Goal: Task Accomplishment & Management: Complete application form

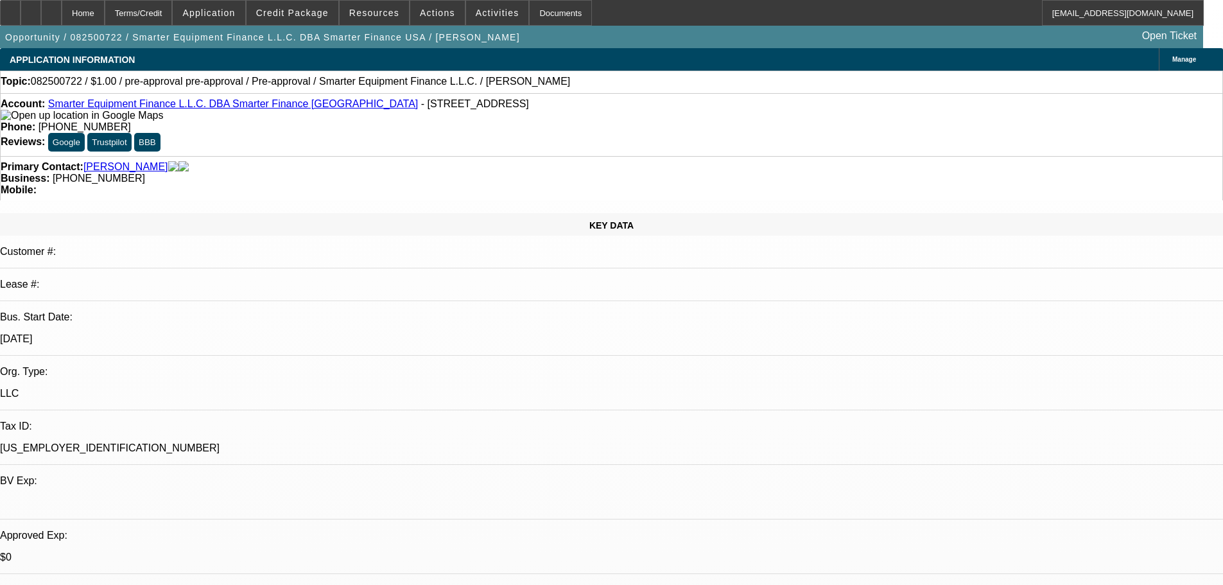
select select "0"
select select "2"
select select "0.1"
select select "4"
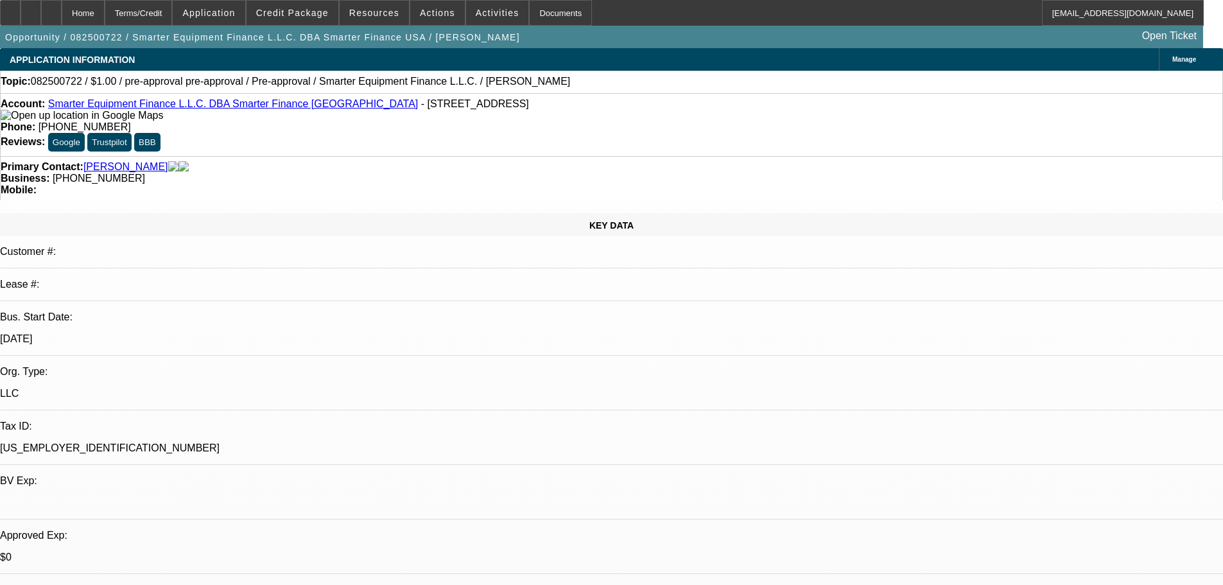
select select "0"
select select "2"
select select "0.1"
select select "4"
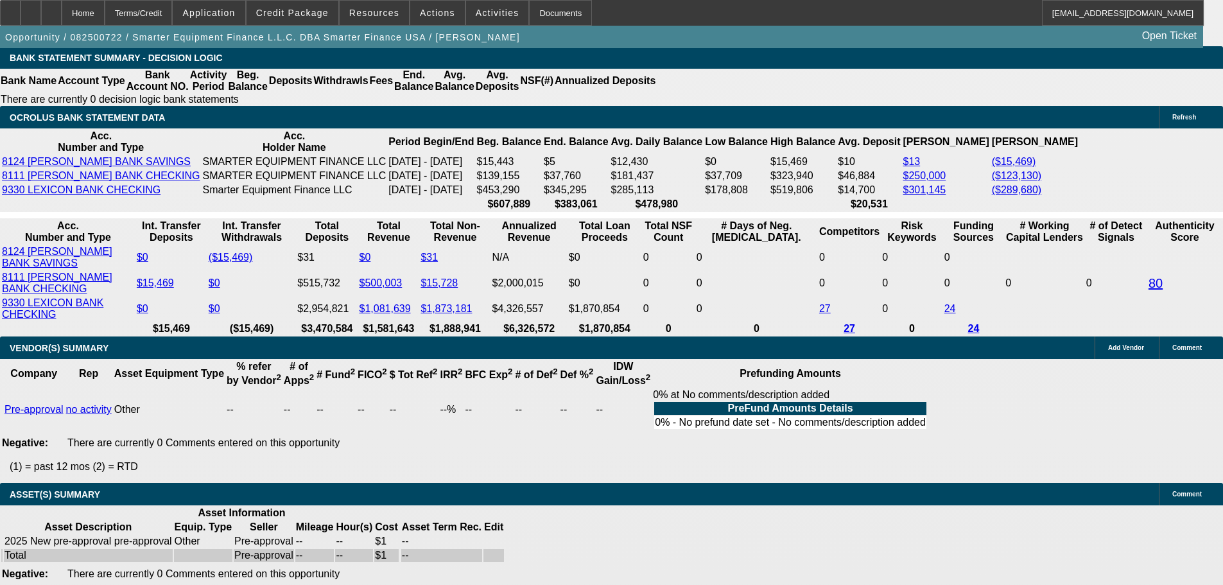
scroll to position [2566, 0]
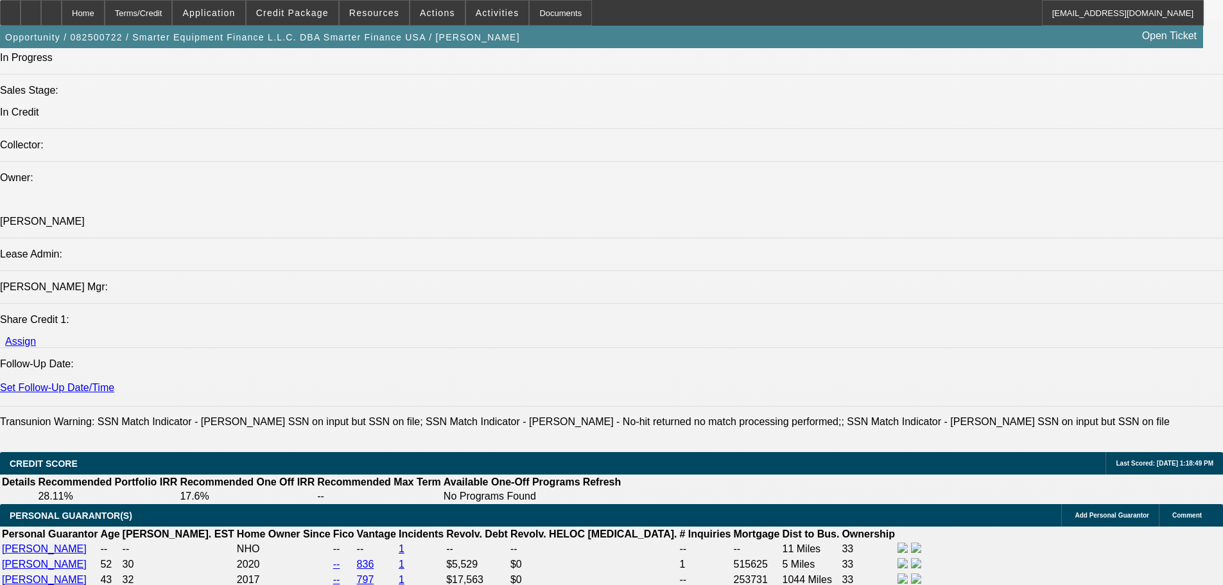
scroll to position [1605, 0]
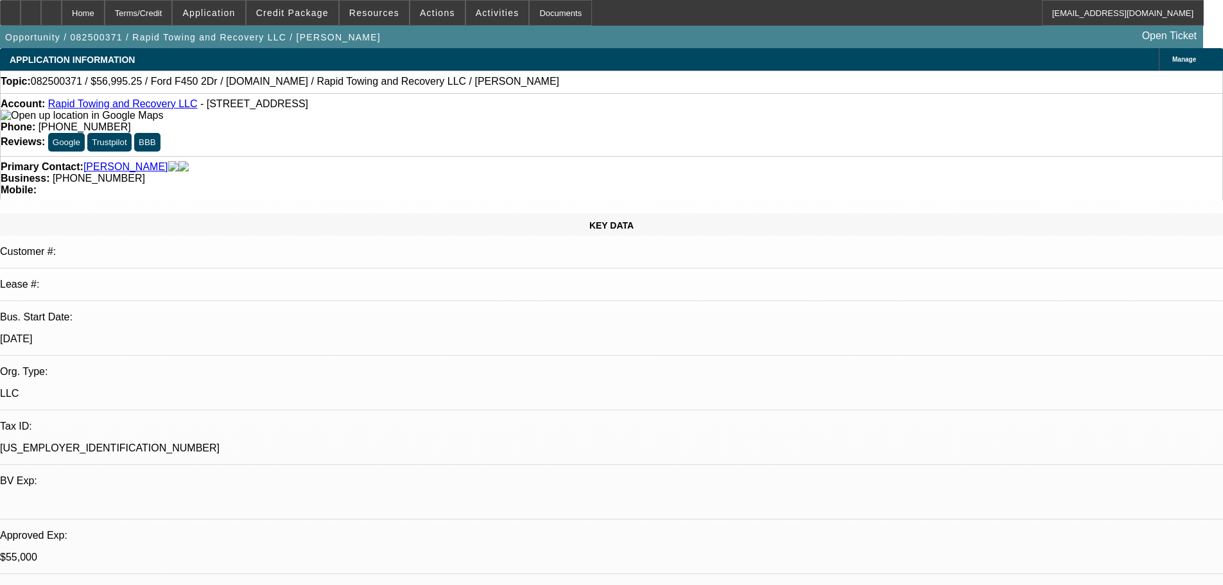
select select "2"
select select "0"
select select "6"
select select "2"
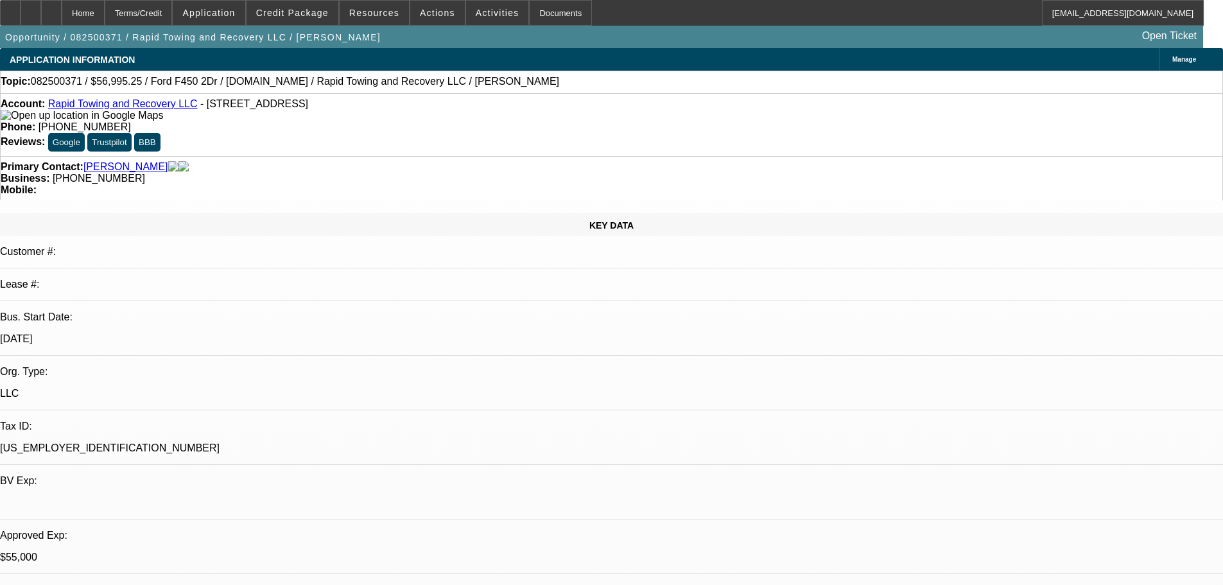
select select "2"
select select "0"
select select "6"
select select "0"
select select "2"
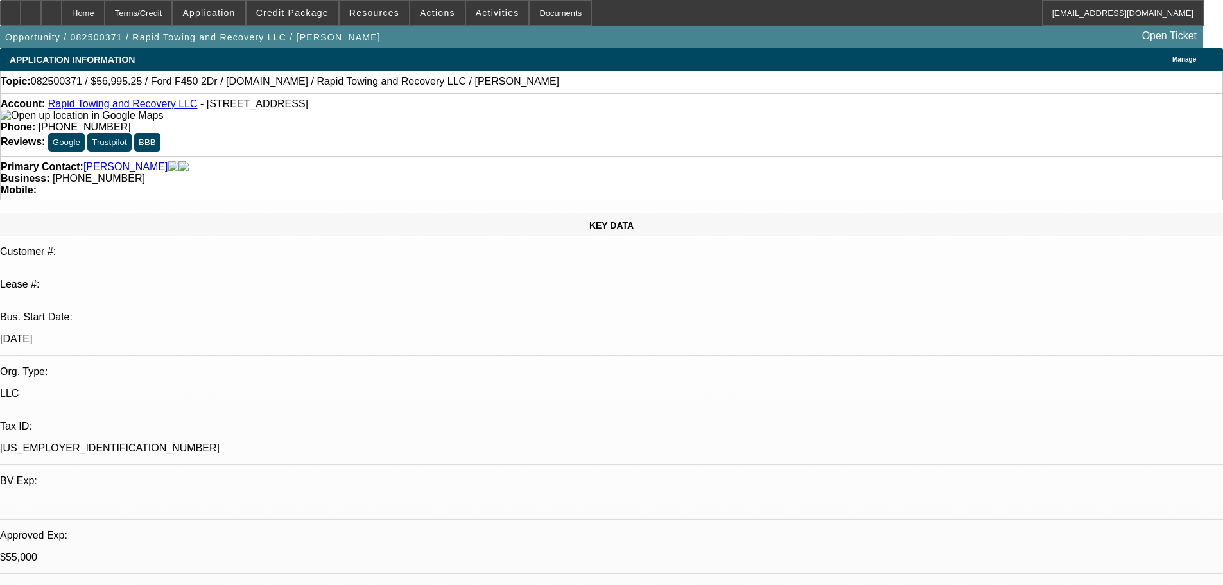
select select "2"
select select "0"
select select "6"
select select "0"
select select "2"
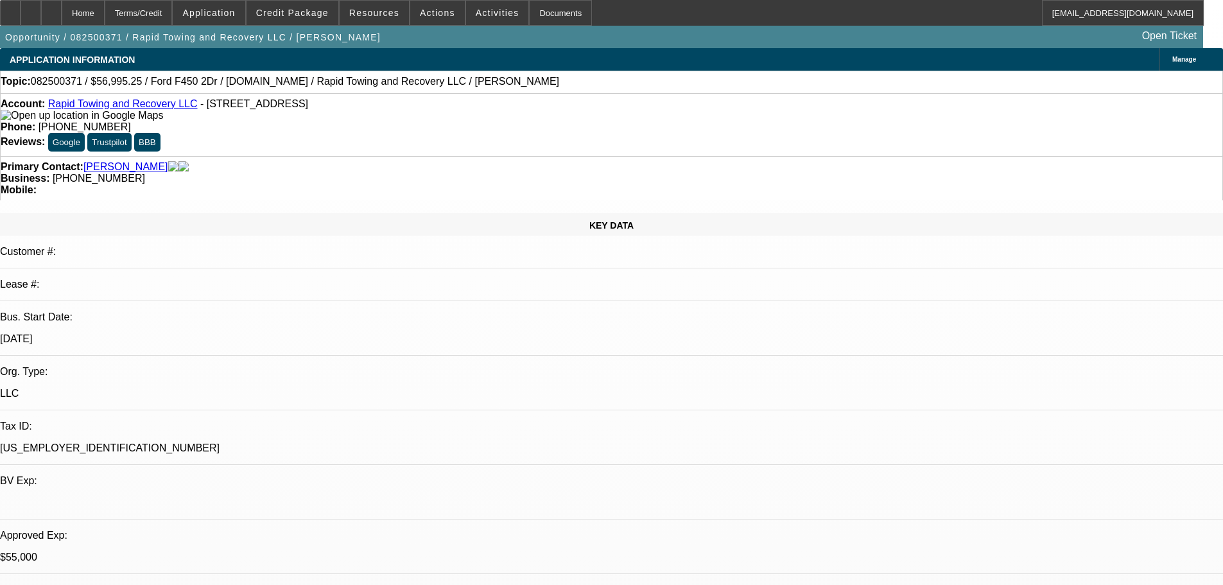
select select "2"
select select "0"
select select "6"
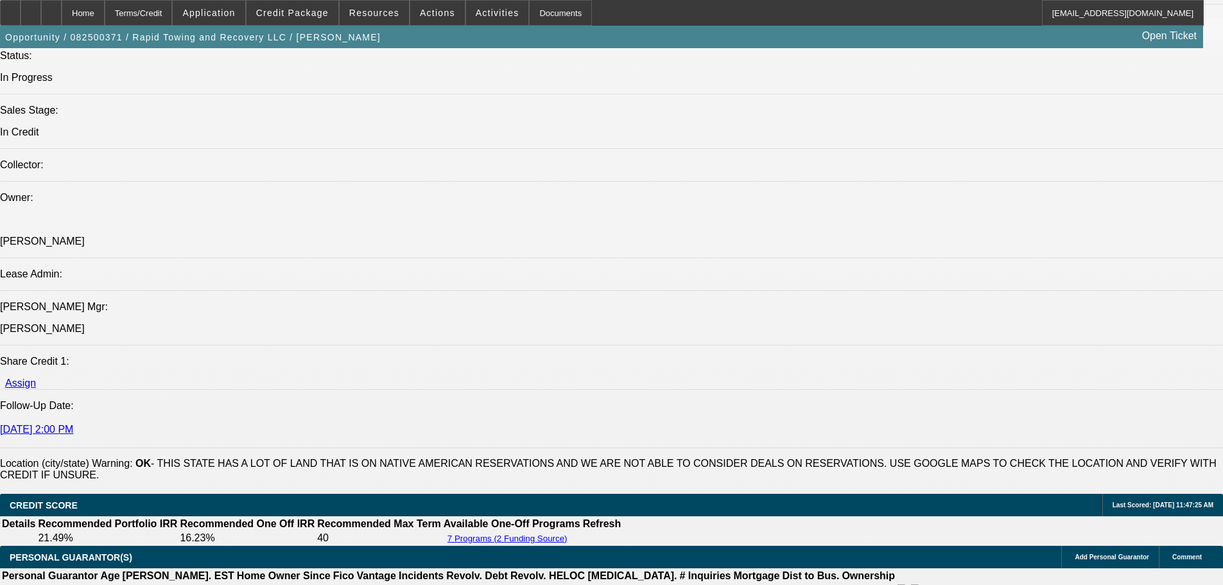
scroll to position [1412, 0]
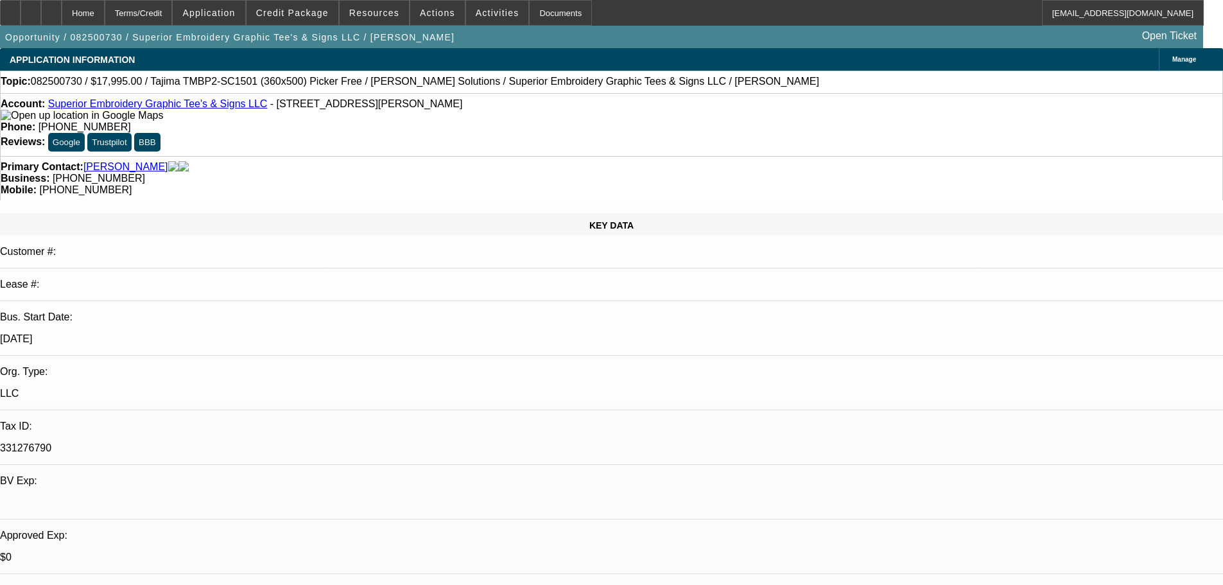
select select "0"
select select "2"
select select "0.1"
select select "4"
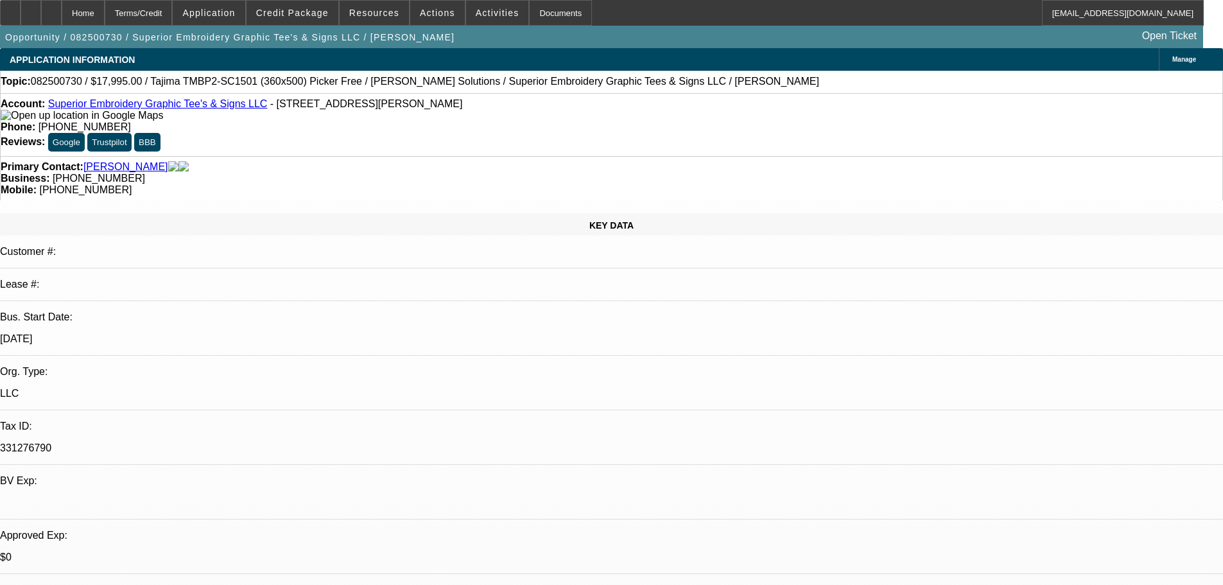
select select "0"
select select "2"
select select "0.1"
select select "4"
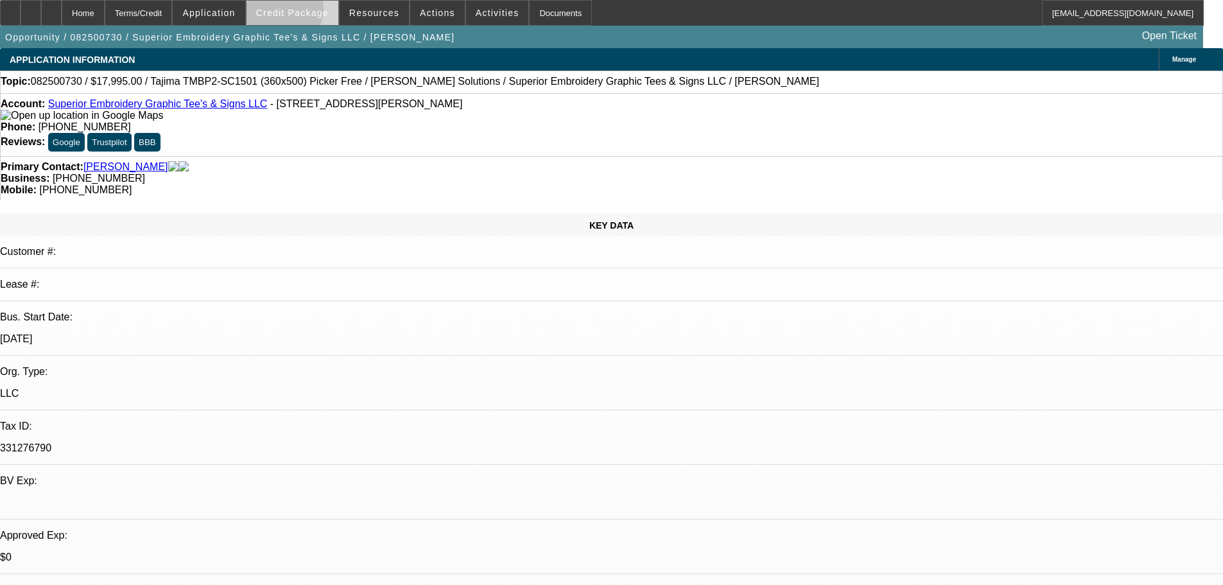
click at [300, 12] on span "Credit Package" at bounding box center [292, 13] width 73 height 10
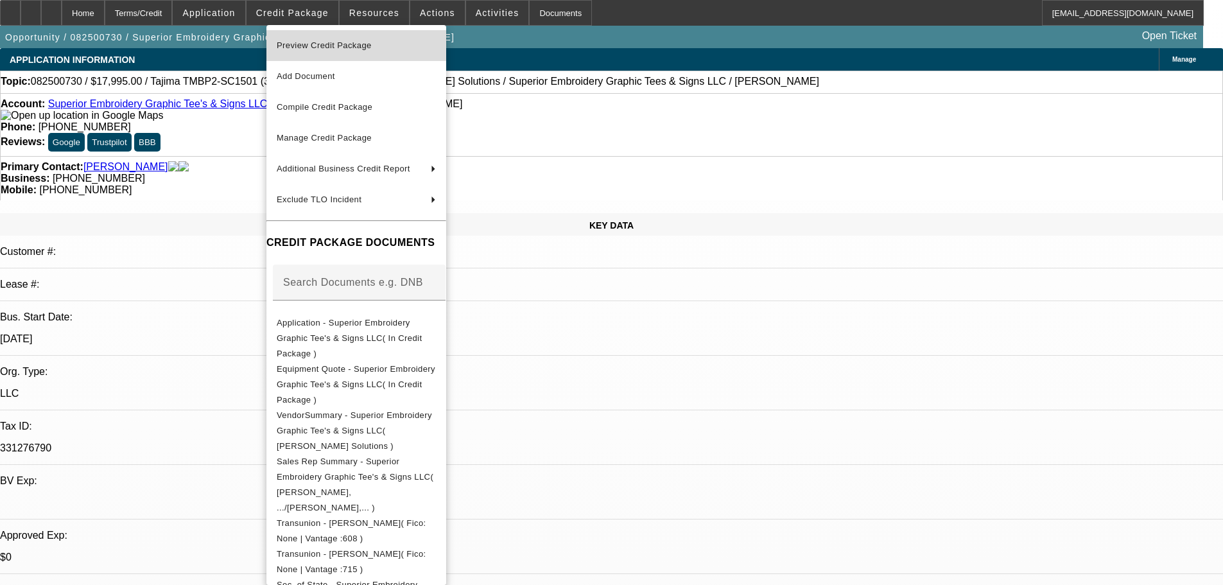
click at [318, 43] on span "Preview Credit Package" at bounding box center [324, 45] width 95 height 10
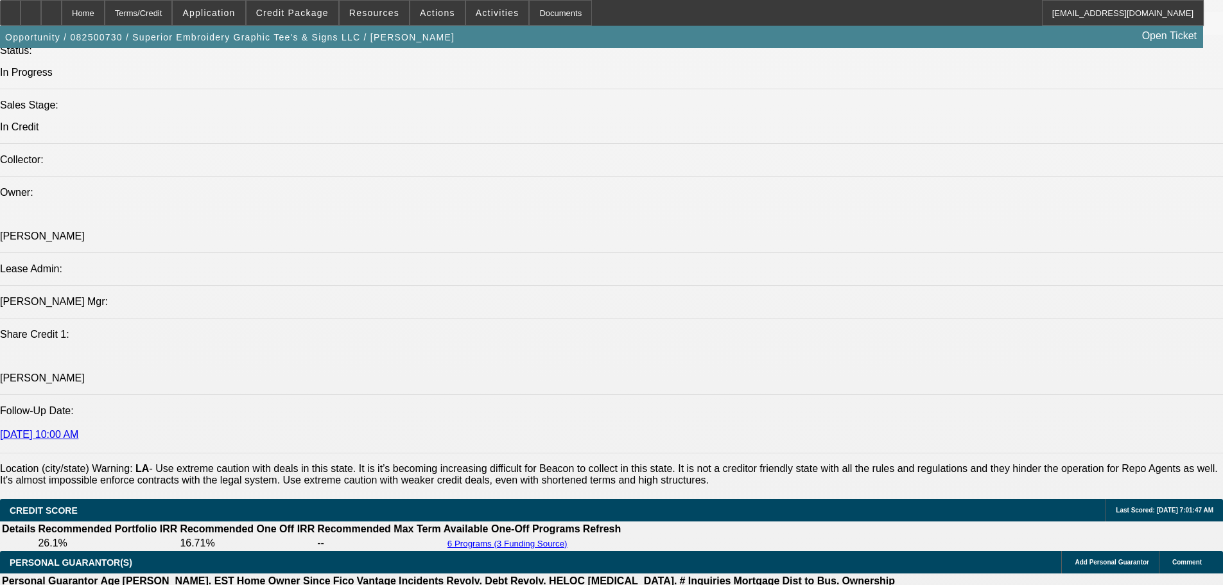
scroll to position [1476, 0]
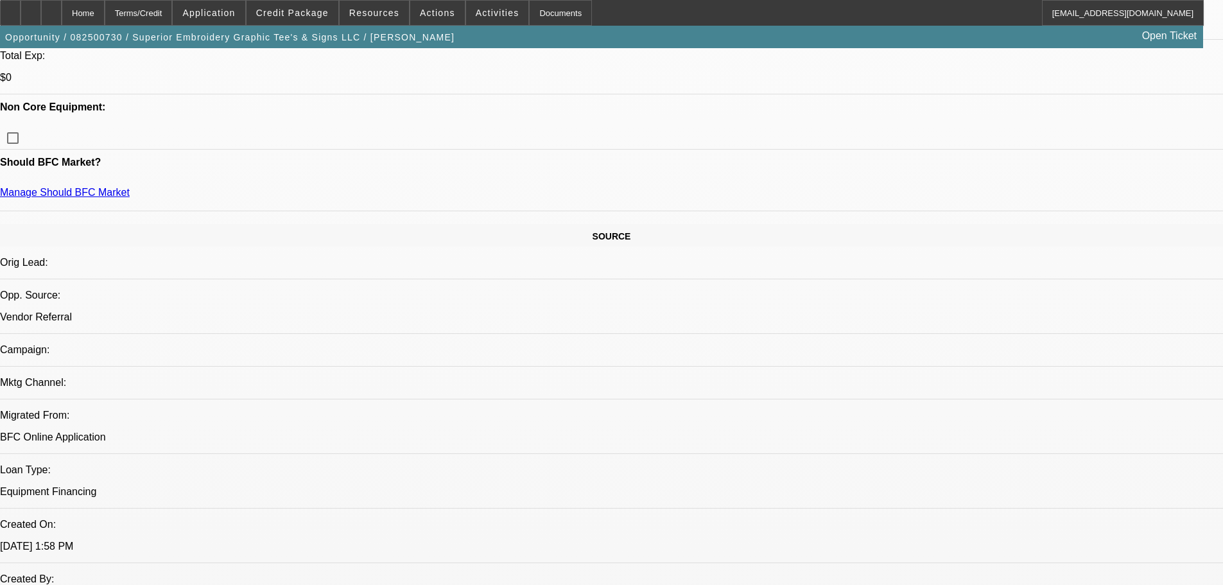
scroll to position [449, 0]
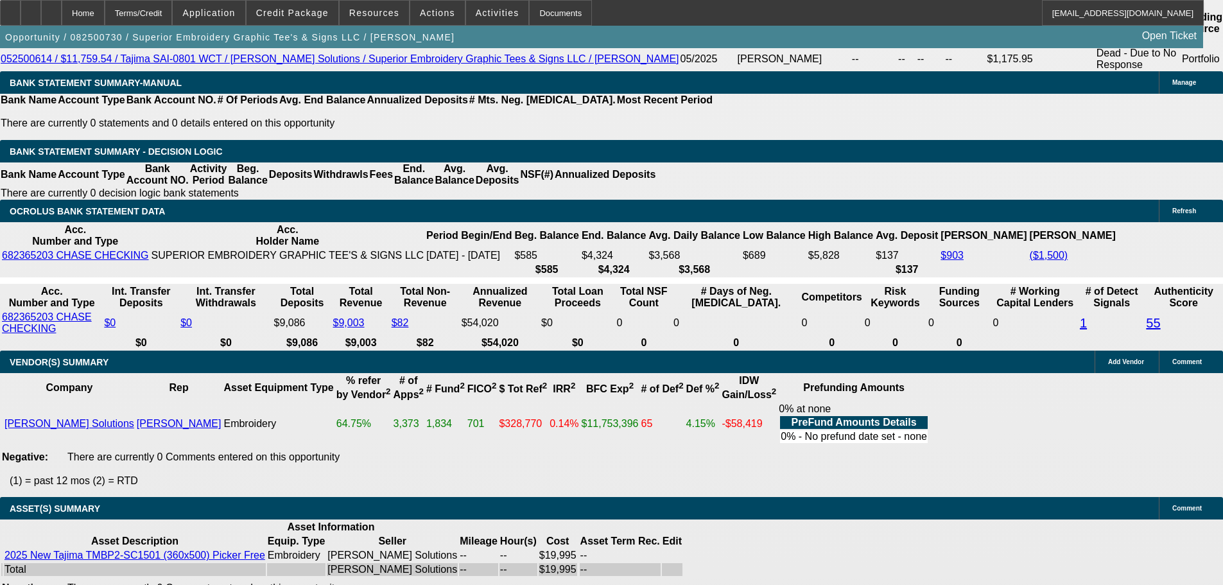
scroll to position [2281, 0]
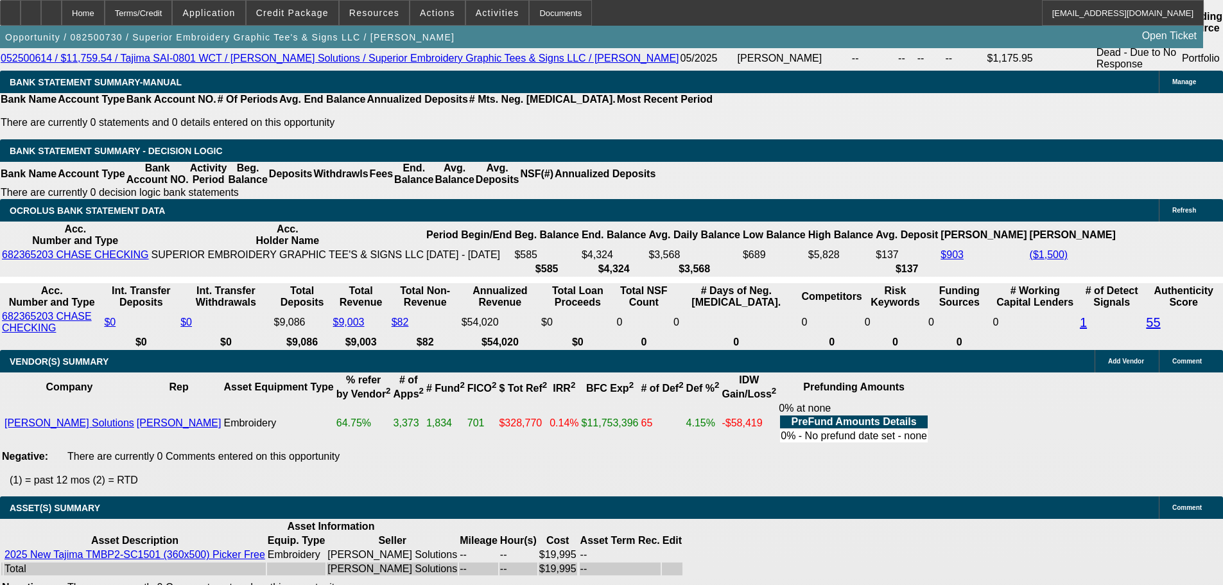
select select "4"
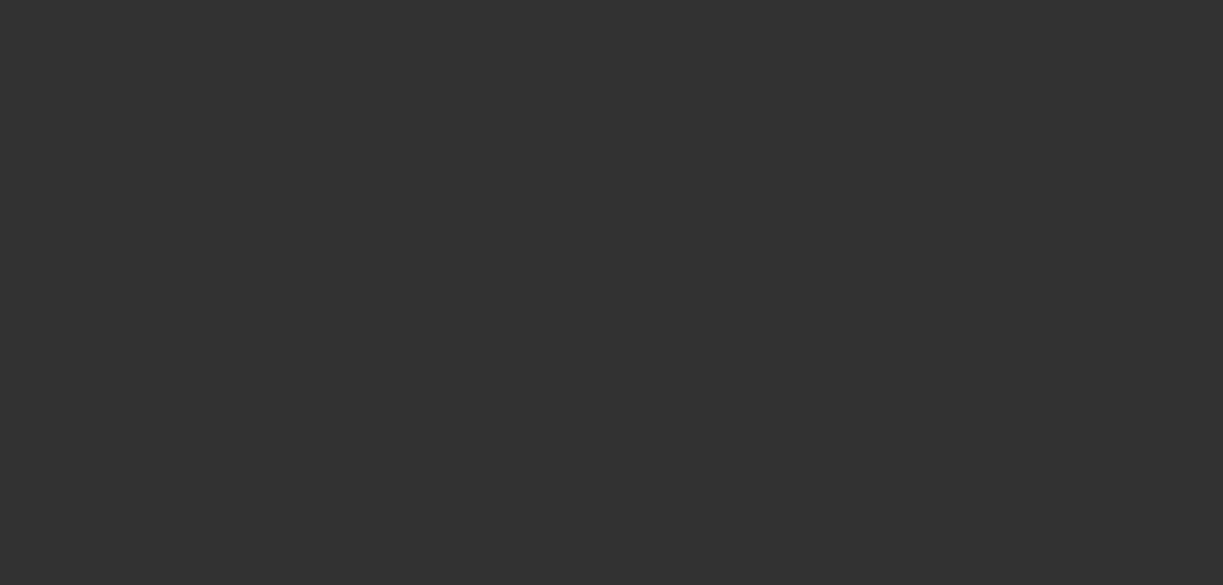
scroll to position [0, 0]
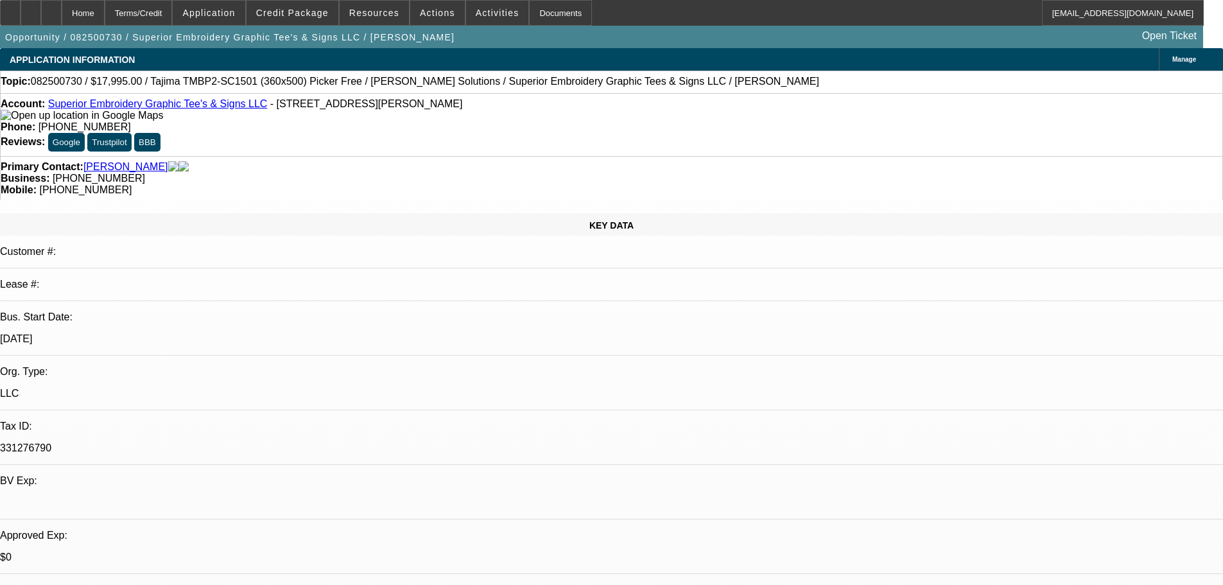
type textarea "SORRY BUT WAYYYYYYY TO MANY NEGATIVES ON THIS ONE AS IT WOULD BE A COLLECTION N…"
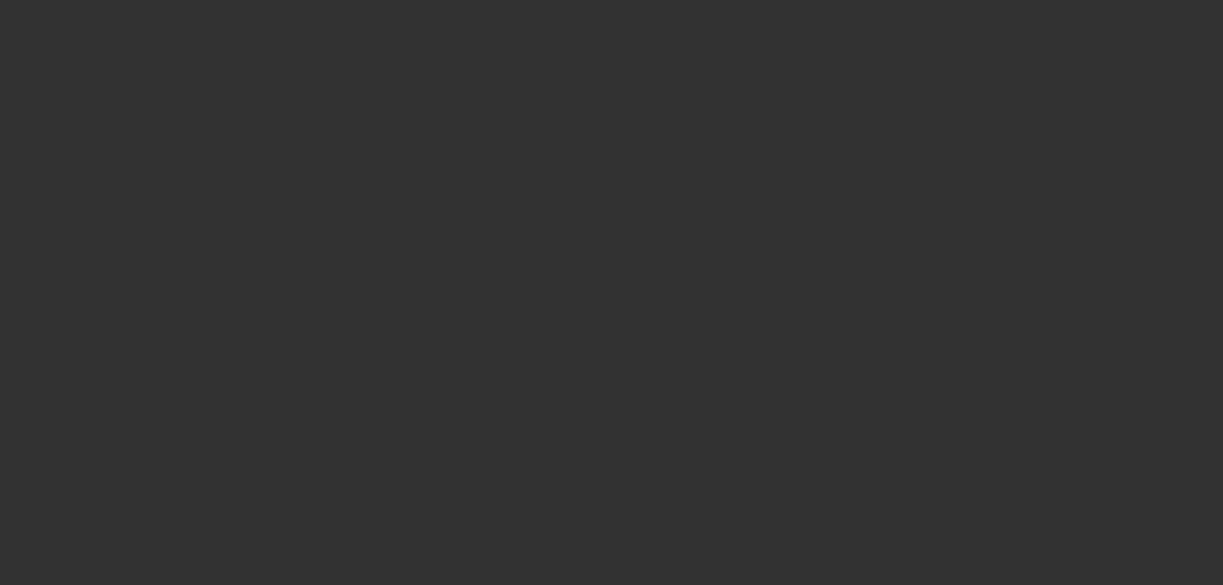
select select "0"
select select "2"
select select "0.1"
select select "4"
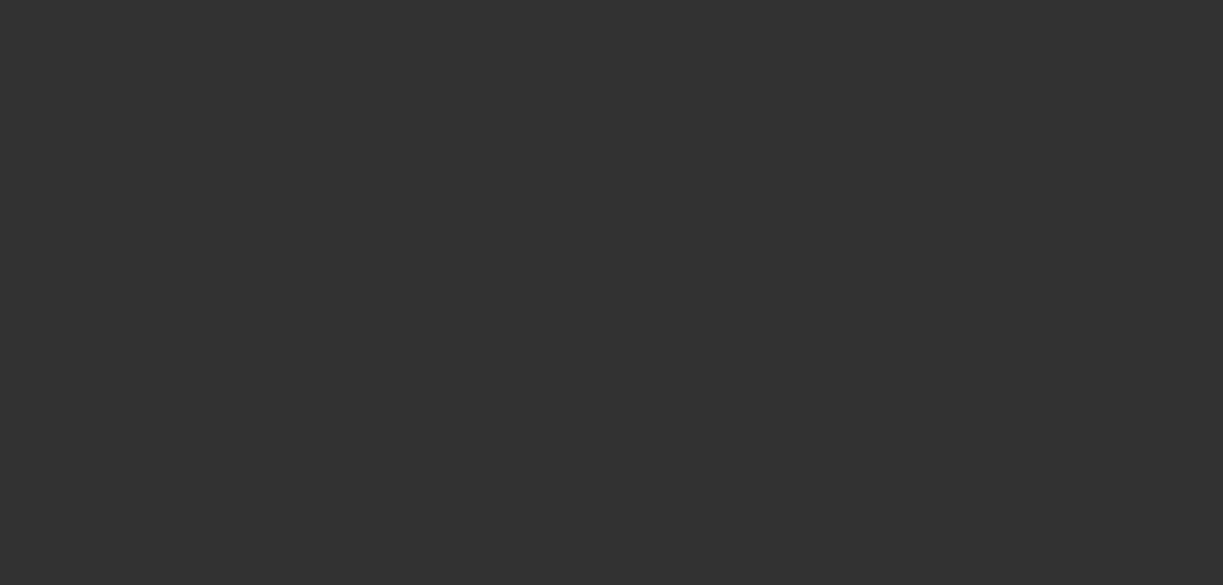
select select "0"
select select "2"
select select "0.1"
select select "4"
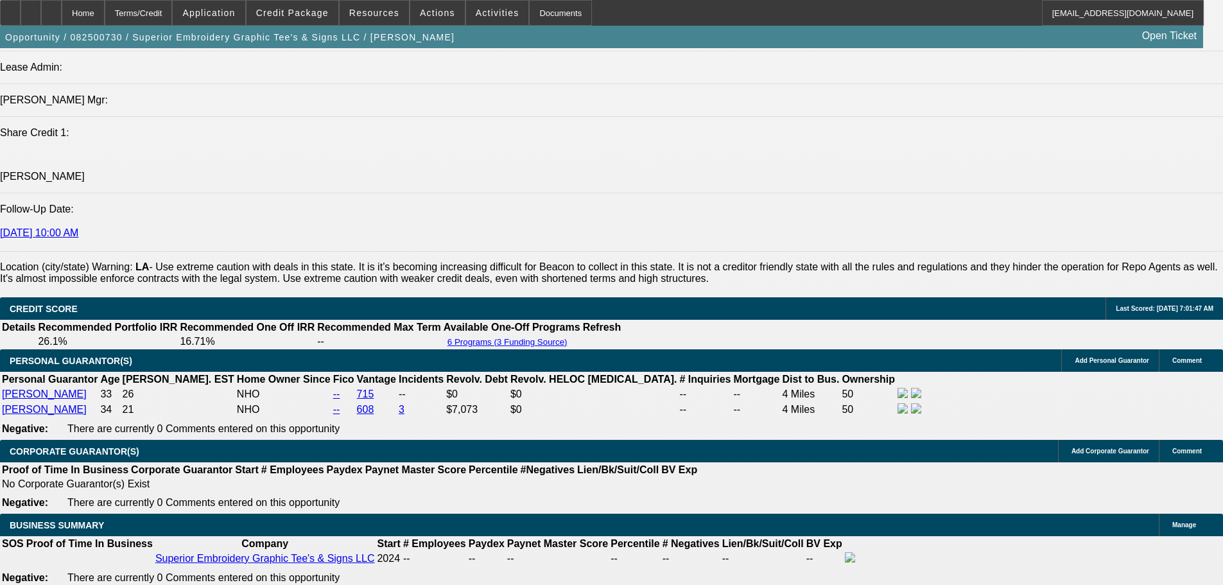
scroll to position [2345, 0]
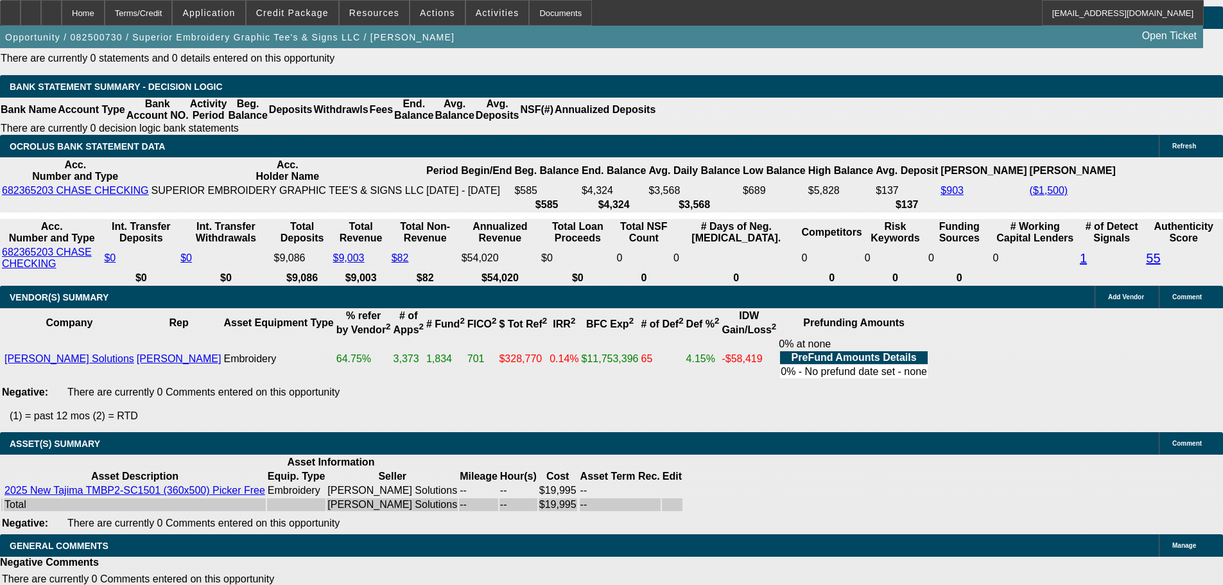
select select "4"
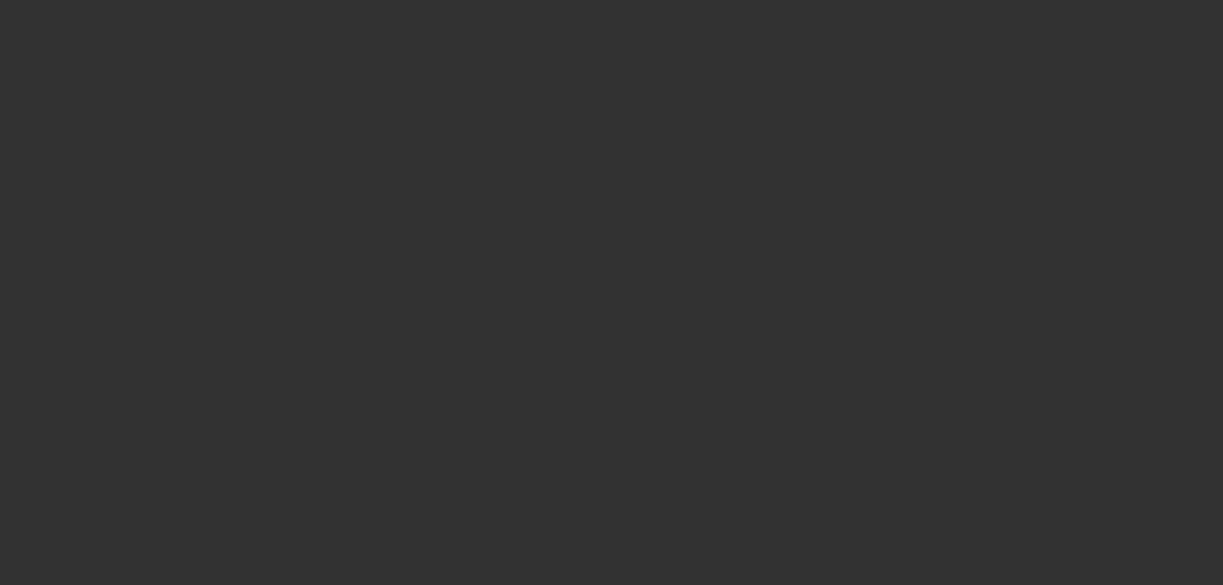
scroll to position [0, 0]
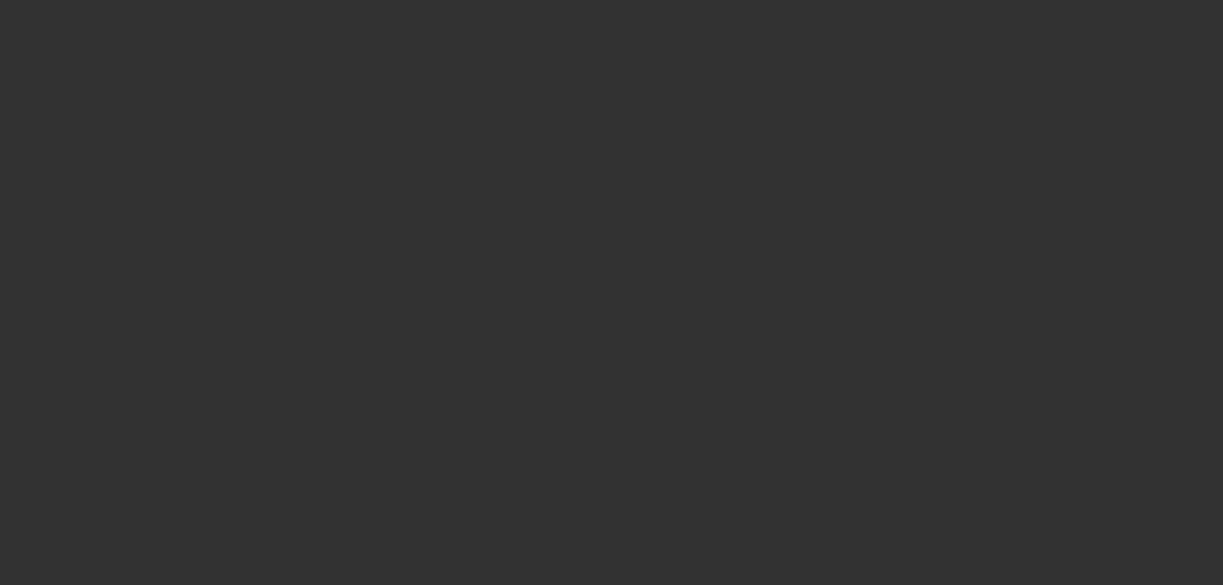
select select "0"
select select "2"
select select "0.1"
select select "4"
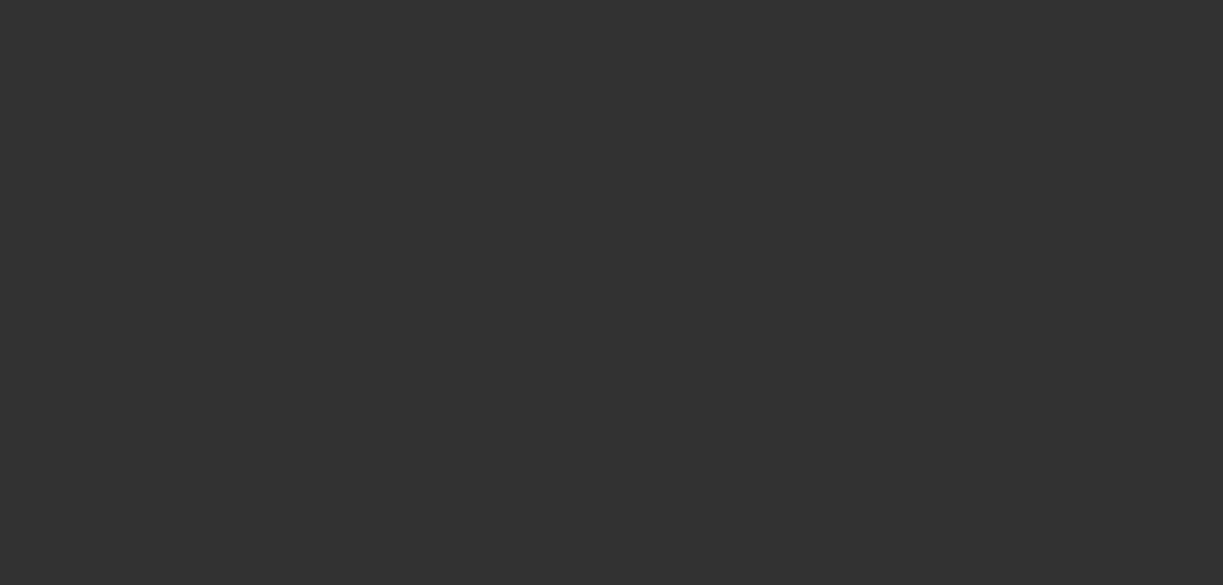
select select "0"
select select "2"
select select "0.1"
select select "4"
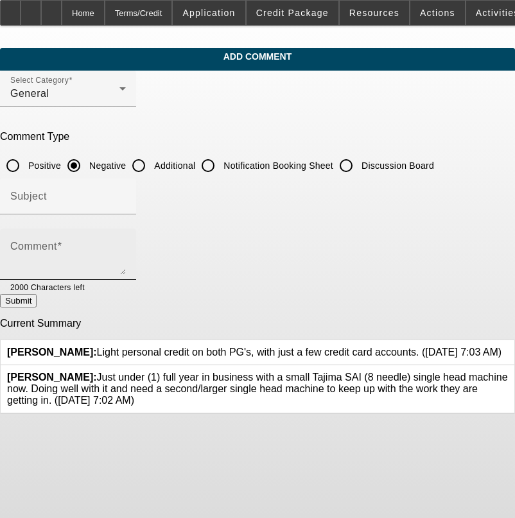
click at [64, 253] on textarea "Comment" at bounding box center [68, 259] width 116 height 31
click at [126, 257] on textarea "1 YR IN BUSINESS , LOUISIANA WARNING, LOW AUTHENTICICTY SCORE," at bounding box center [68, 259] width 116 height 31
click at [126, 248] on textarea "1 YR IN BUSINESS , LOUISIANA WARNING, LOW AUTHENTICICTY SCORE, $1500 AIR," at bounding box center [68, 259] width 116 height 31
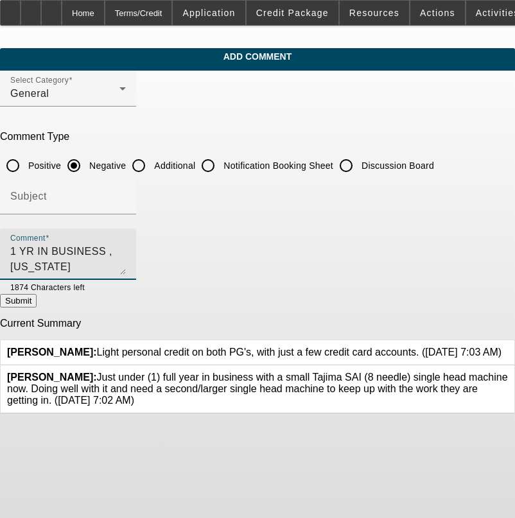
click at [126, 260] on textarea "1 YR IN BUSINESS , LOUISIANA WARNING, LOW AUTHENTICICTY SCORE, $1500 AIR, PAOLA…" at bounding box center [68, 259] width 116 height 31
click at [126, 264] on textarea "1 YR IN BUSINESS , LOUISIANA WARNING, LOW AUTHENTICICTY SCORE, $1500 AIR, PAOLA…" at bounding box center [68, 259] width 116 height 31
click at [126, 267] on textarea "1 YR IN BUSINESS , LOUISIANA WARNING, LOW AUTHENTICICTY SCORE, $1500 AIR, PAOLA…" at bounding box center [68, 259] width 116 height 31
click at [126, 246] on textarea "1 YR IN BUSINESS , LOUISIANA WARNING, LOW AUTHENTICICTY SCORE, $1500 AIR, PAOLA…" at bounding box center [68, 259] width 116 height 31
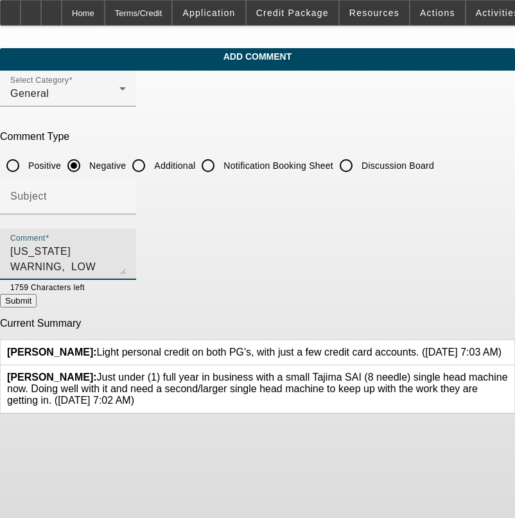
type textarea "1 YR IN BUSINESS , [US_STATE] WARNING, LOW AUTHENTICICTY SCORE, $1500 AIR, [PER…"
click at [37, 302] on button "Submit" at bounding box center [18, 300] width 37 height 13
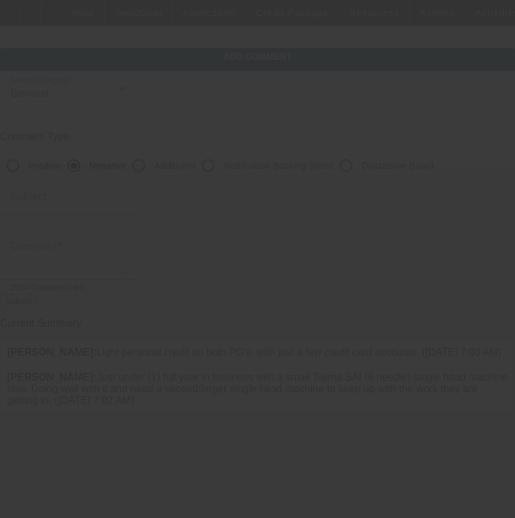
scroll to position [0, 0]
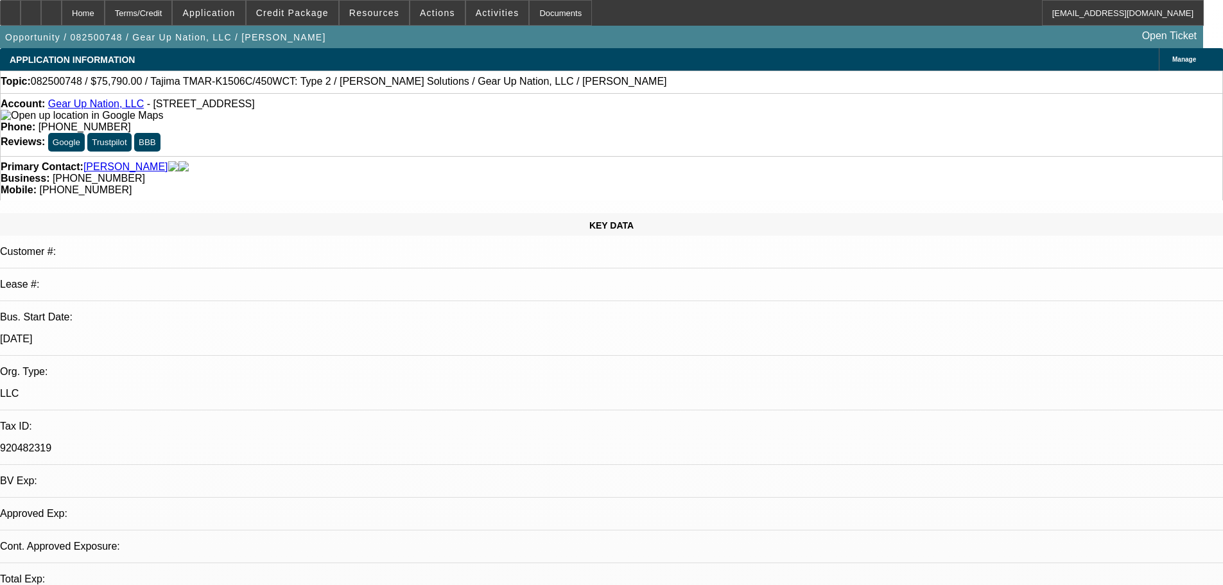
select select "0"
select select "2"
select select "0"
select select "6"
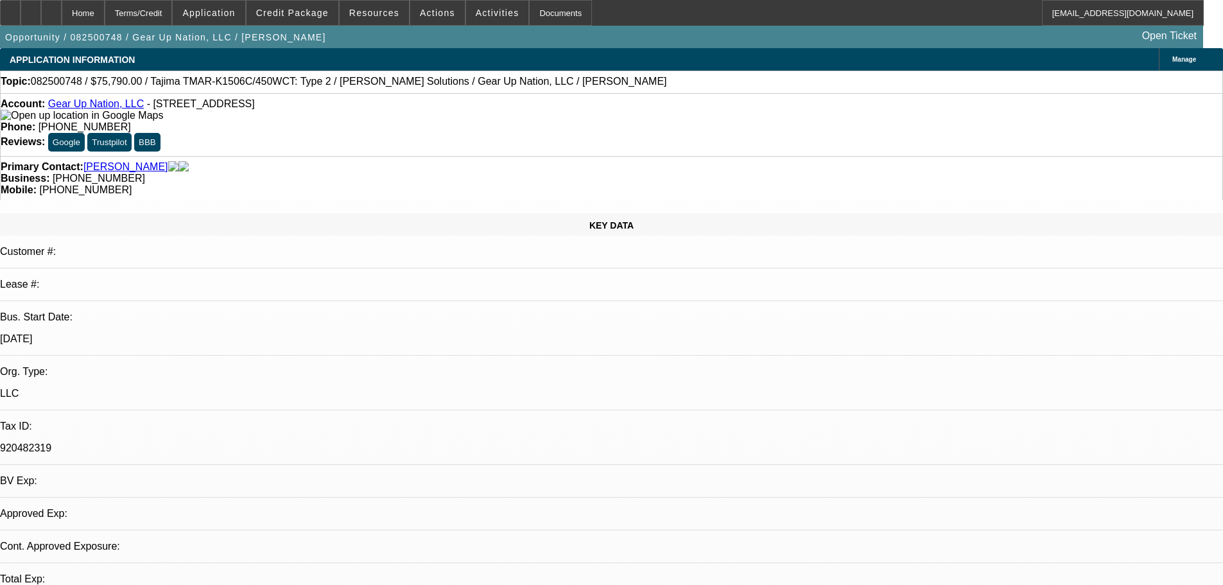
select select "0"
select select "2"
select select "0"
select select "6"
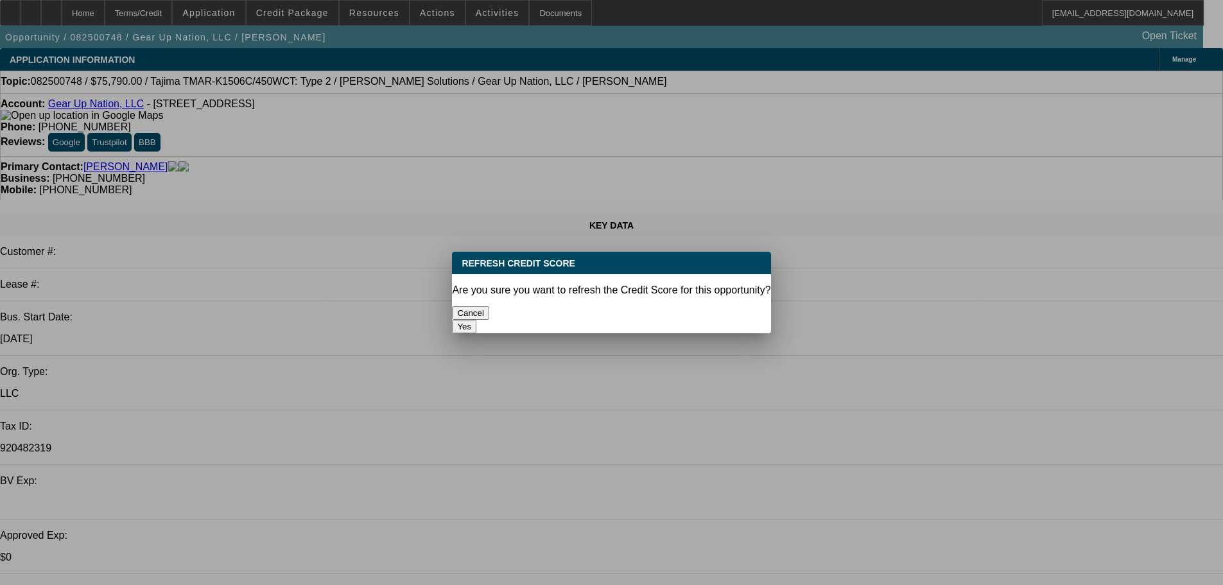
click at [476, 320] on button "Yes" at bounding box center [464, 326] width 24 height 13
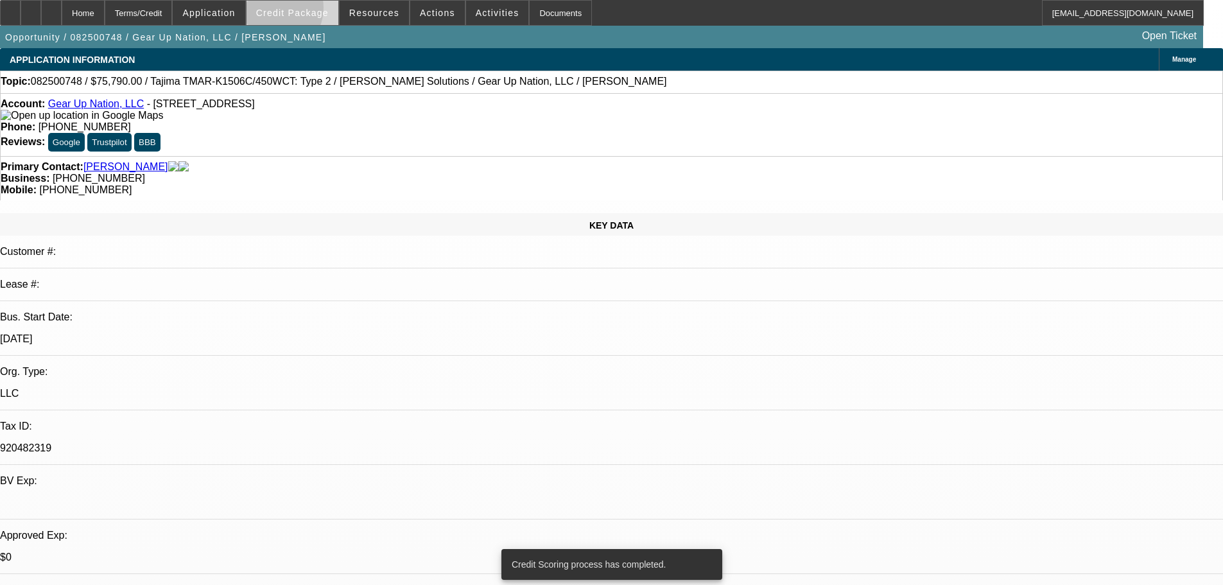
click at [293, 11] on span "Credit Package" at bounding box center [292, 13] width 73 height 10
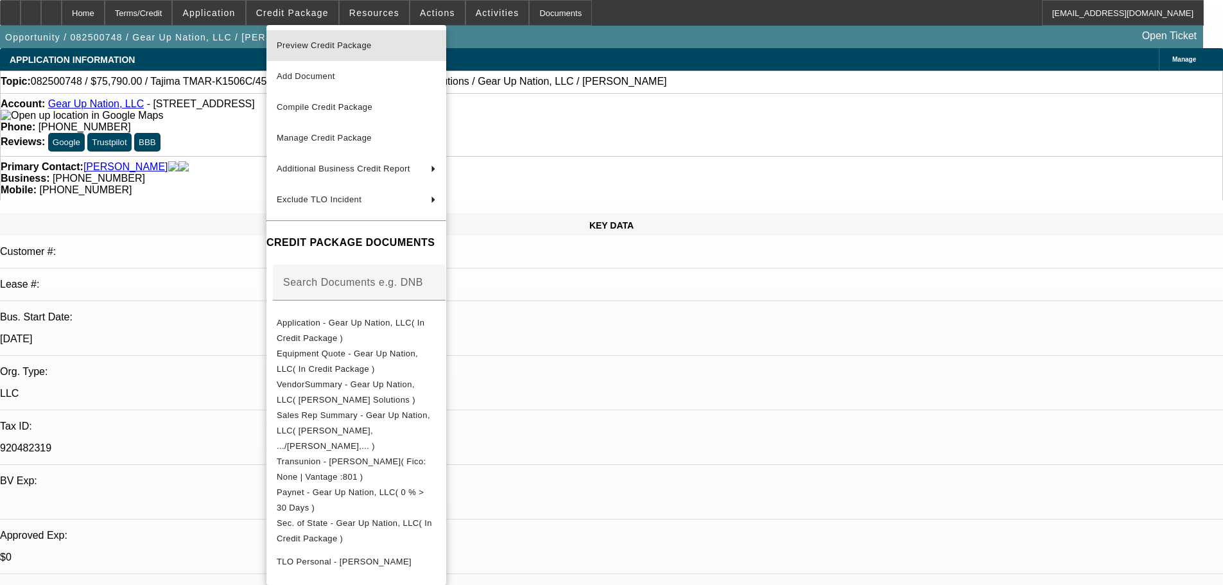
click at [314, 46] on span "Preview Credit Package" at bounding box center [324, 45] width 95 height 10
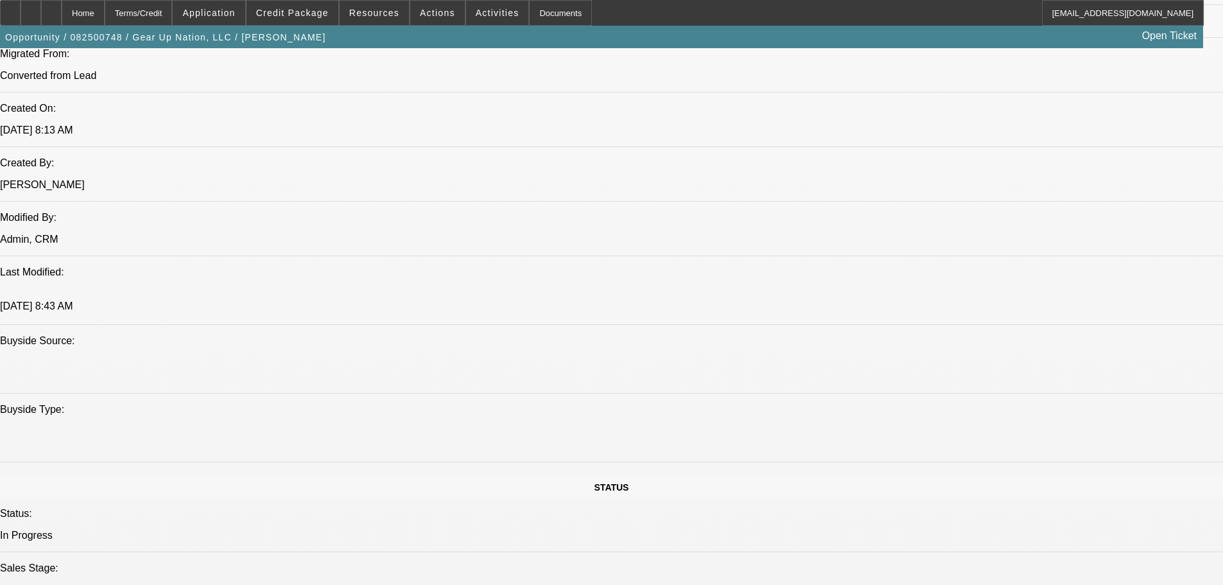
scroll to position [1155, 0]
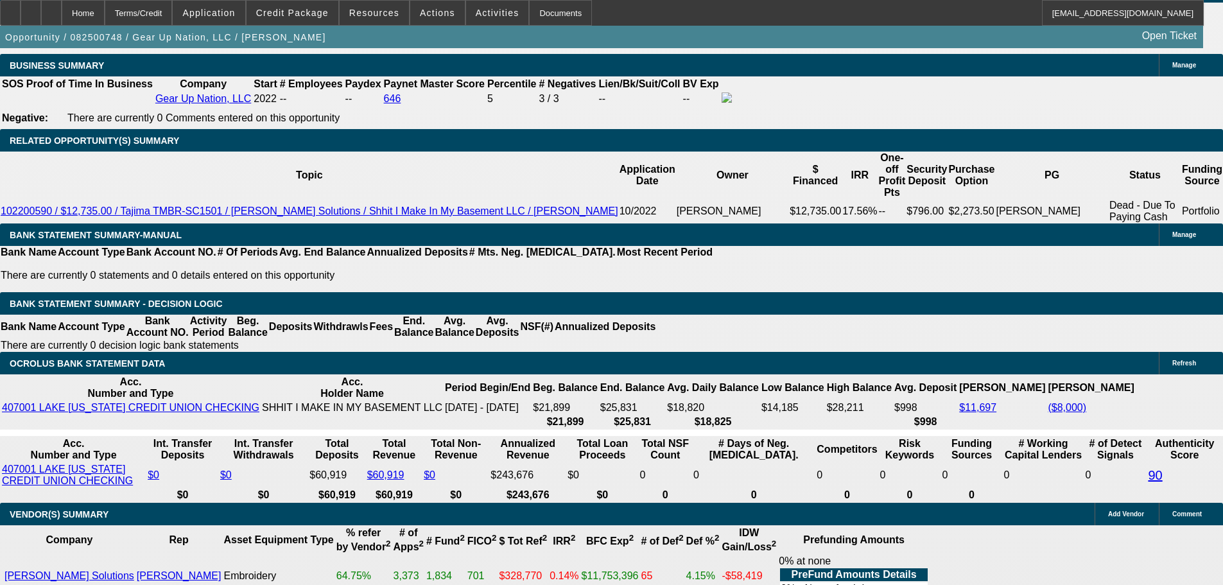
scroll to position [2246, 0]
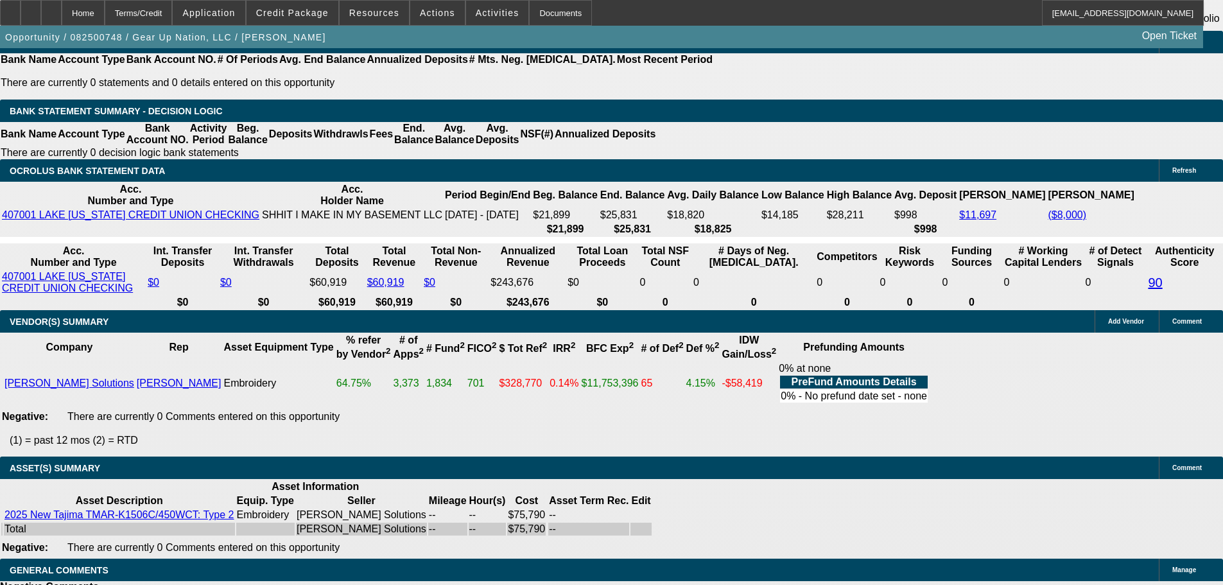
select select "5"
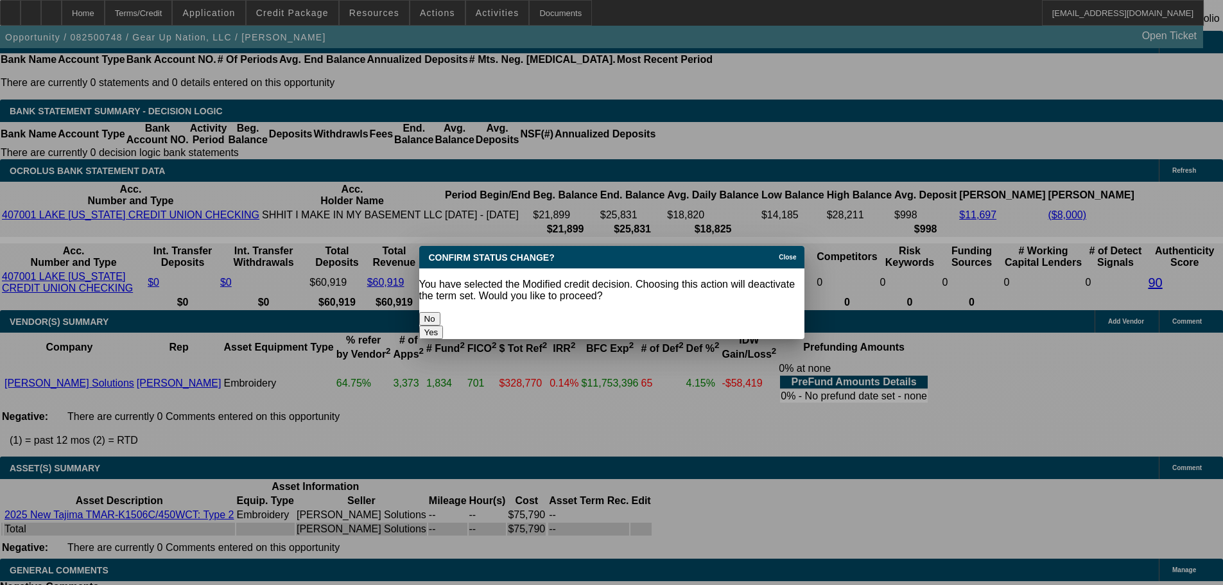
scroll to position [0, 0]
click at [443, 325] on button "Yes" at bounding box center [431, 331] width 24 height 13
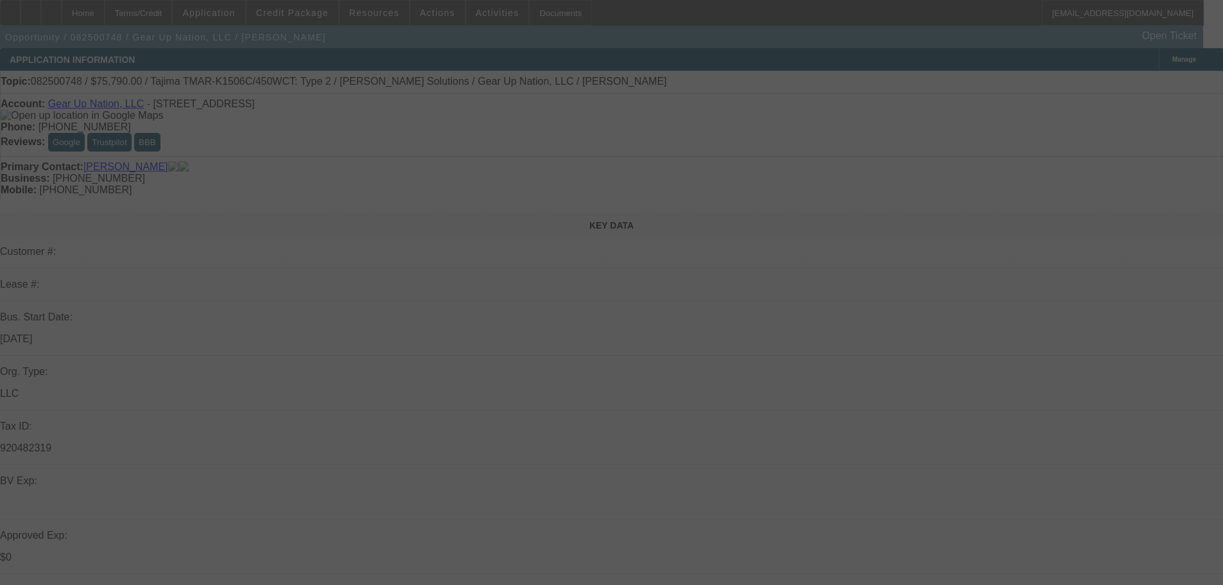
scroll to position [2246, 0]
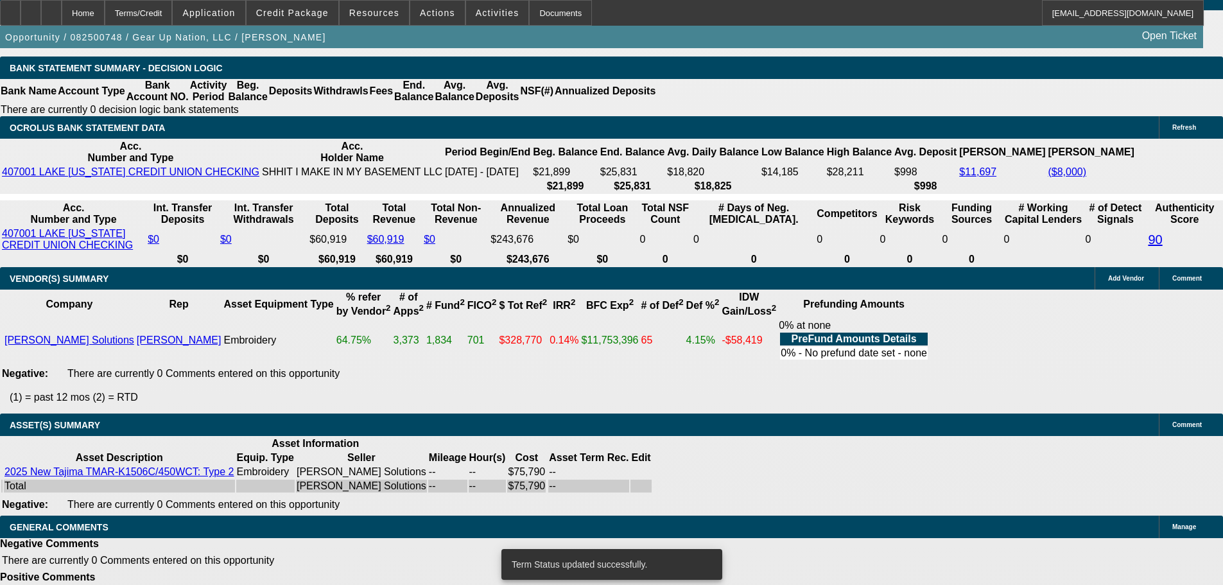
select select "0"
select select "2"
select select "0"
select select "6"
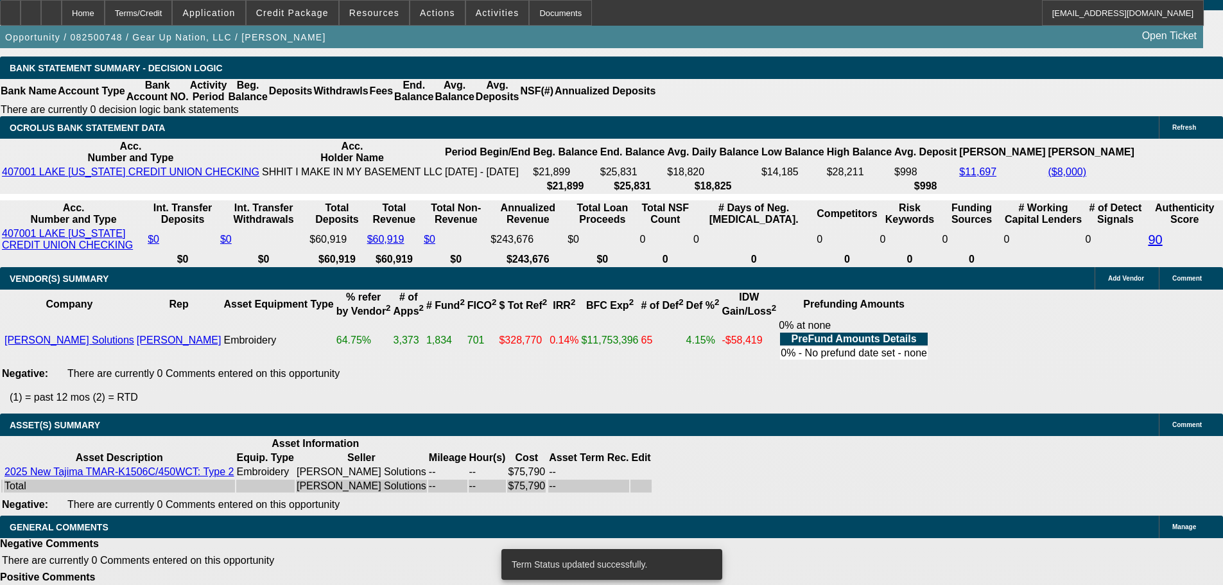
select select "0"
select select "2"
select select "0"
select select "6"
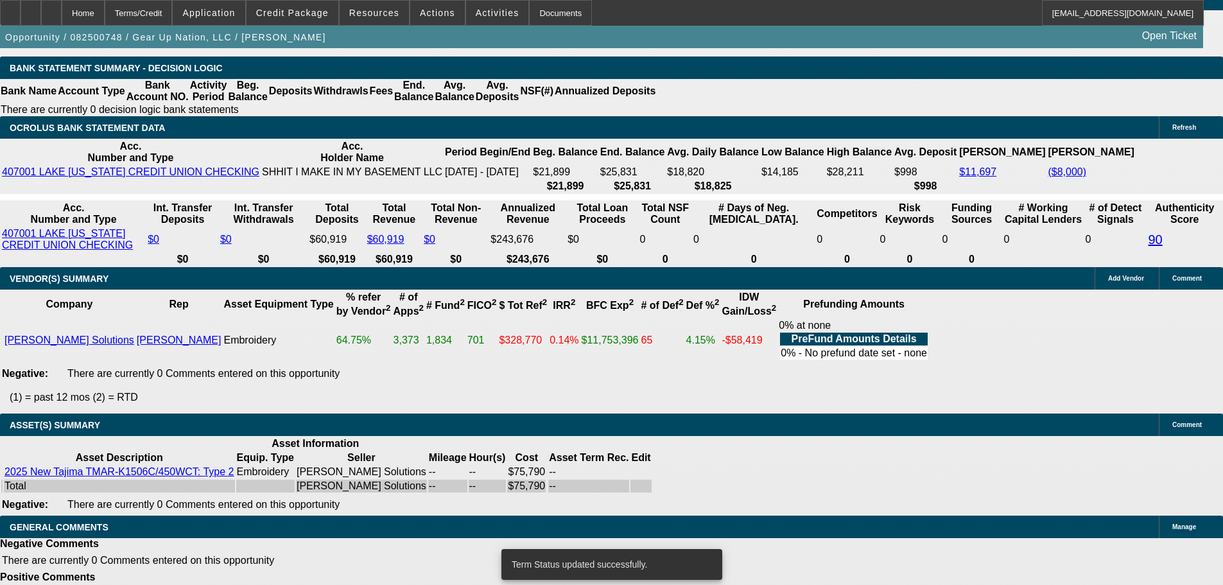
select select "0"
select select "2"
select select "0"
select select "6"
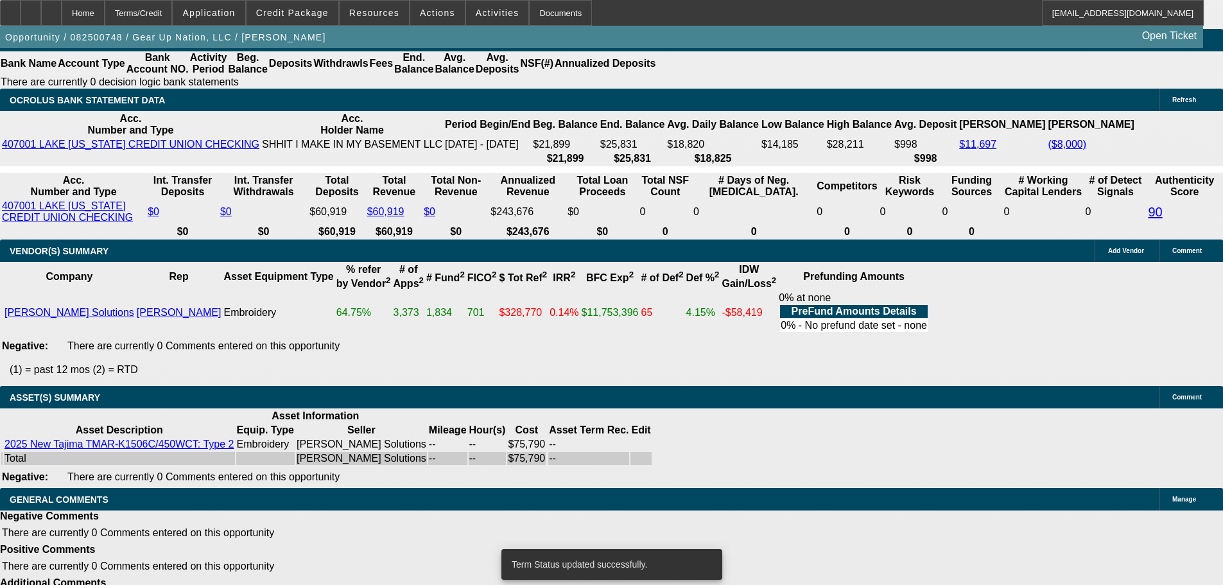
scroll to position [2333, 0]
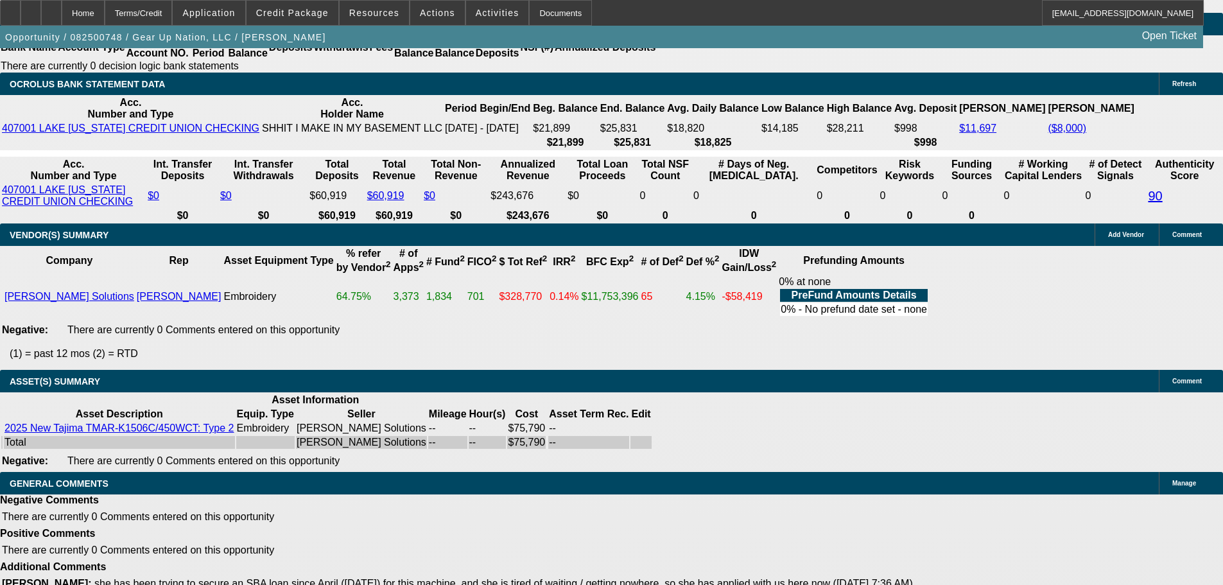
select select "5"
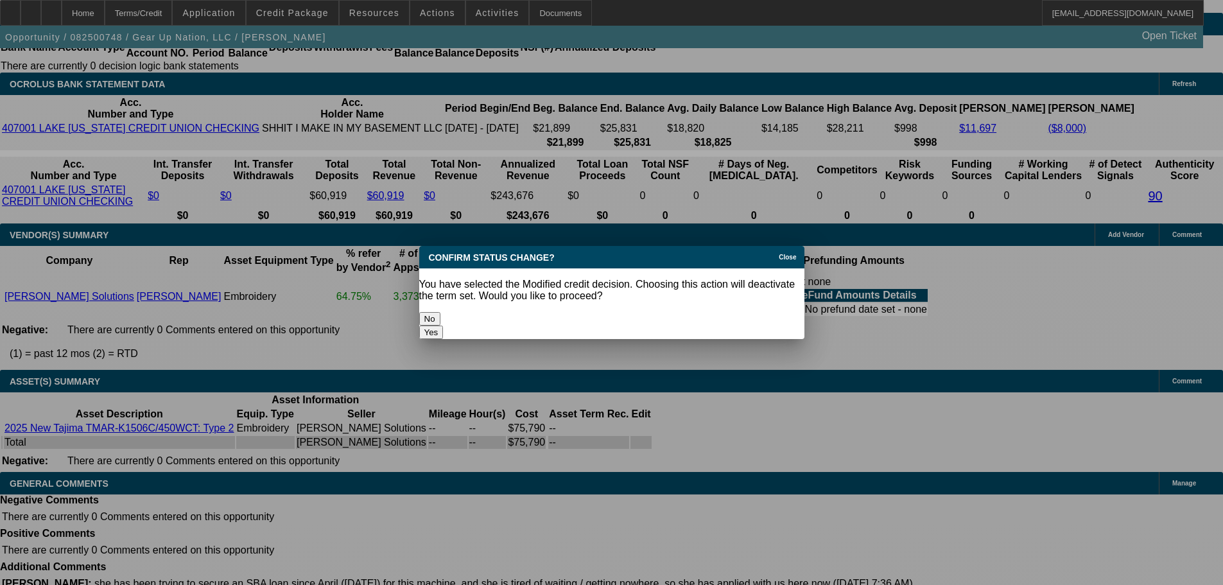
scroll to position [0, 0]
click at [443, 325] on button "Yes" at bounding box center [431, 331] width 24 height 13
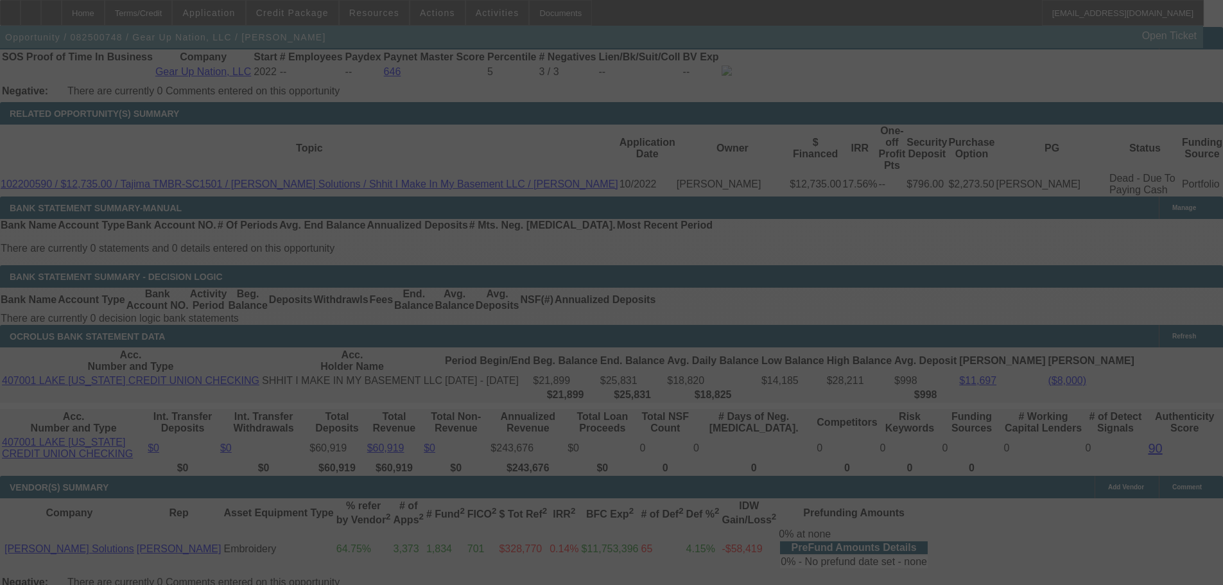
scroll to position [2076, 0]
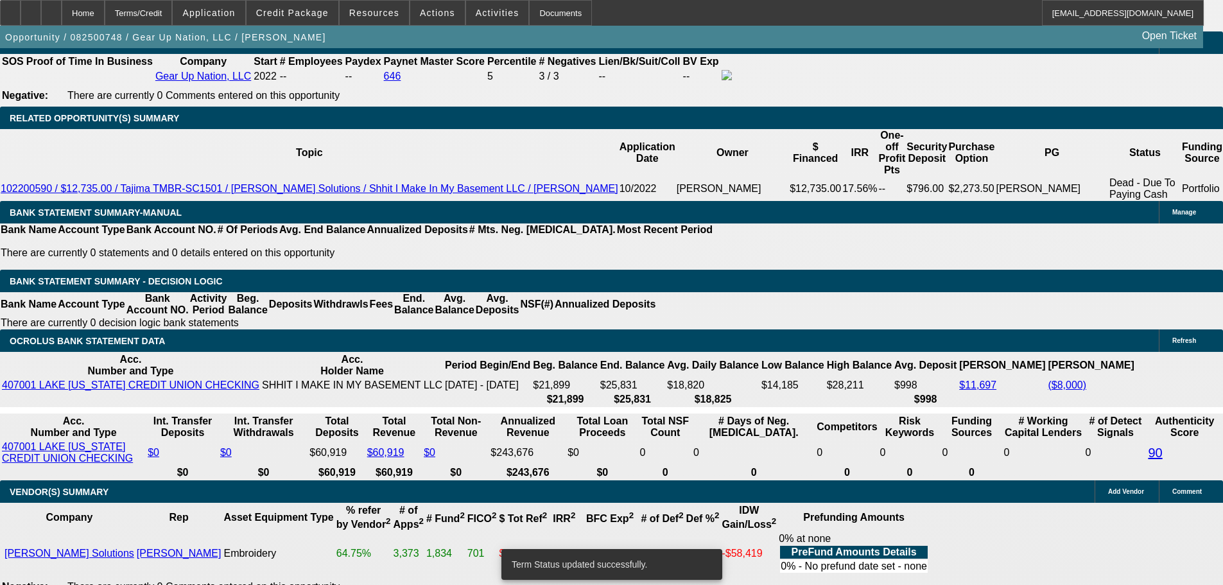
select select "0"
select select "2"
select select "0"
select select "6"
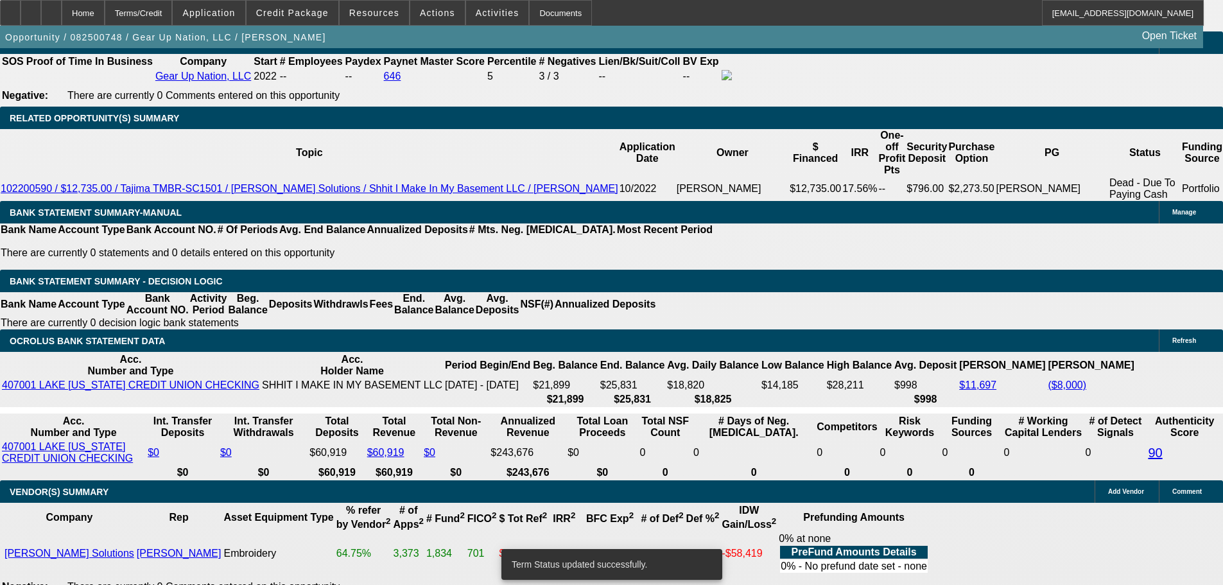
select select "0"
select select "2"
select select "0"
select select "6"
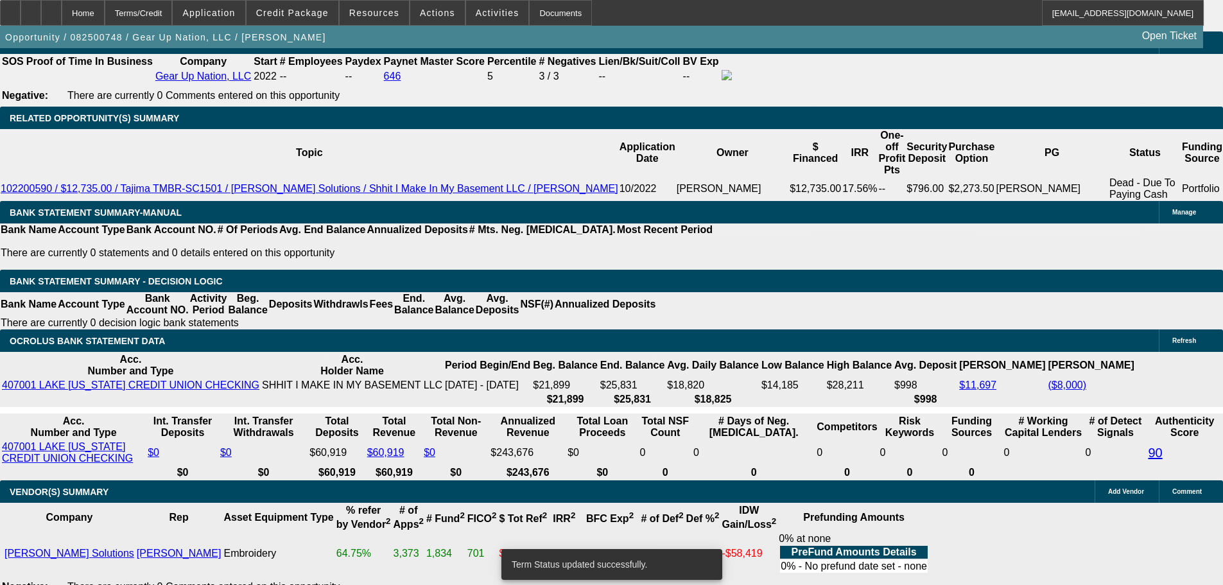
select select "0"
select select "2"
select select "0"
select select "6"
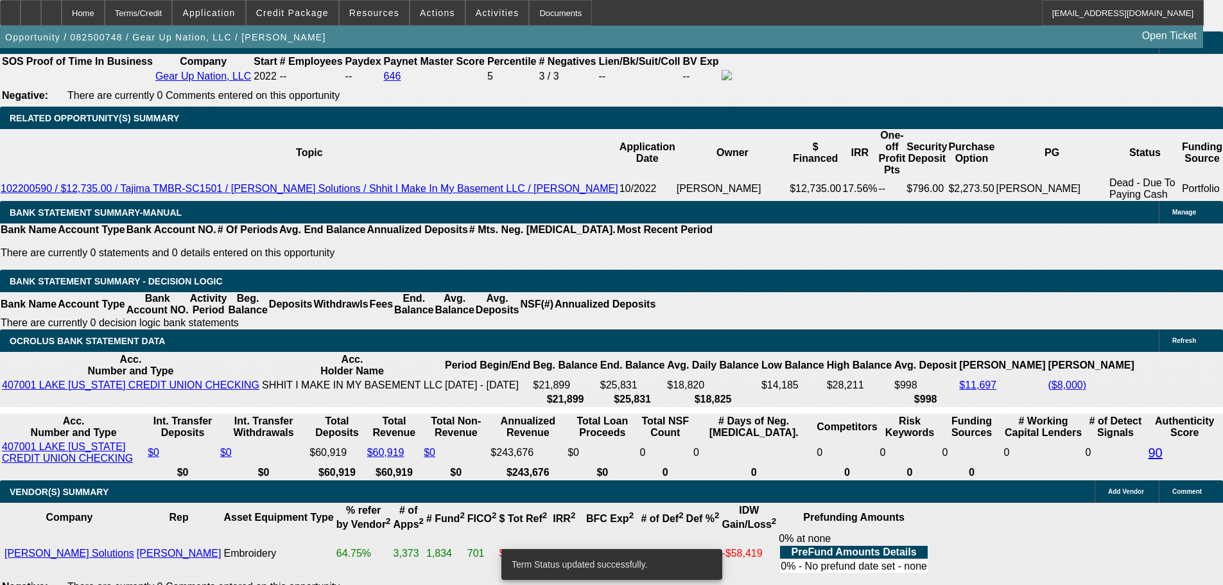
select select "0"
select select "2"
select select "0"
select select "6"
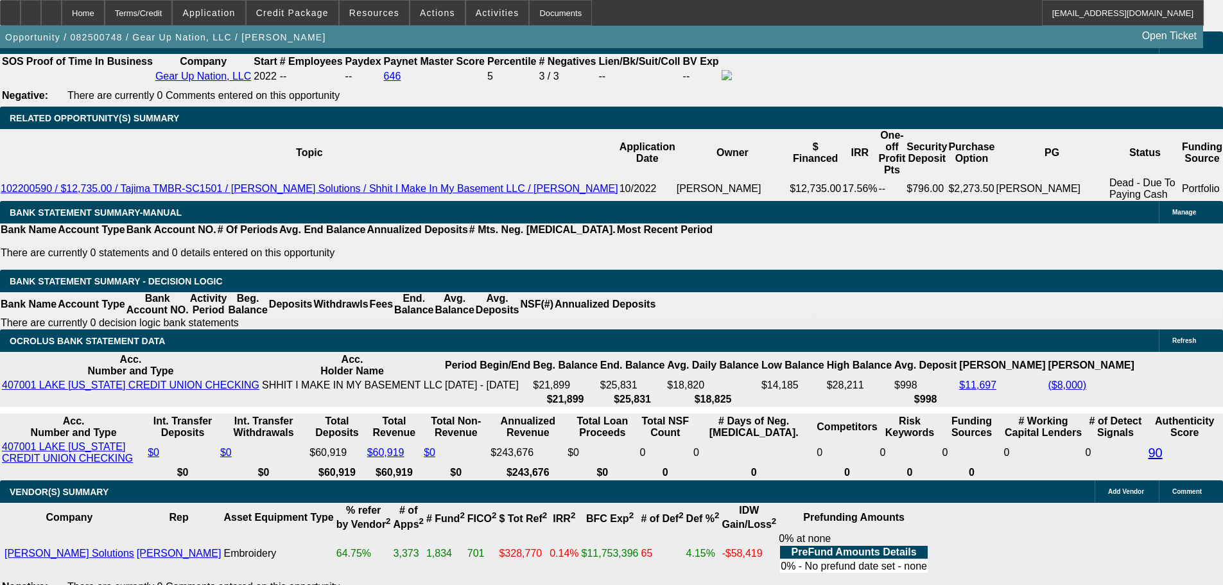
drag, startPoint x: 434, startPoint y: 173, endPoint x: 488, endPoint y: 180, distance: 54.4
type input "UNKNOWN"
type input "12"
type input "$2,169.94"
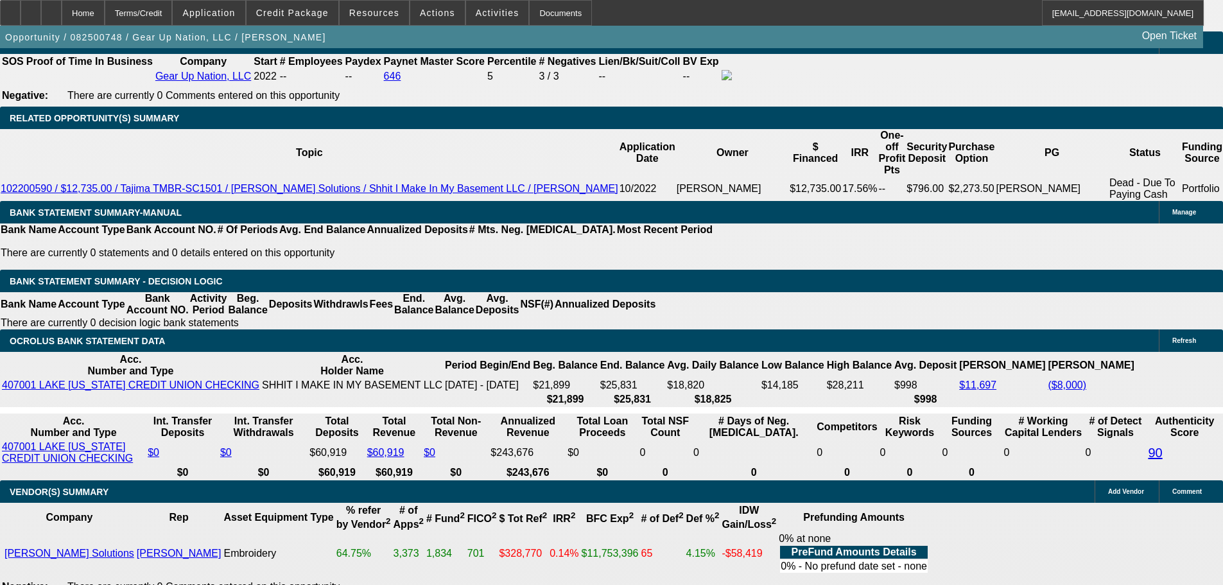
type input "$1,084.97"
type input "12"
type input "0"
type input "$2,963.42"
type input "$1,481.71"
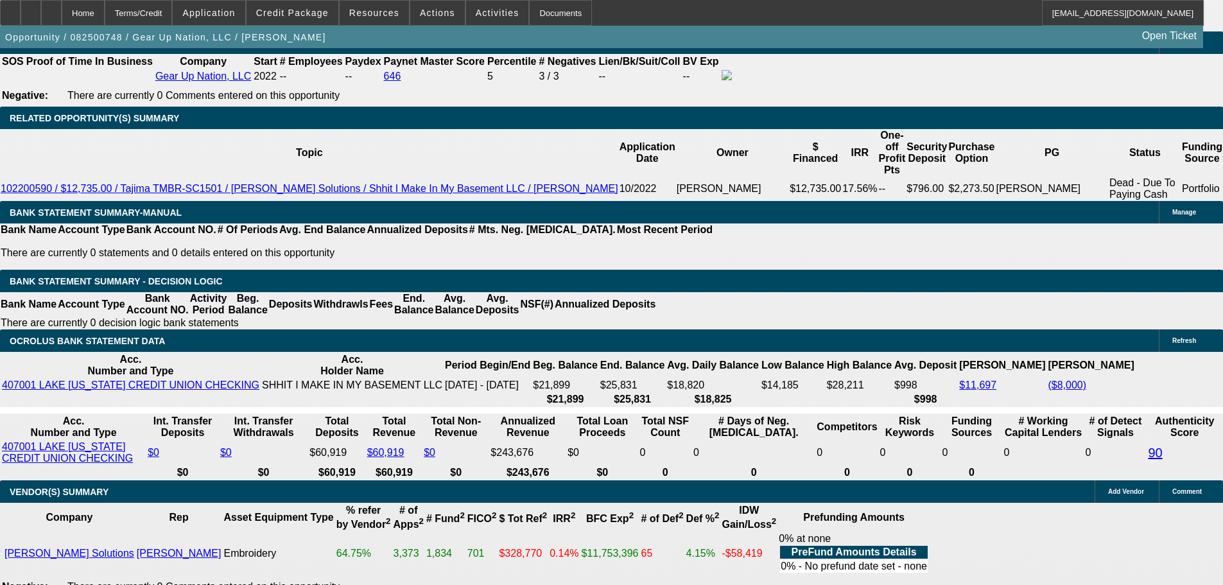
type input "774"
type input "$0.00"
drag, startPoint x: 193, startPoint y: 178, endPoint x: 250, endPoint y: 176, distance: 57.2
type input "7"
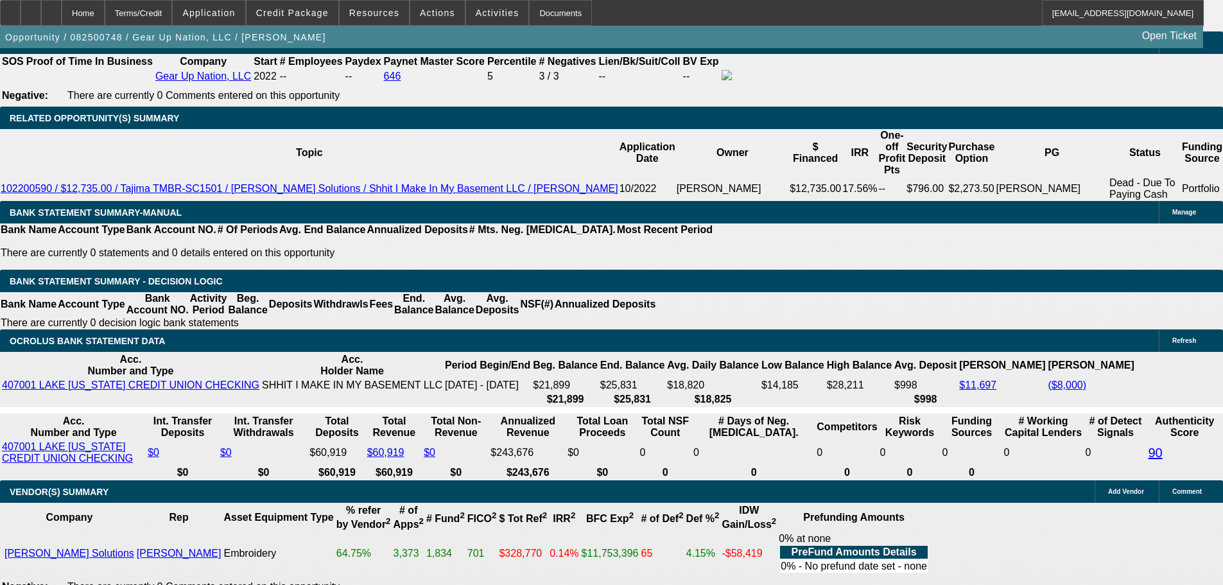
type input "UNKNOWN"
type input "$790.00"
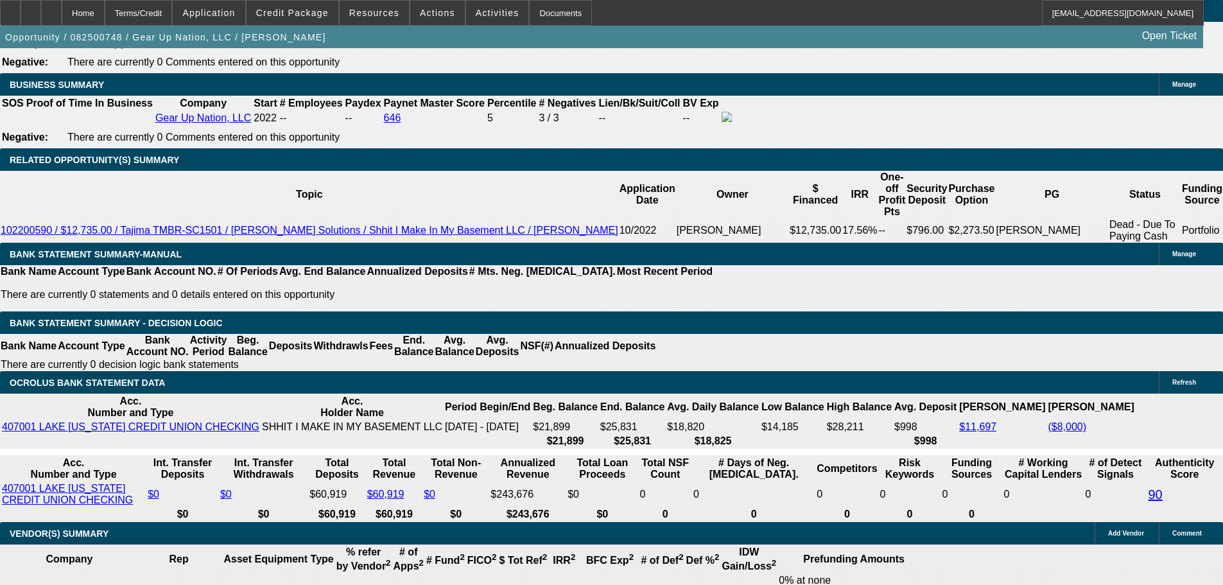
scroll to position [2012, 0]
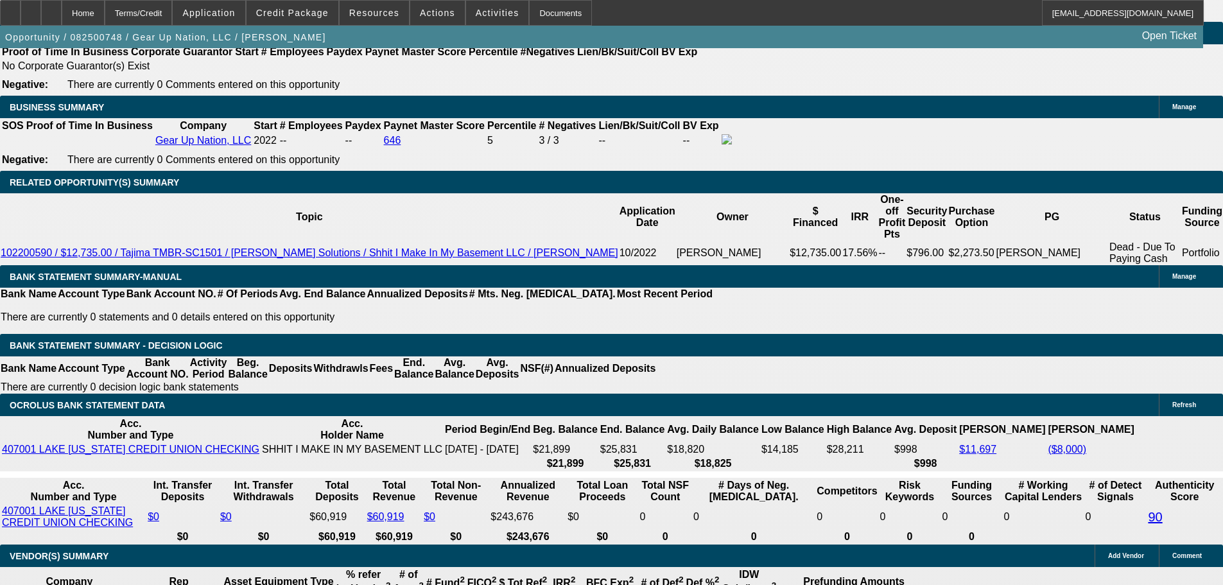
type input "158048"
type input "250.9"
type input "$316,096.00"
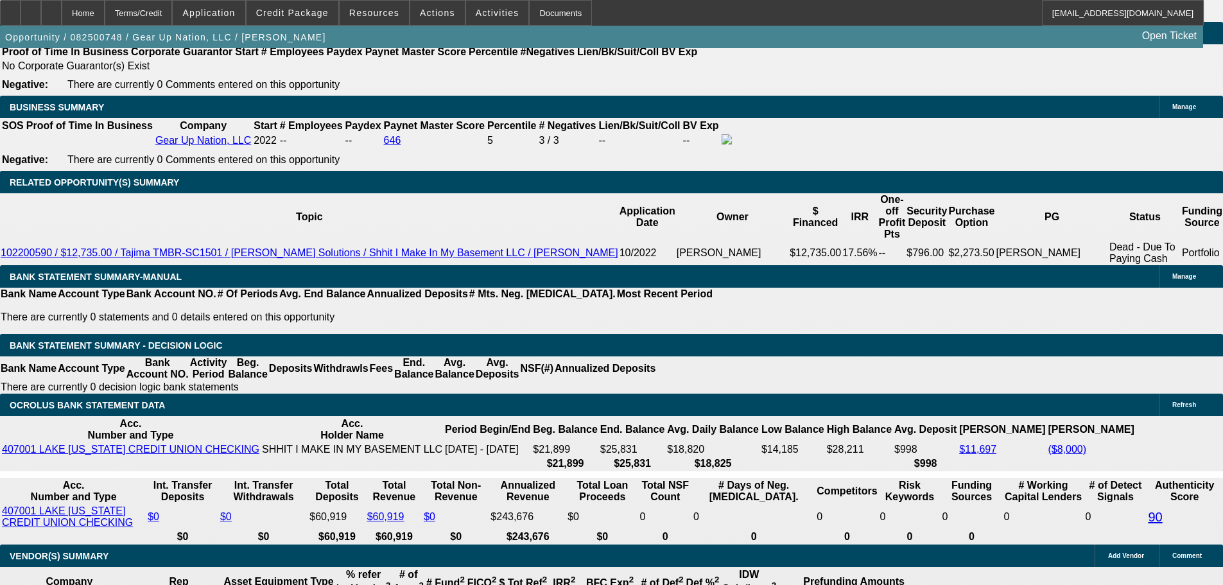
type input "1580"
type input "250.3"
type input "$3,160.00"
type input "12.1"
type input "$1,580.00"
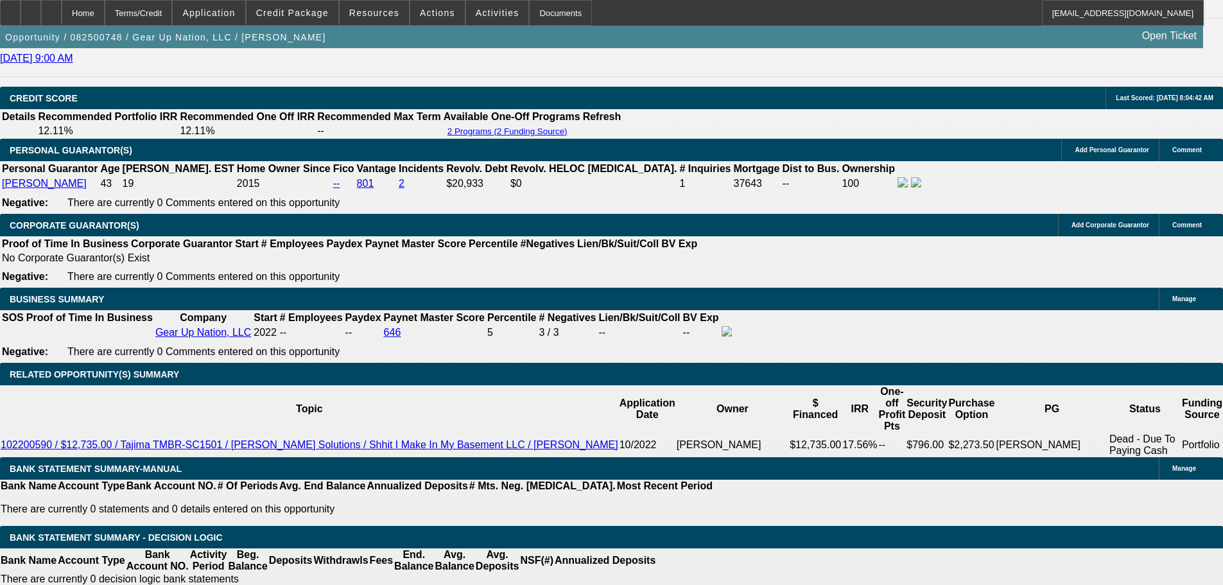
scroll to position [1820, 0]
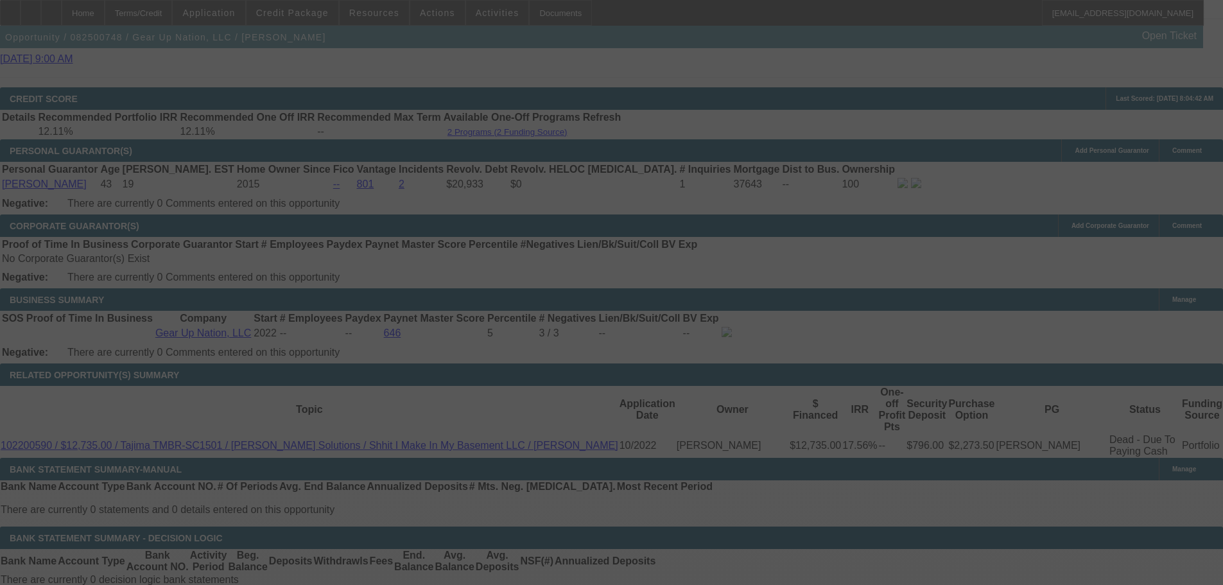
select select "0"
select select "2"
select select "0"
select select "6"
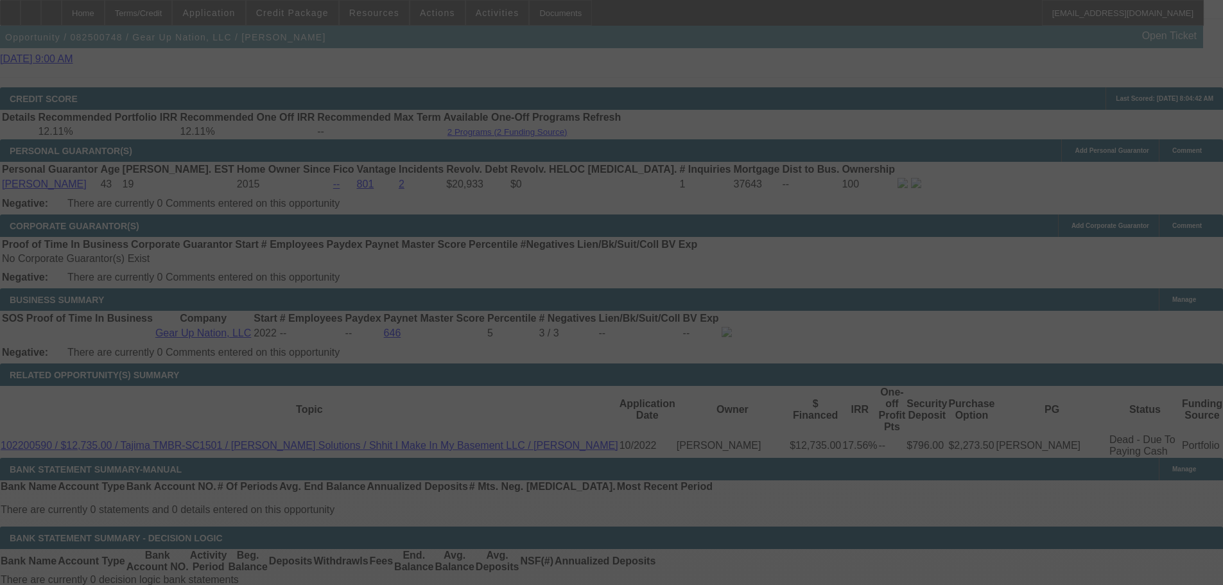
select select "0"
select select "2"
select select "0"
select select "6"
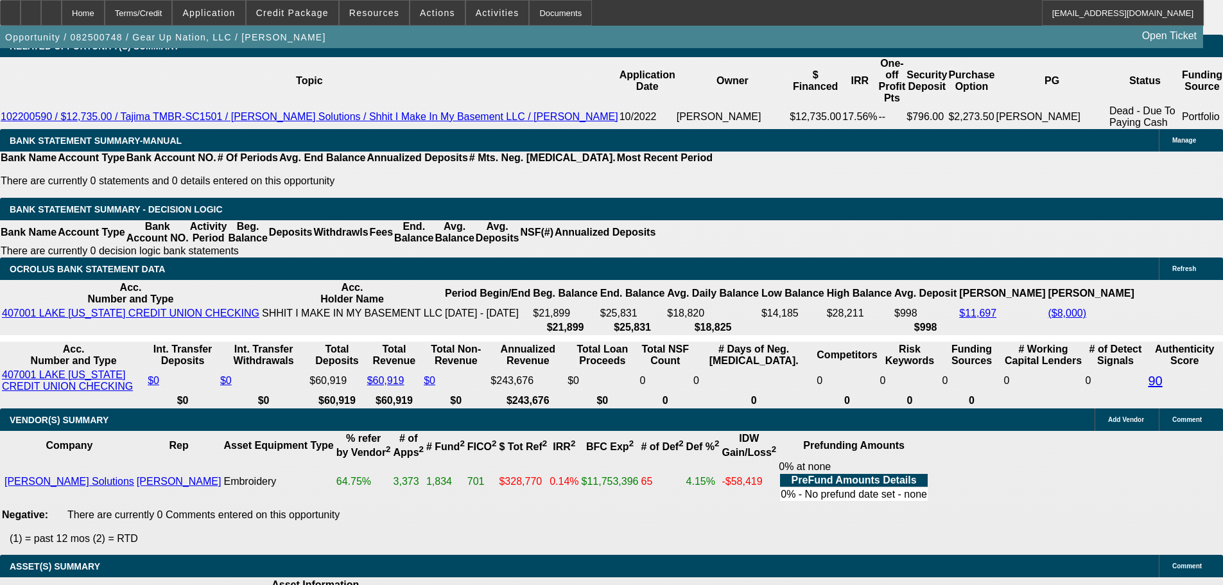
scroll to position [2118, 0]
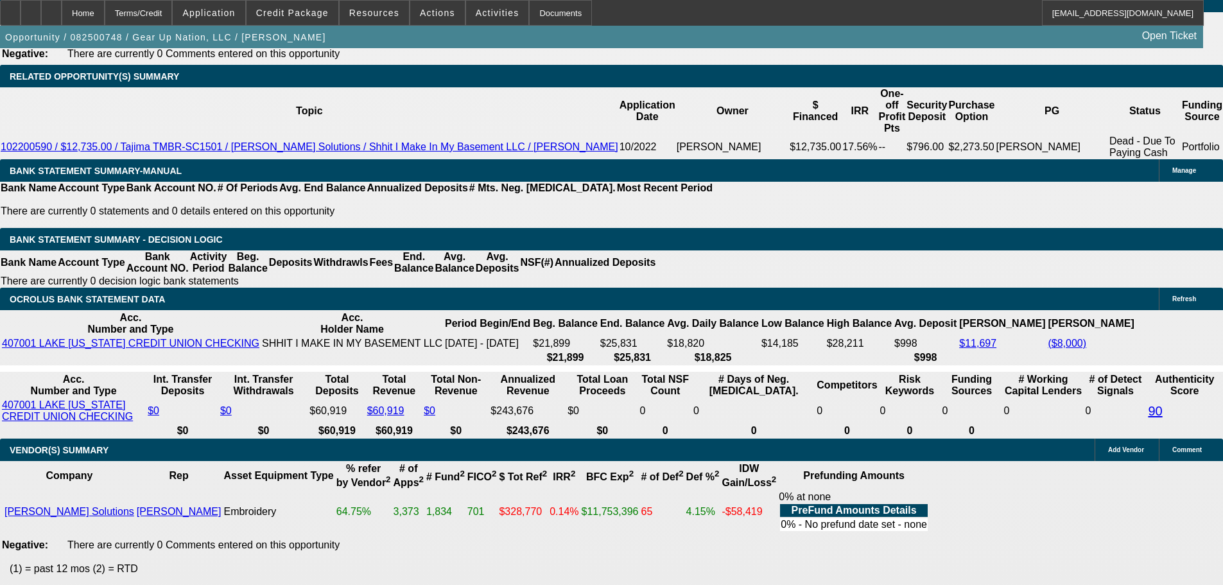
type input "148.71"
type input "$297.42"
type input "UNKNOWN"
type input "1485.71"
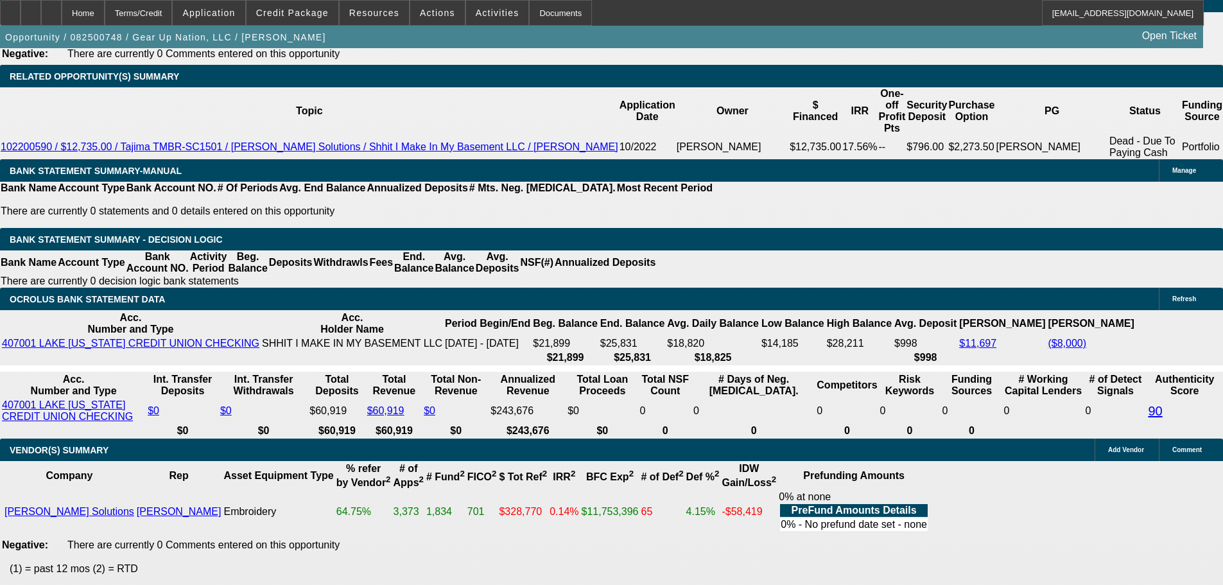
type input "$2,971.42"
type input "12.1"
type input "148.71"
type input "$297.42"
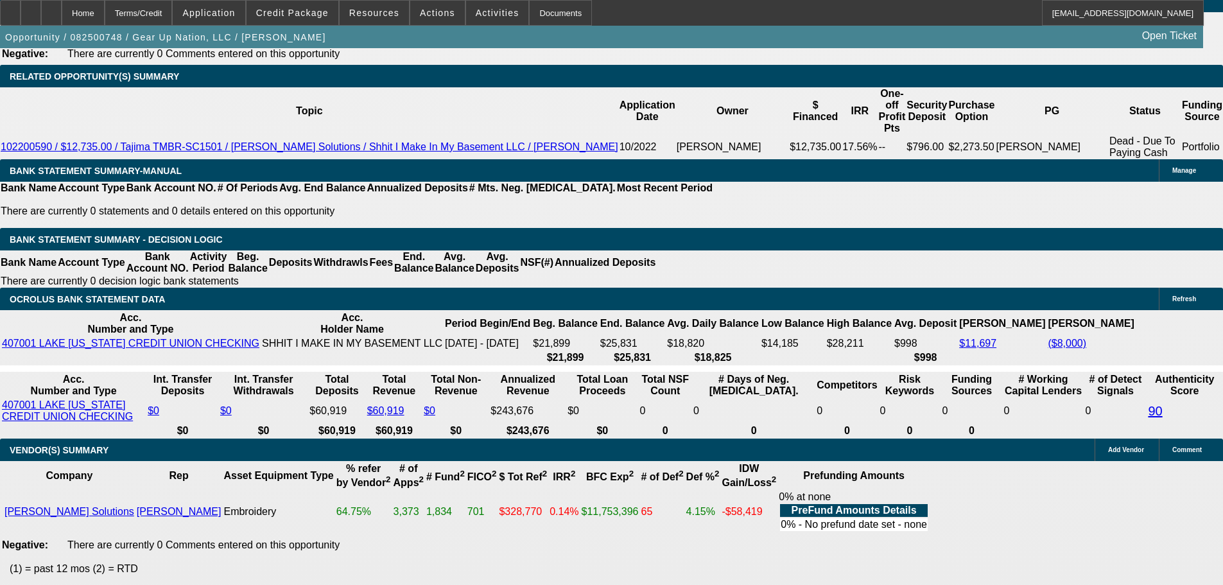
type input "1489.71"
type input "$2,979.42"
type input "12.2"
type input "$1,489.71"
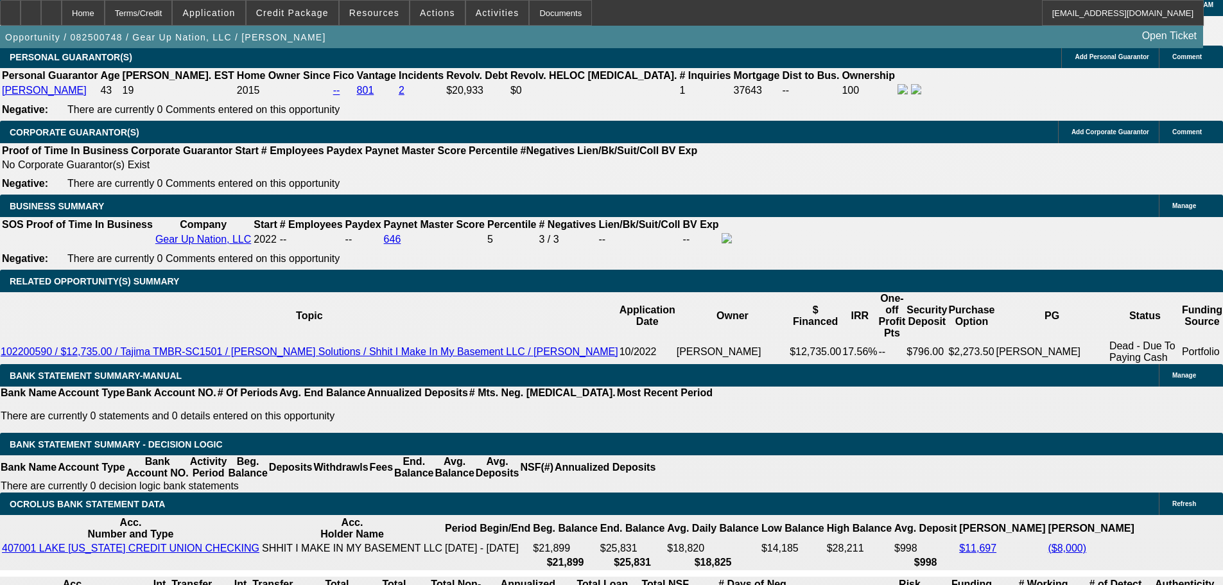
scroll to position [1733, 0]
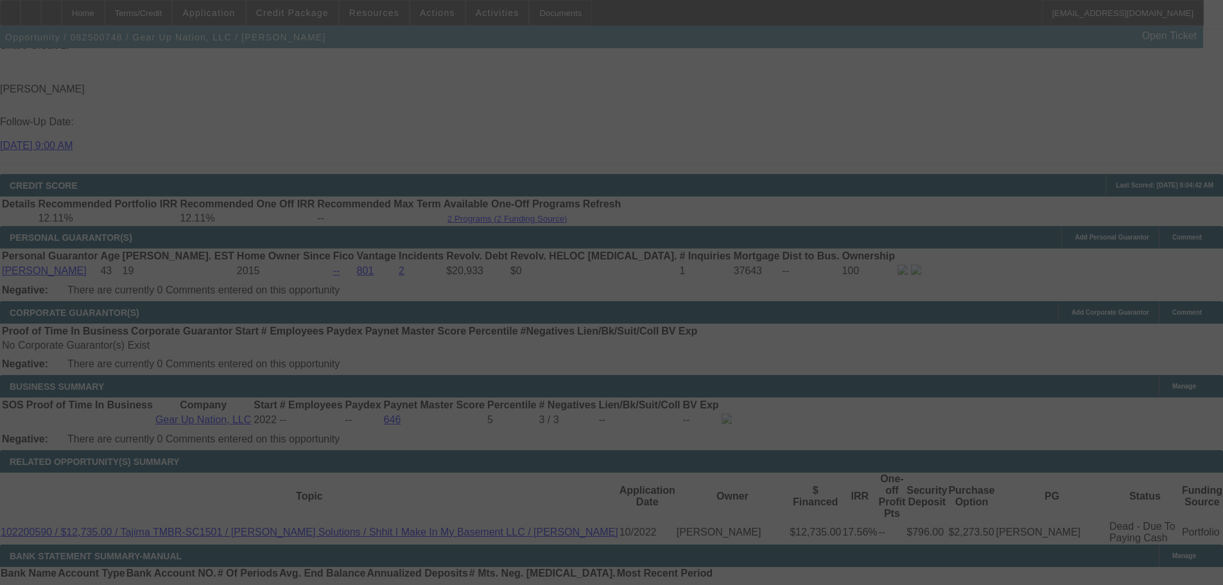
select select "0"
select select "2"
select select "0"
select select "6"
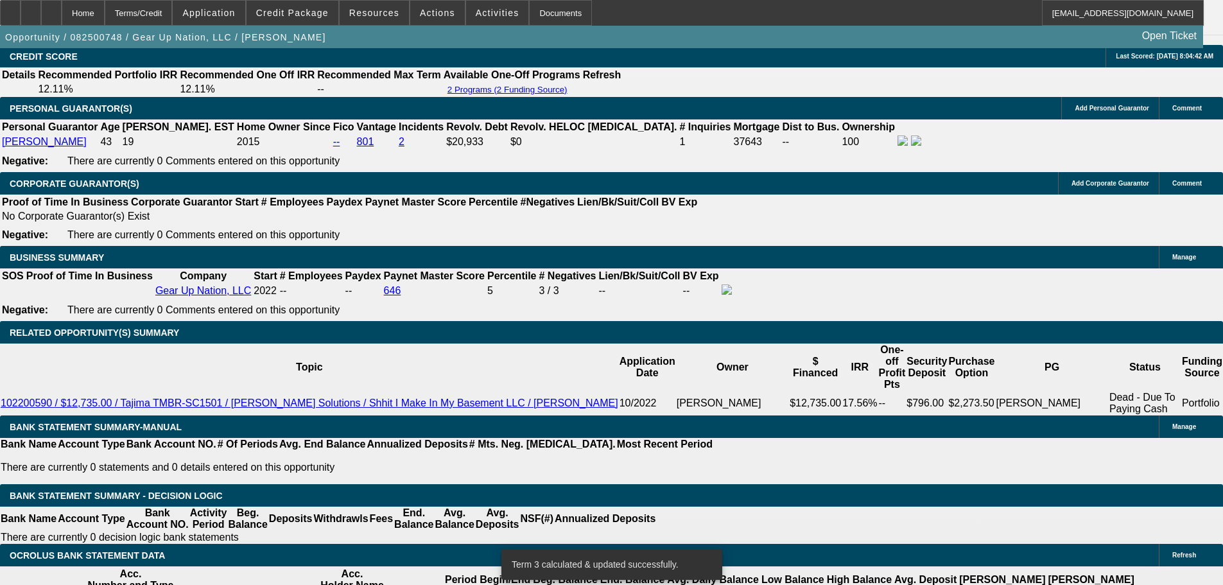
scroll to position [1990, 0]
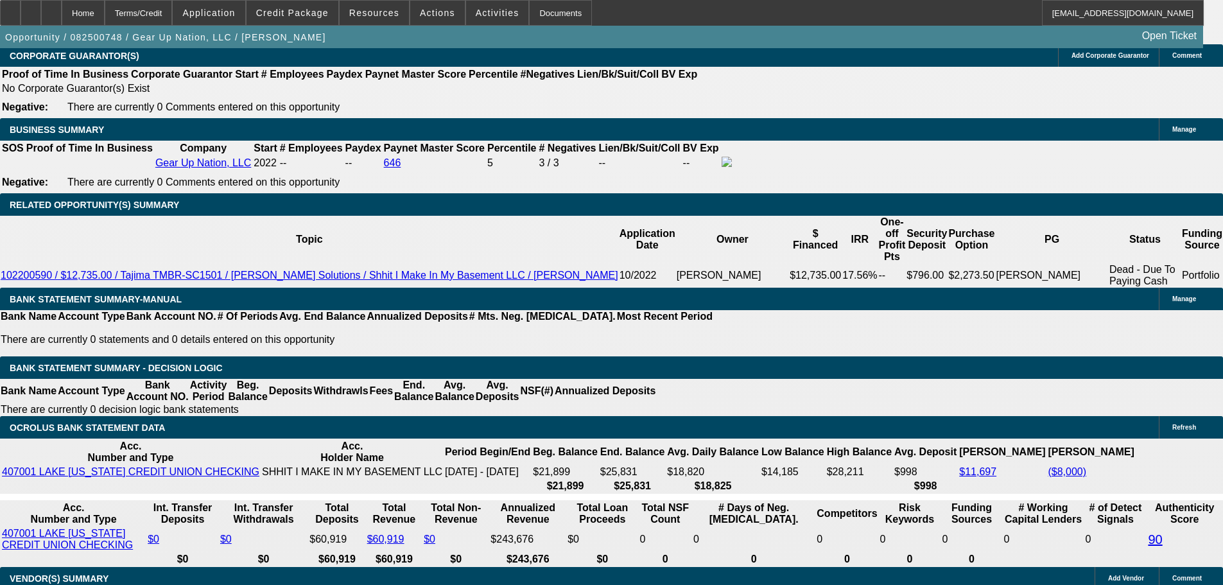
type input "79"
type input "UNKNOWN"
type input "$793.00"
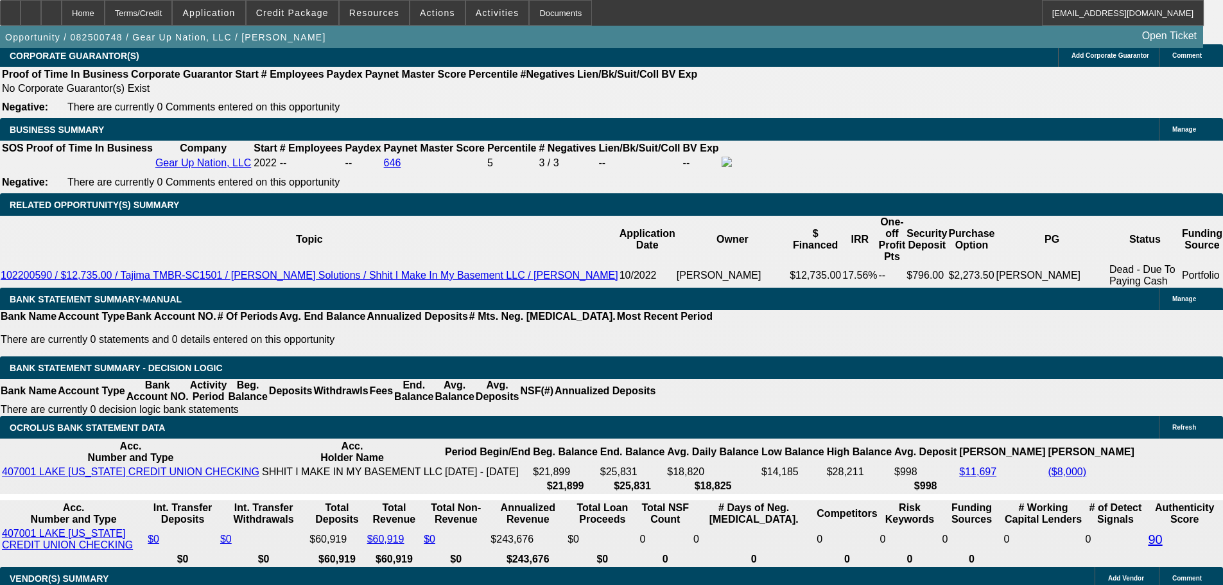
type input "158"
type input "$316.00"
type input "1586"
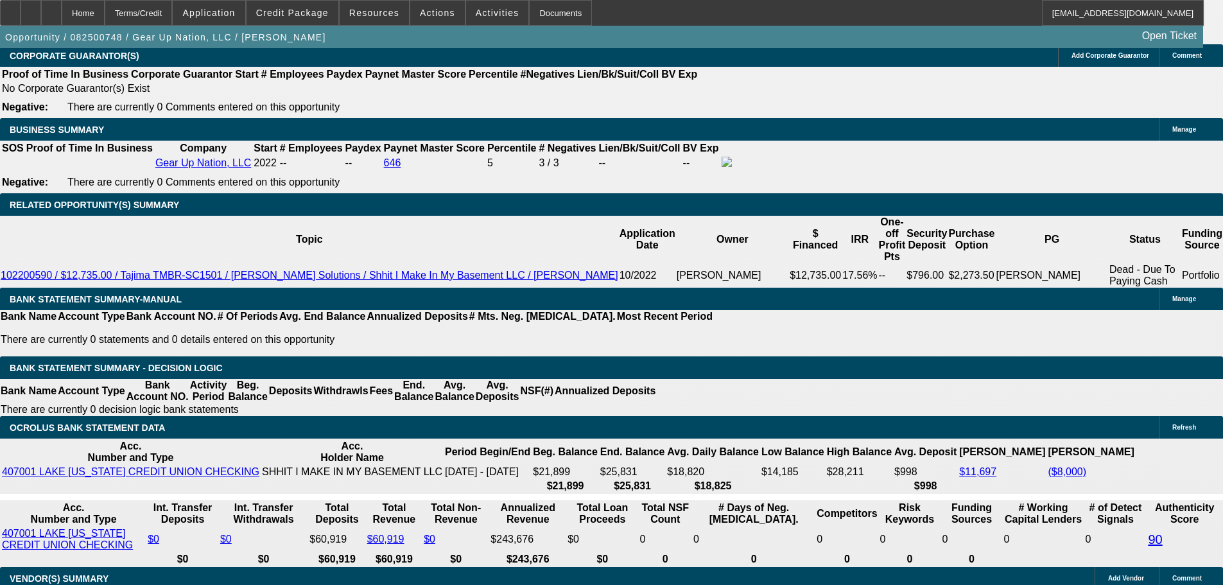
type input "12.3"
type input "$3,172.00"
type input "$1,586.00"
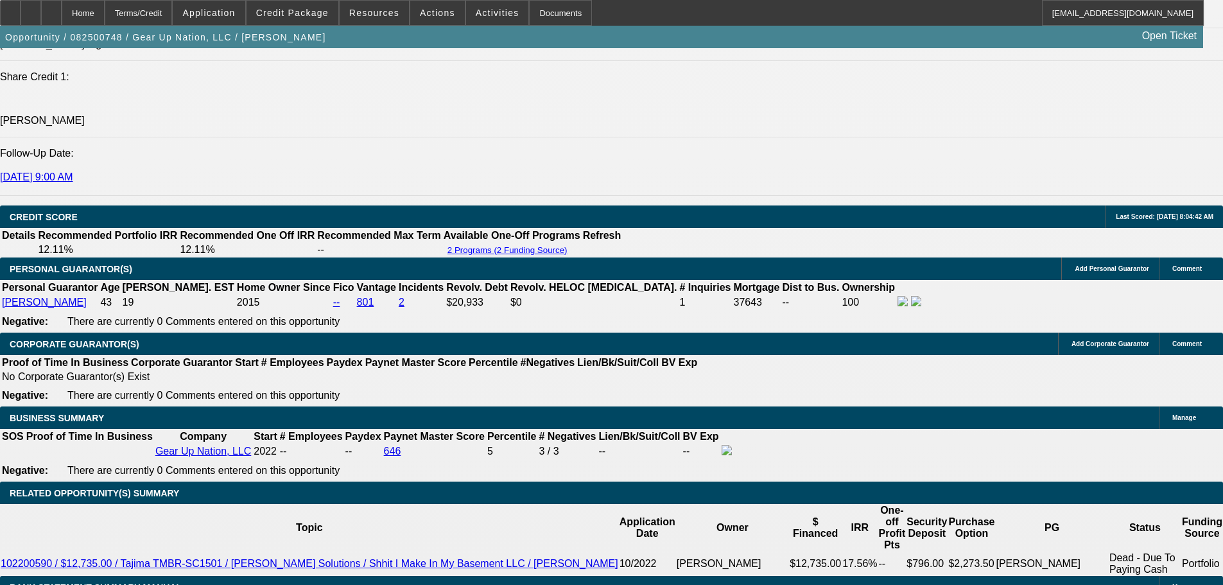
scroll to position [1669, 0]
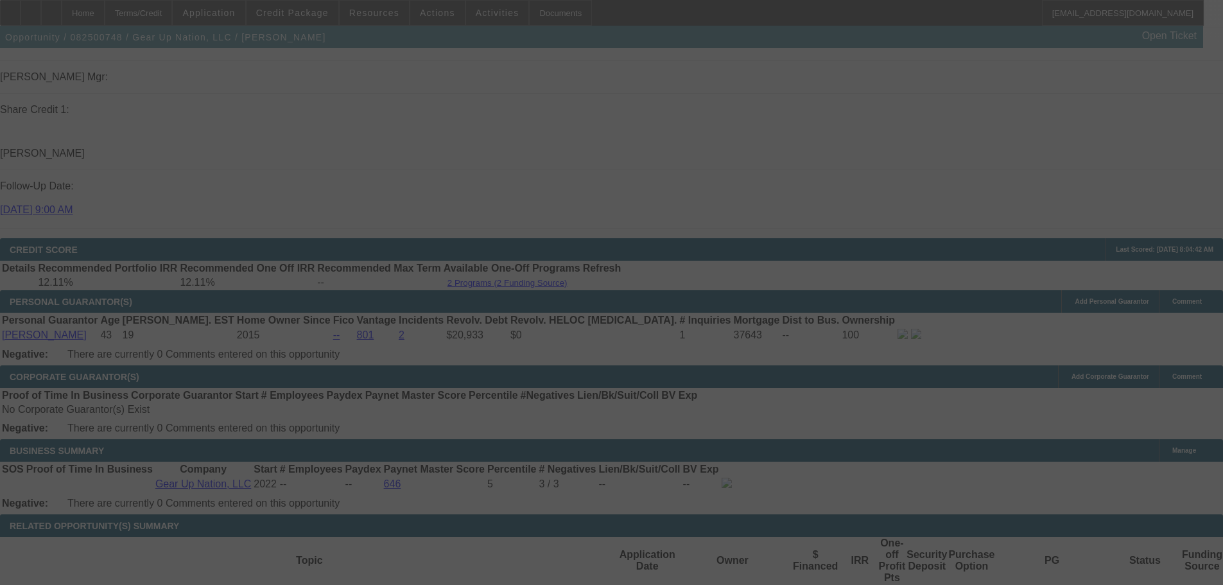
select select "0"
select select "2"
select select "0"
select select "6"
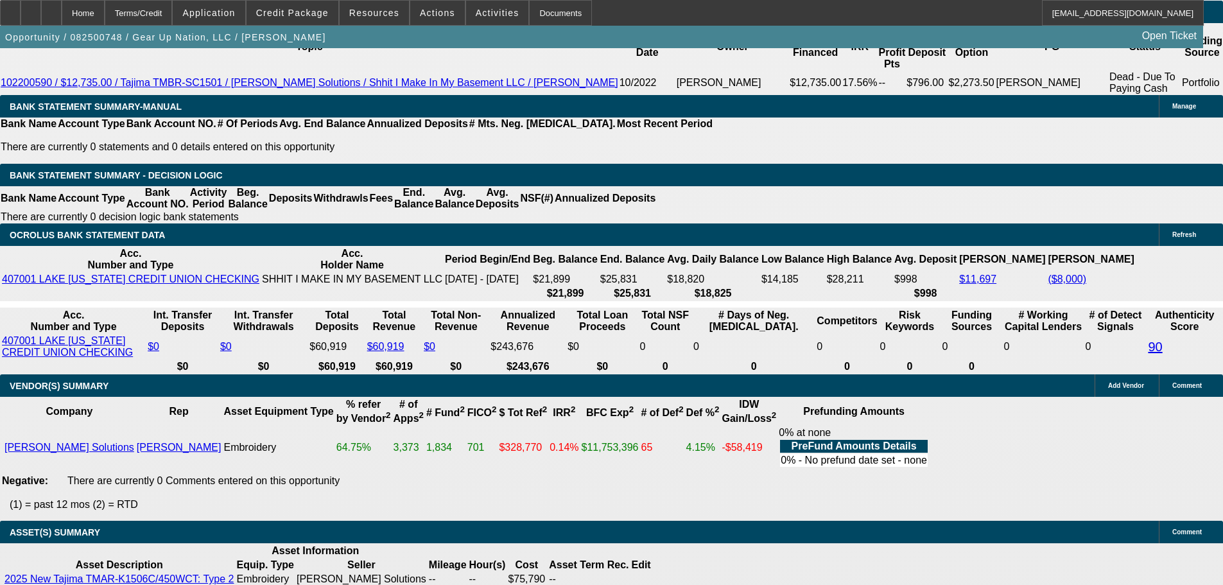
scroll to position [2334, 0]
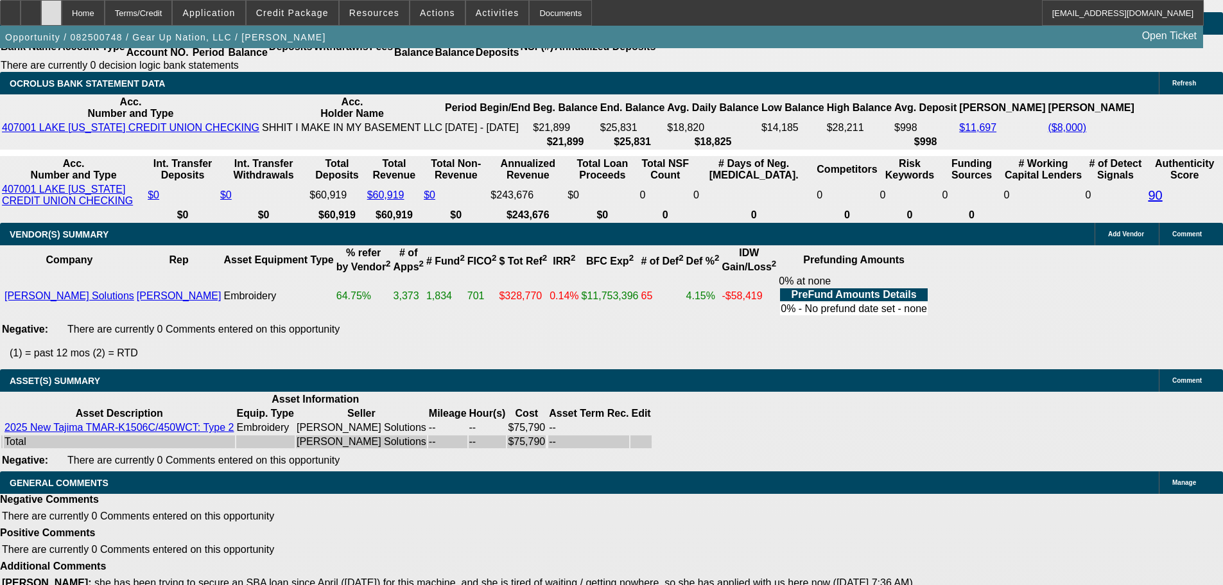
click at [51, 8] on icon at bounding box center [51, 8] width 0 height 0
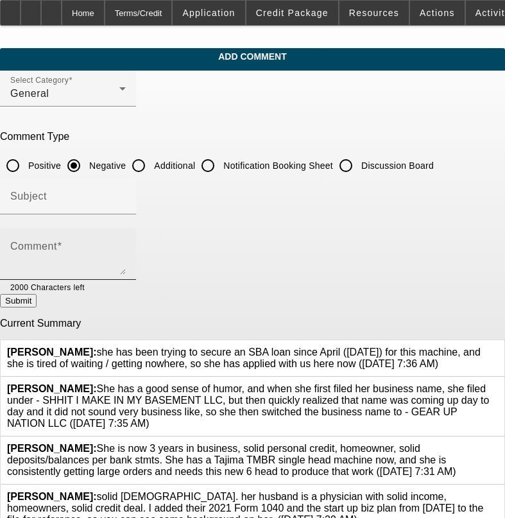
click at [124, 254] on textarea "Comment" at bounding box center [68, 259] width 116 height 31
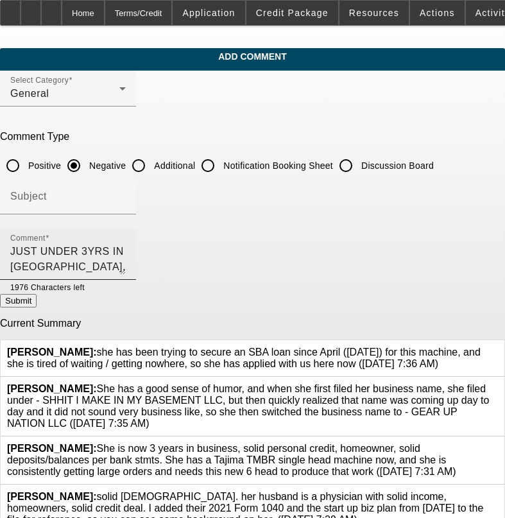
click at [126, 256] on textarea "JUST UNDER 3YRS IN [GEOGRAPHIC_DATA]," at bounding box center [68, 259] width 116 height 31
click at [126, 252] on textarea "JUST UNDER 3YRS IN BIZ, 5K DEAL AIR," at bounding box center [68, 259] width 116 height 31
click at [86, 267] on textarea "JUST UNDER 3YRS IN BIZ, 5K DEAL AIR, SMALL MED COLL ACCT, , FEW 30S NOTED ON PE…" at bounding box center [68, 259] width 116 height 31
click at [126, 261] on textarea "JUST UNDER 3YRS IN BIZ, 5K DEAL AIR, SMALL MED COLL ACCT, , FEW 30S NOTED ON PE…" at bounding box center [68, 259] width 116 height 31
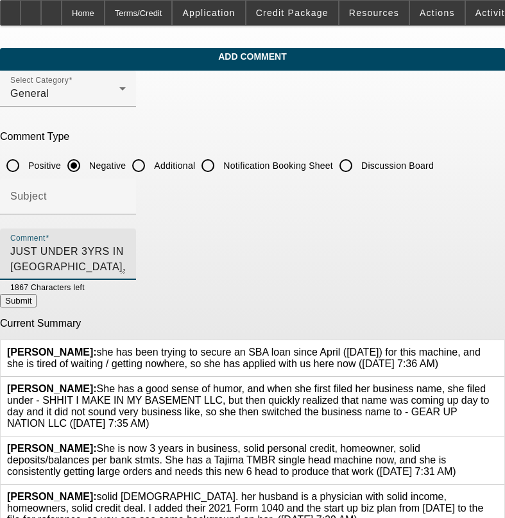
click at [126, 264] on textarea "JUST UNDER 3YRS IN BIZ, 5K DEAL AIR, SMALL MED COLL ACCT, , FEW 30S NOTED ON PE…" at bounding box center [68, 259] width 116 height 31
type textarea "JUST UNDER 3YRS IN BIZ, 5K DEAL AIR, SMALL MED COLL ACCT, , FEW 30S NOTED ON PE…"
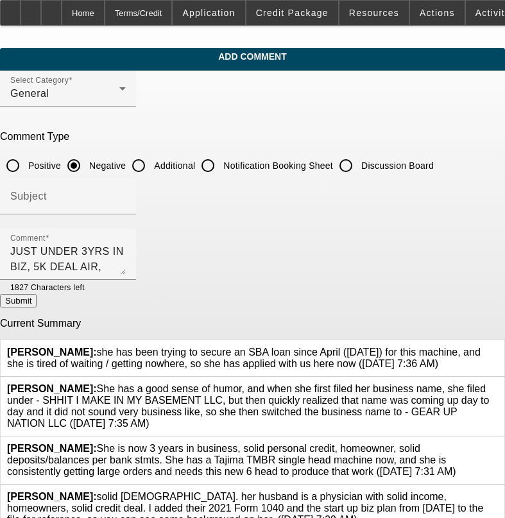
click at [37, 307] on button "Submit" at bounding box center [18, 300] width 37 height 13
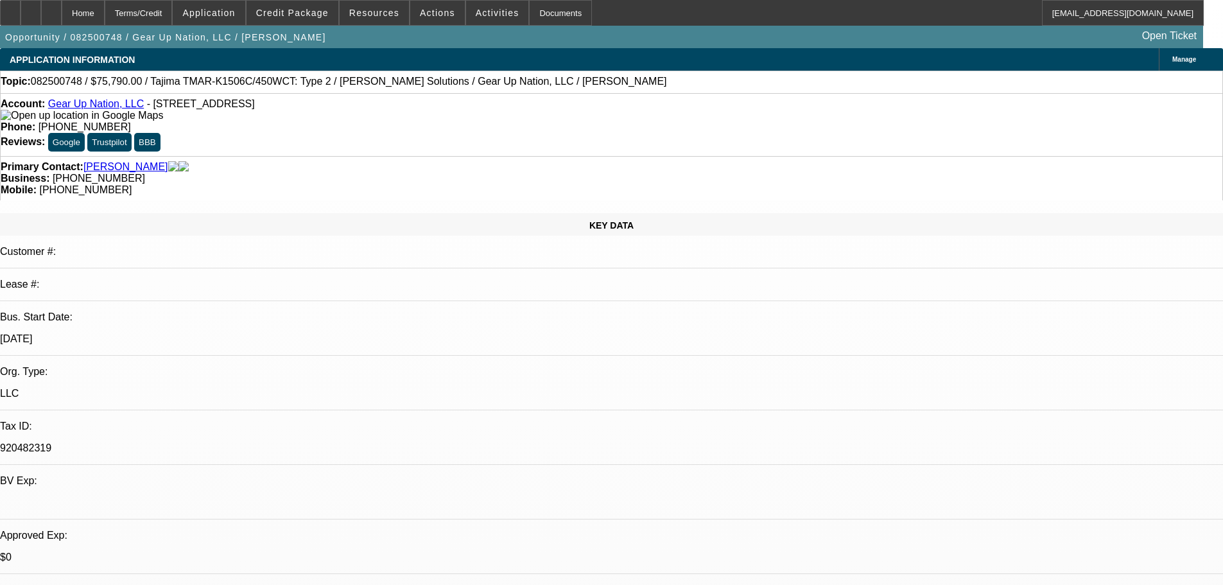
select select "0"
select select "2"
select select "0"
select select "6"
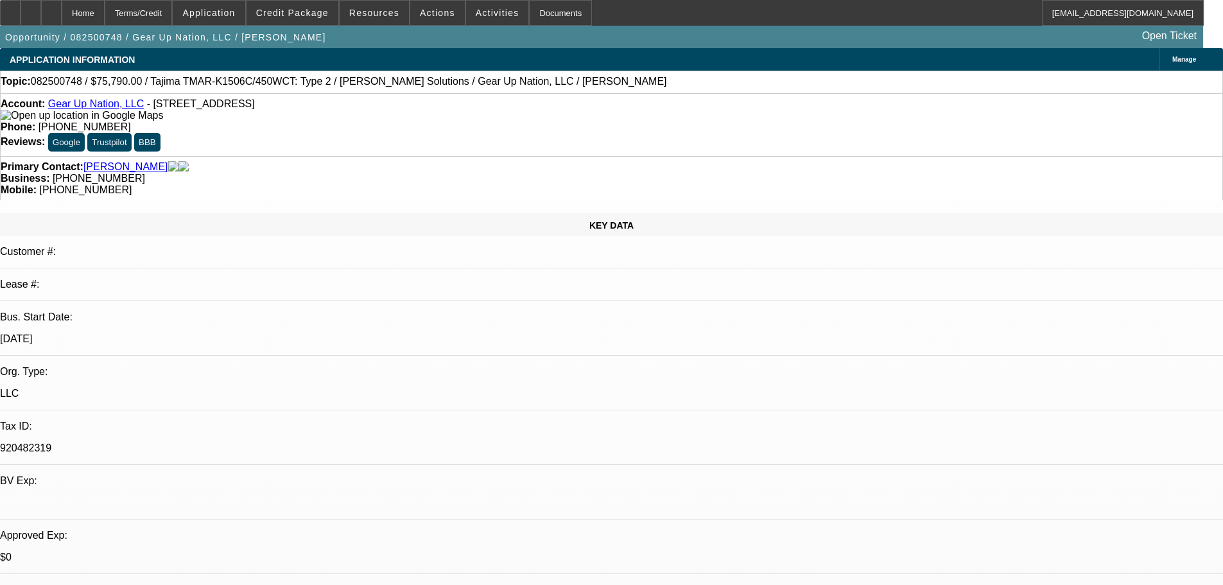
select select "0"
select select "2"
select select "0"
select select "6"
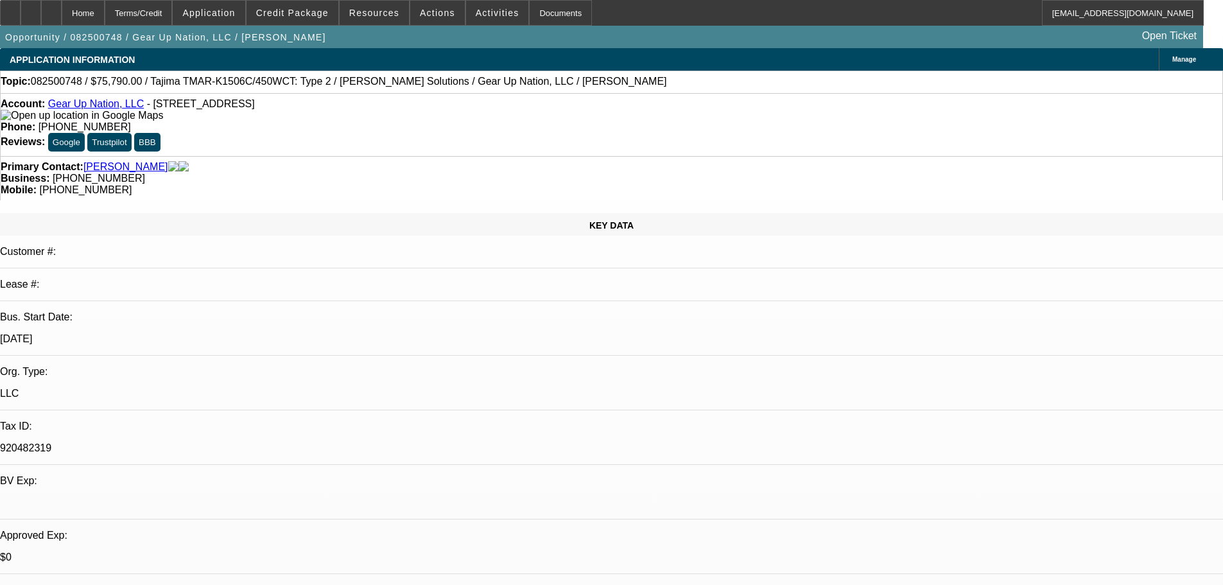
select select "0"
select select "2"
select select "0"
select select "6"
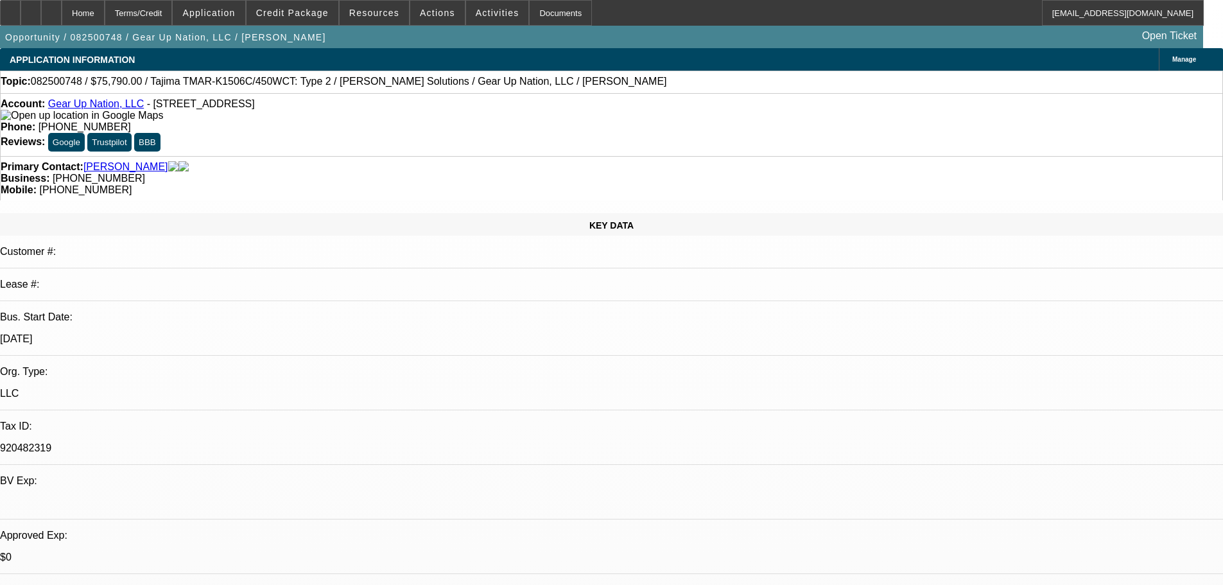
select select "0"
select select "2"
select select "0"
select select "6"
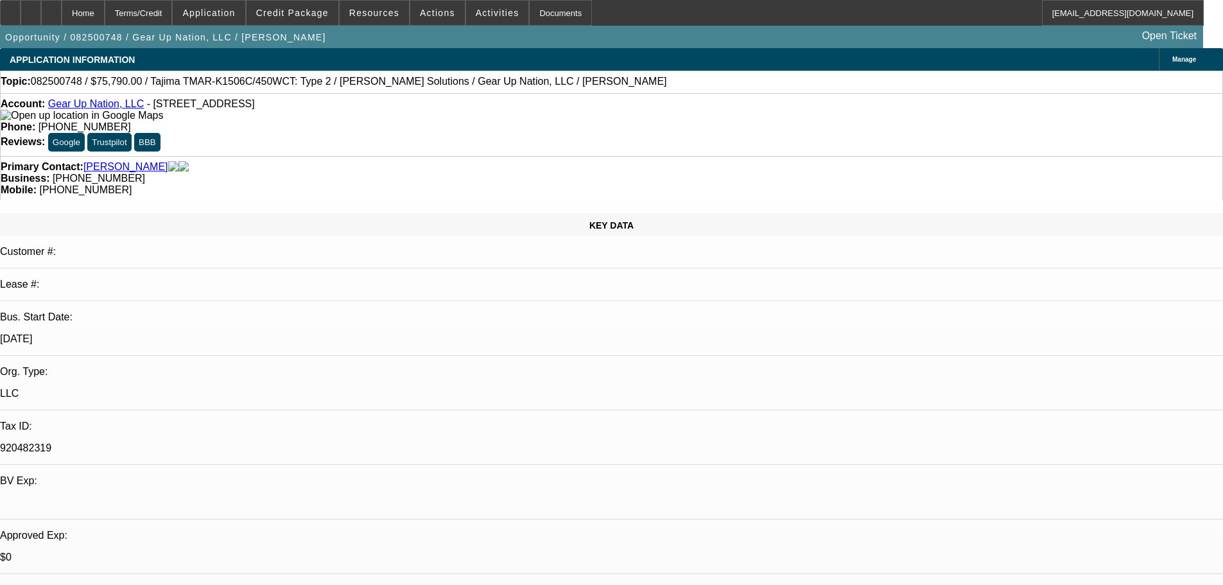
click at [30, 117] on img at bounding box center [82, 116] width 162 height 12
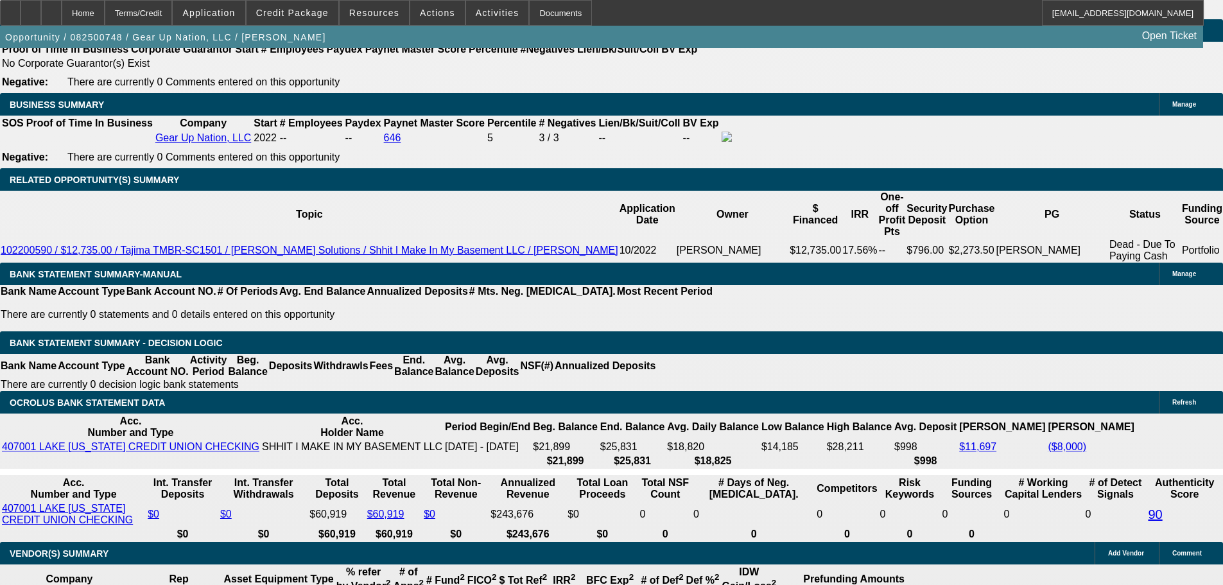
scroll to position [2054, 0]
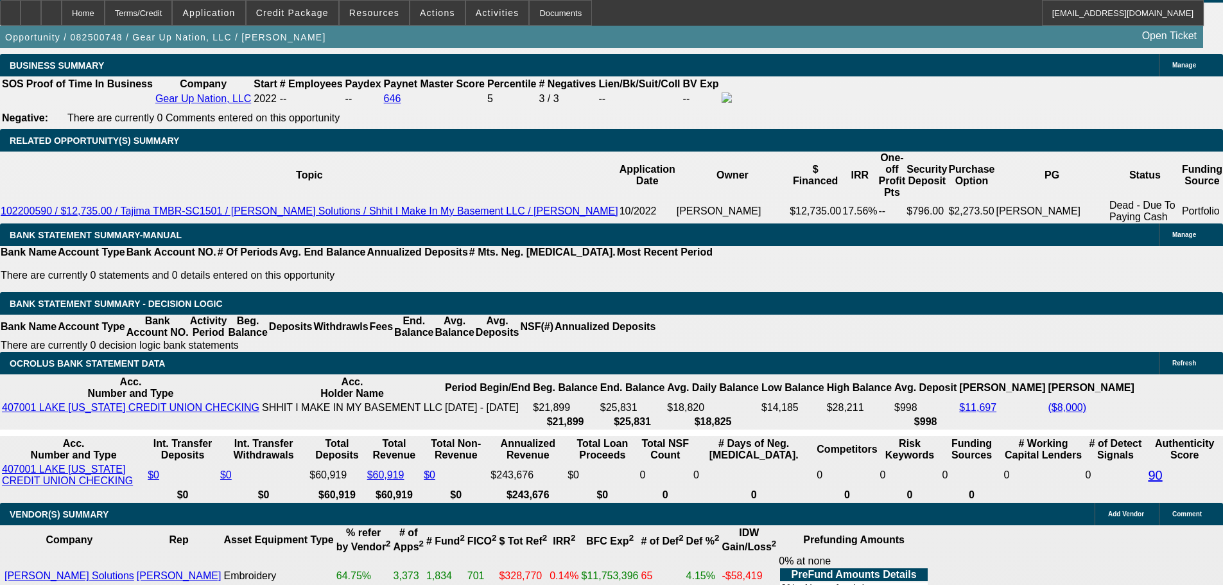
type input "148.71"
type input "$297.42"
type input "UNKNOWN"
type input "1488.71"
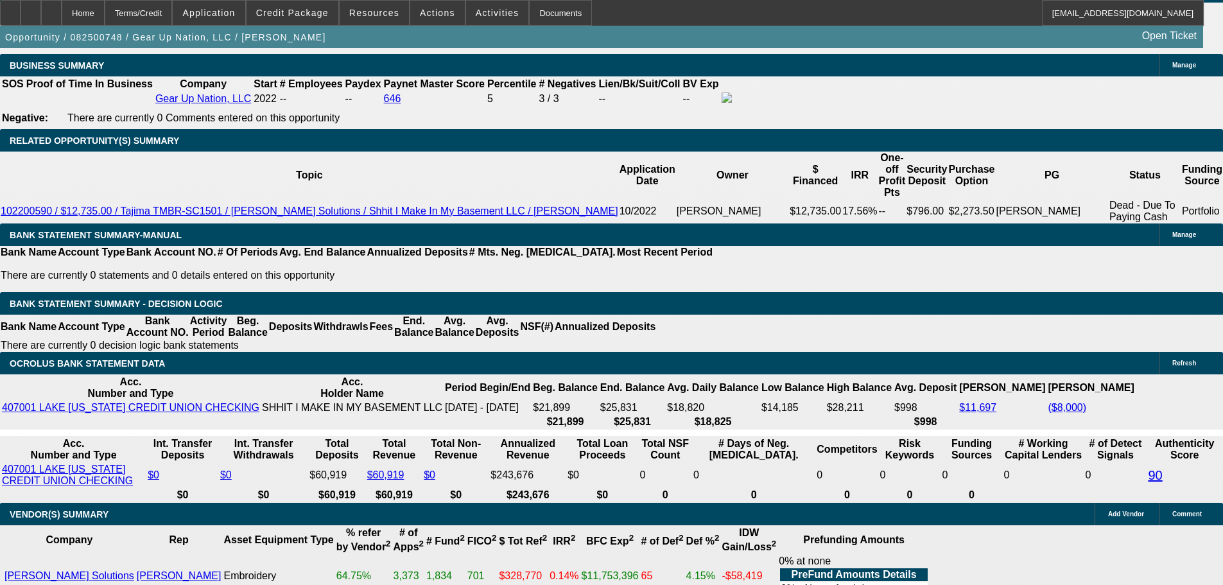
type input "$2,977.42"
type input "12.2"
type input "148.71"
type input "$297.42"
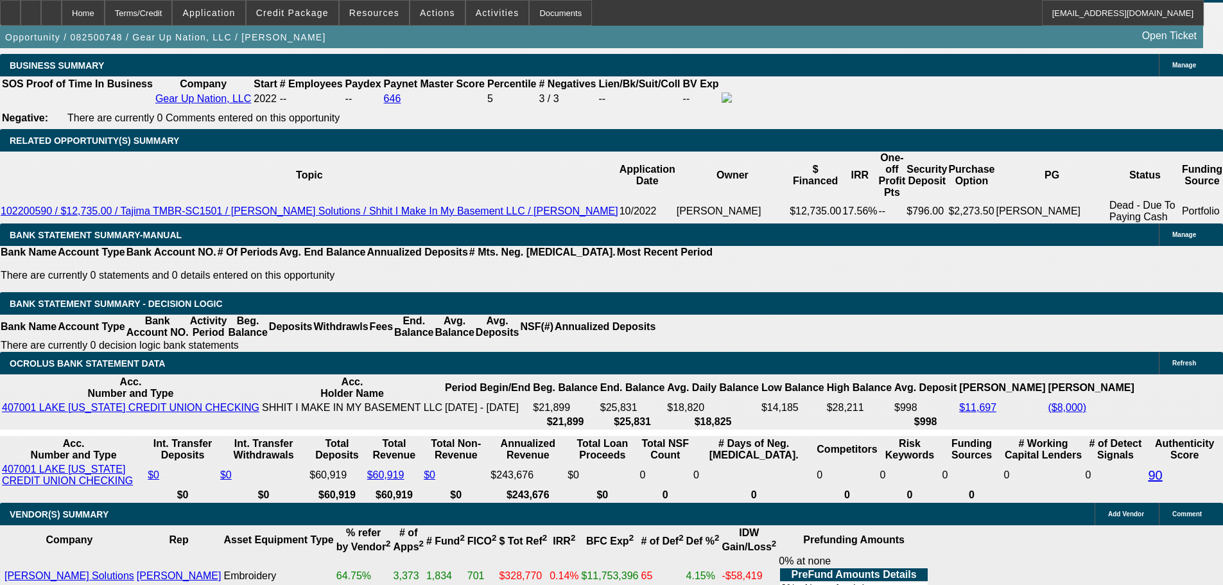
type input "1487.71"
type input "$2,975.42"
type input "12.2"
type input "$1,487.71"
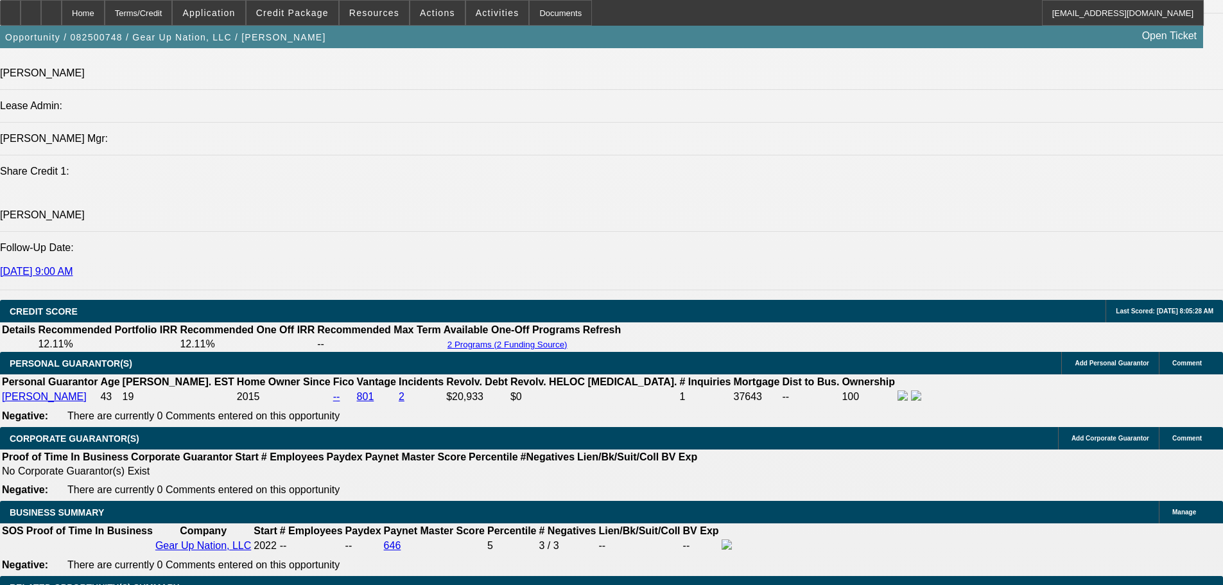
scroll to position [1605, 0]
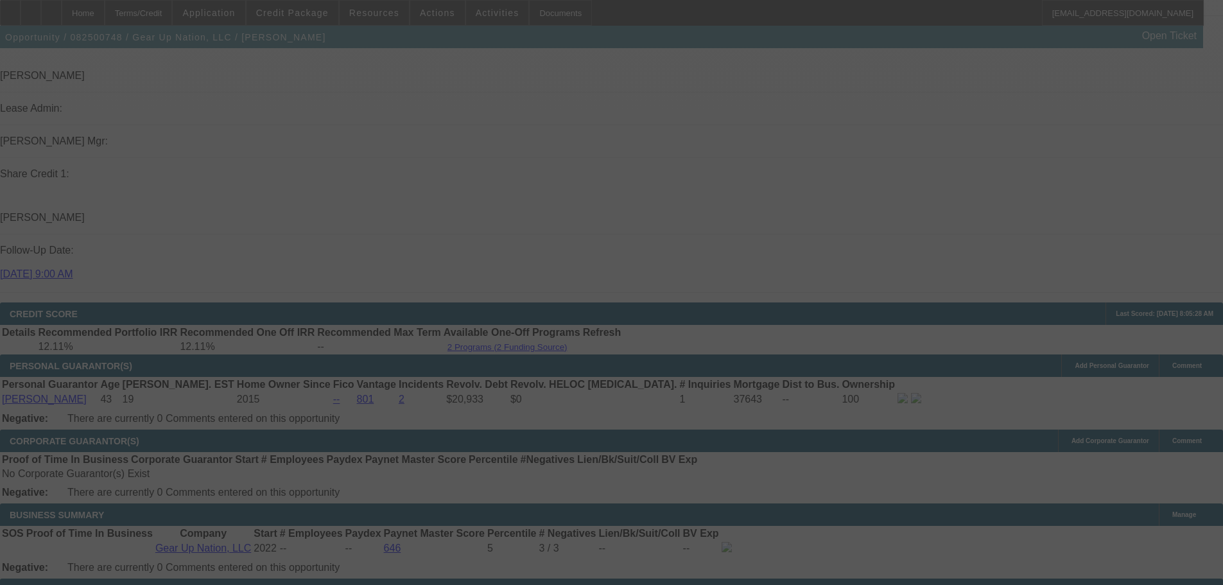
select select "0"
select select "2"
select select "0"
select select "6"
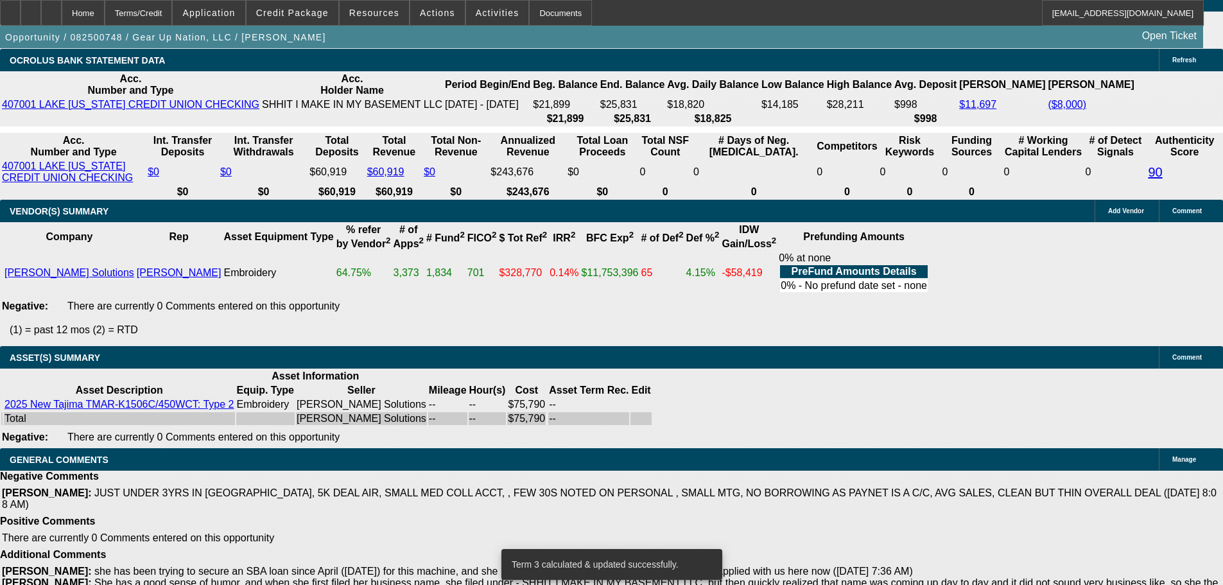
scroll to position [2100, 0]
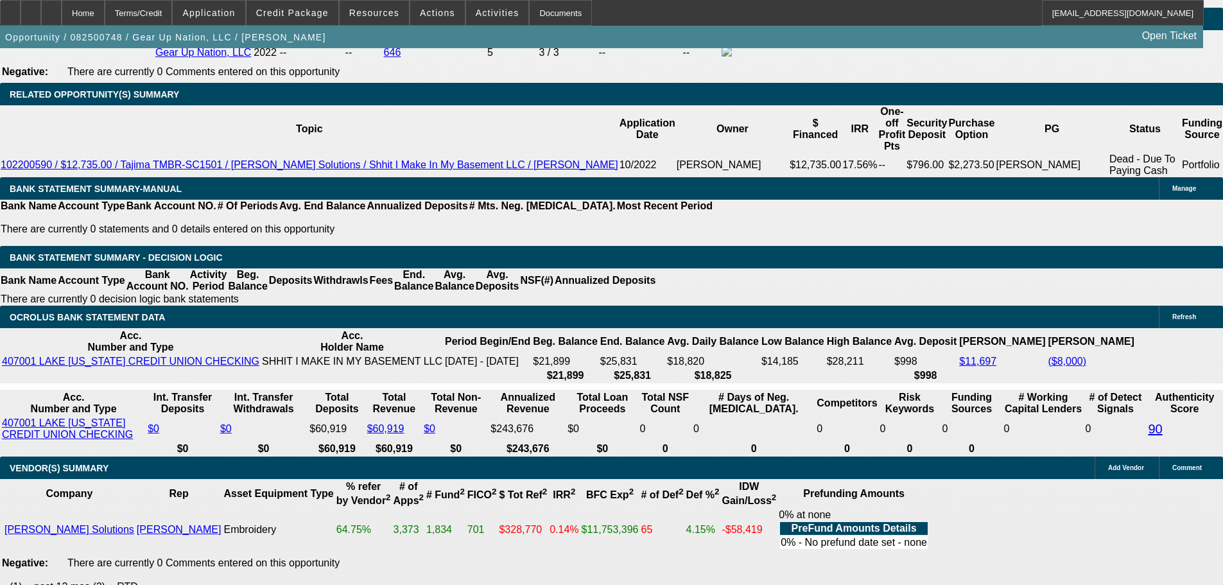
type input "148.71"
type input "$297.42"
type input "UNKNOWN"
type input "1488.71"
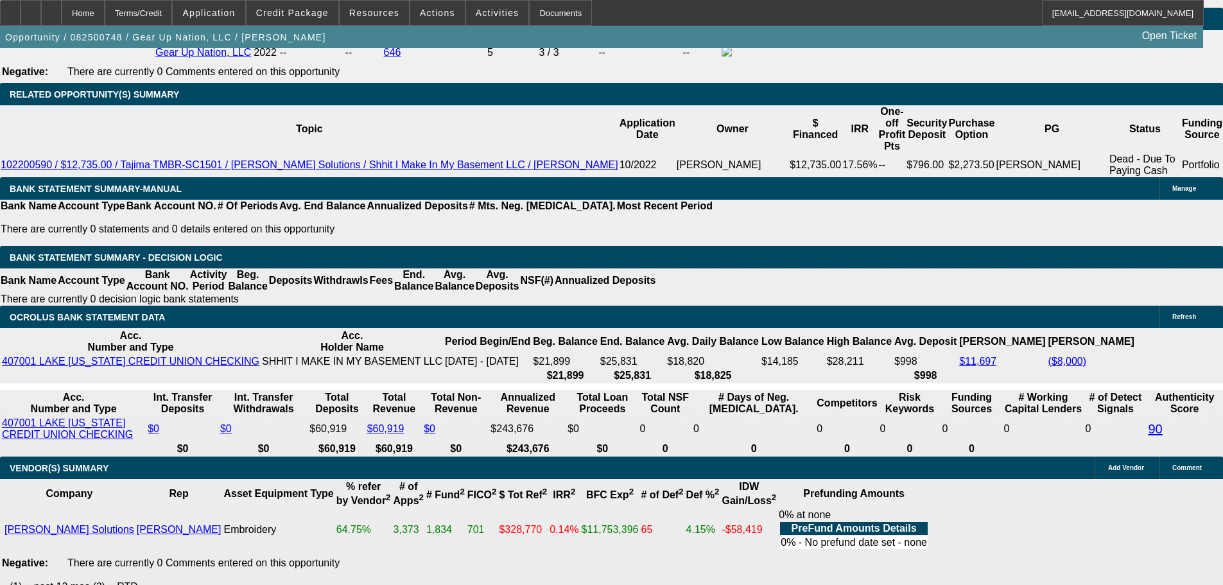
type input "$2,977.42"
type input "12.2"
type input "$1,488.71"
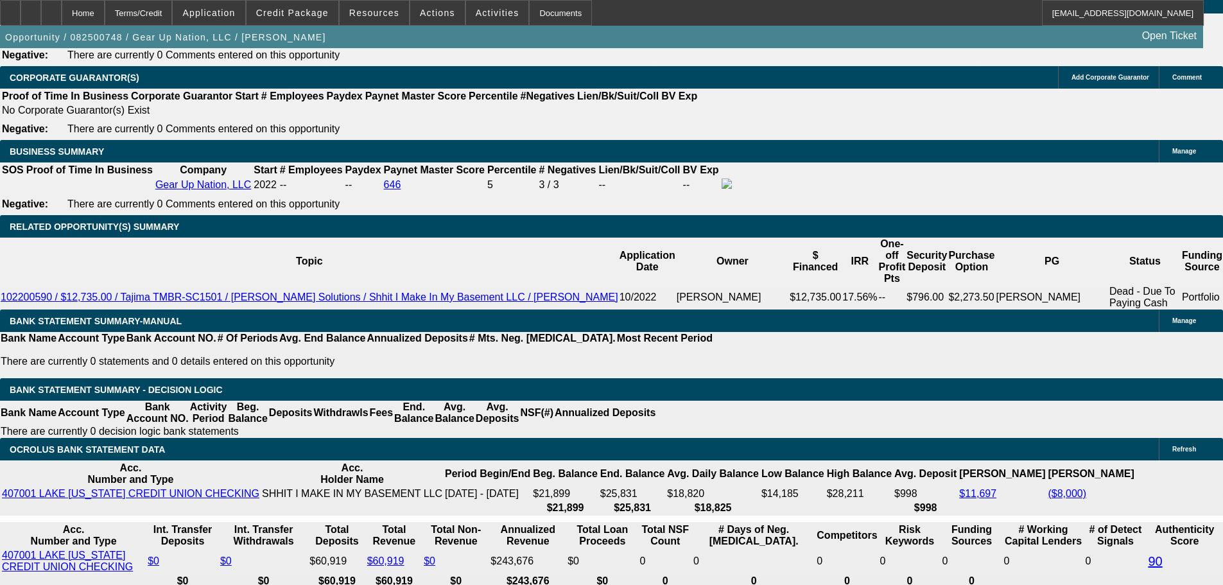
scroll to position [1843, 0]
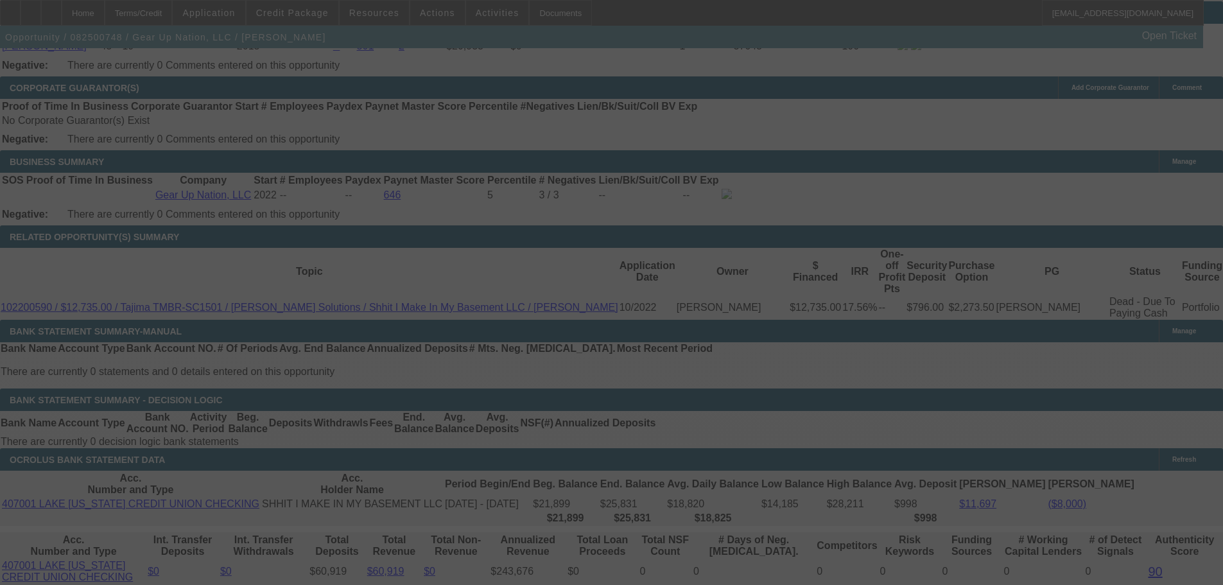
scroll to position [2100, 0]
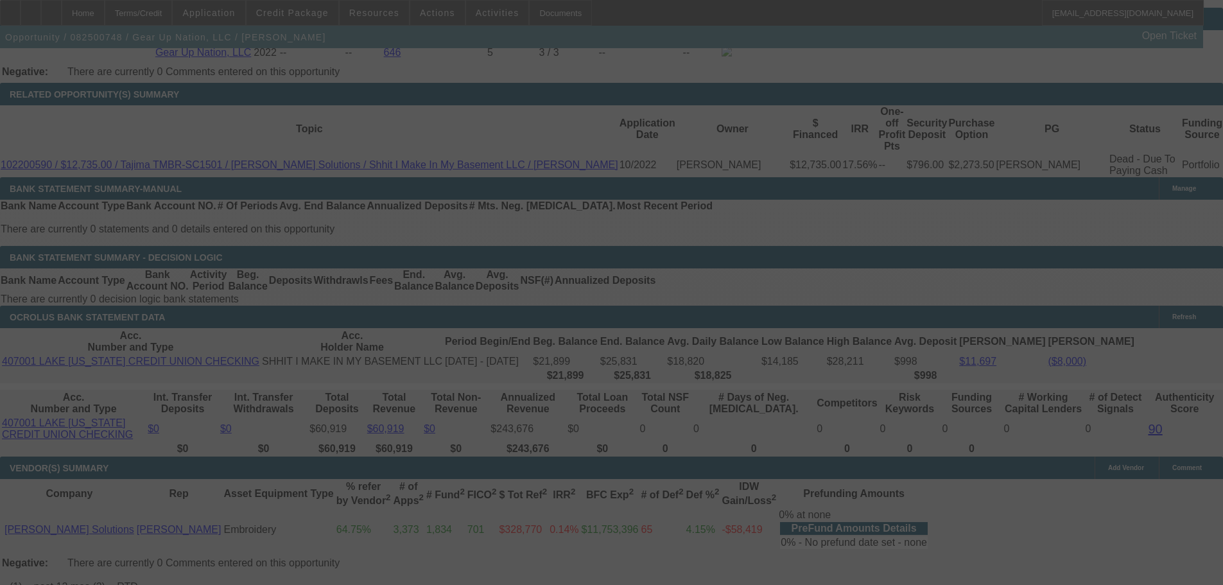
select select "0"
select select "2"
select select "0"
select select "6"
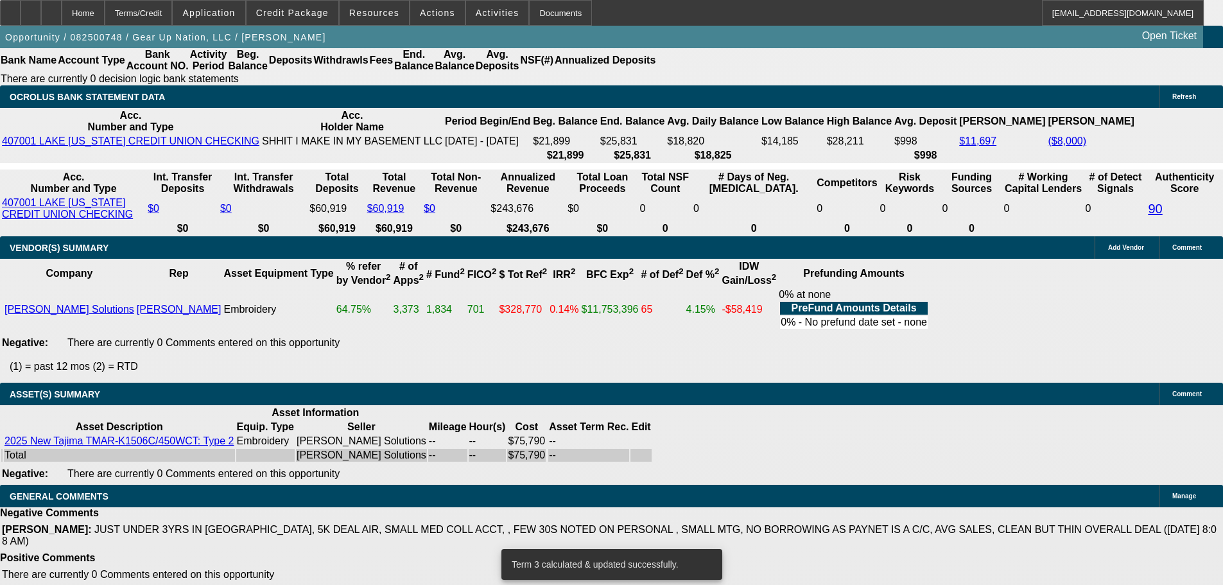
scroll to position [2357, 0]
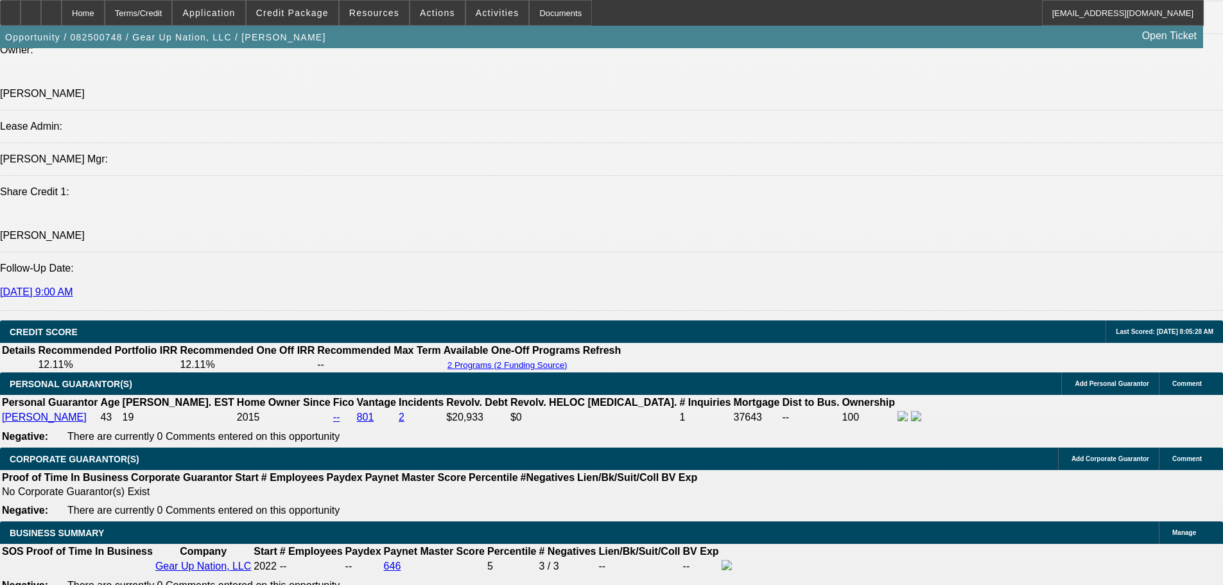
scroll to position [2036, 0]
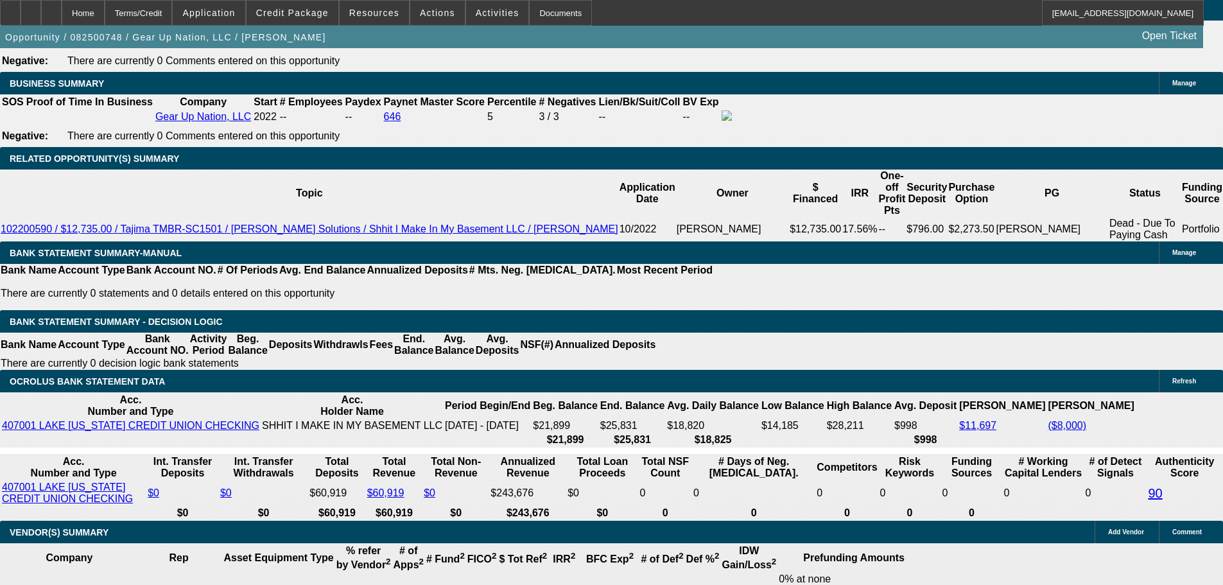
type input "148.71"
type input "$297.42"
type input "UNKNOWN"
type input "1487.71"
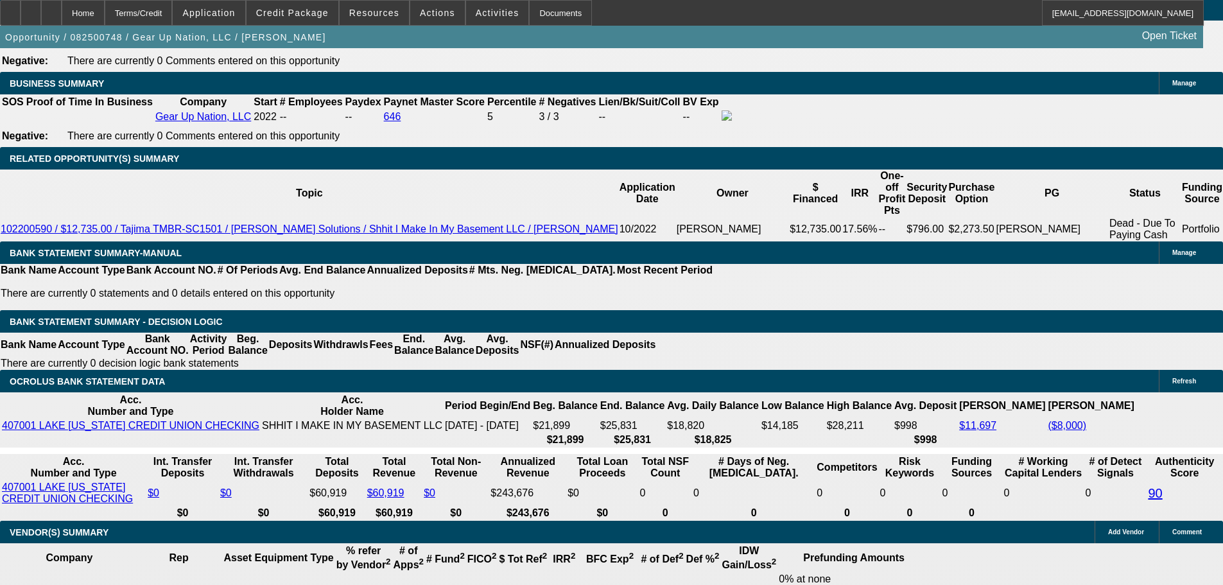
type input "$2,975.42"
type input "12.2"
type input "$1,487.71"
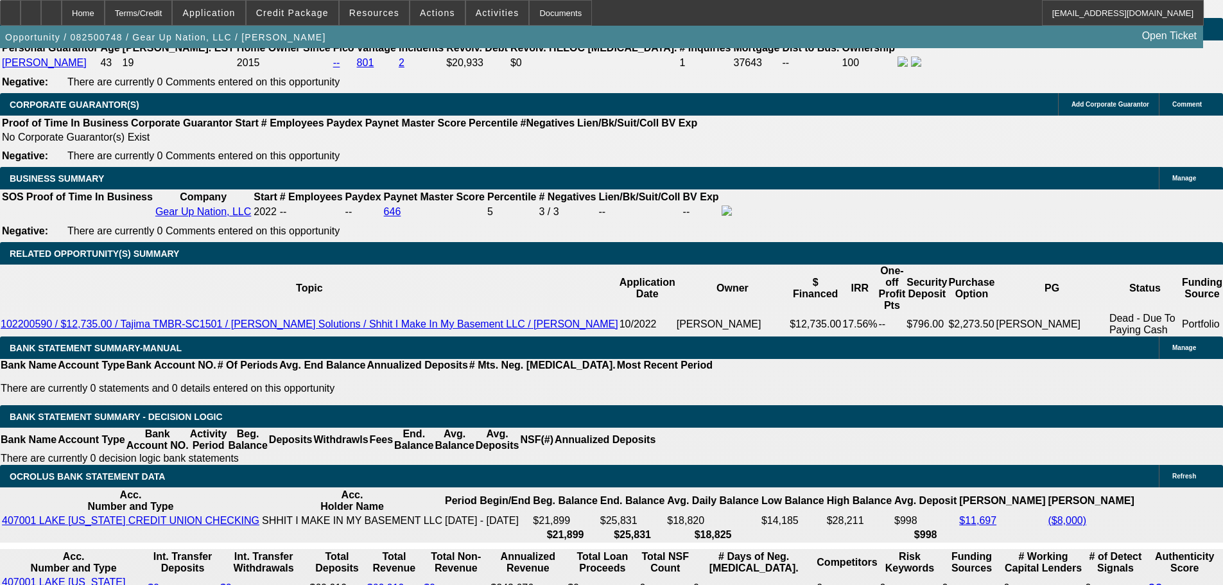
scroll to position [1779, 0]
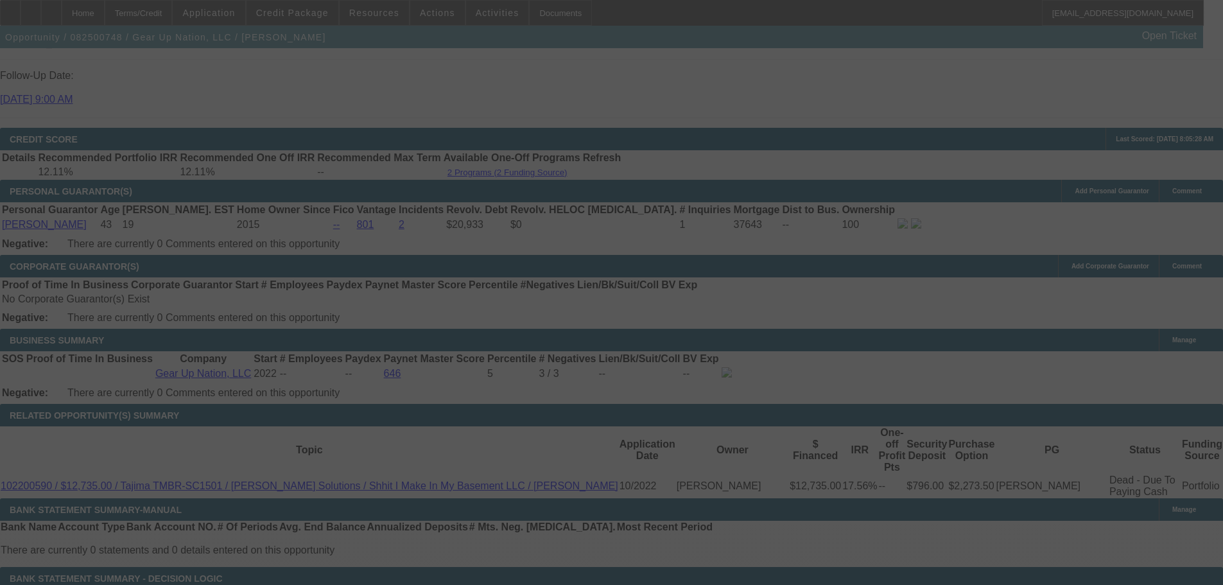
scroll to position [2100, 0]
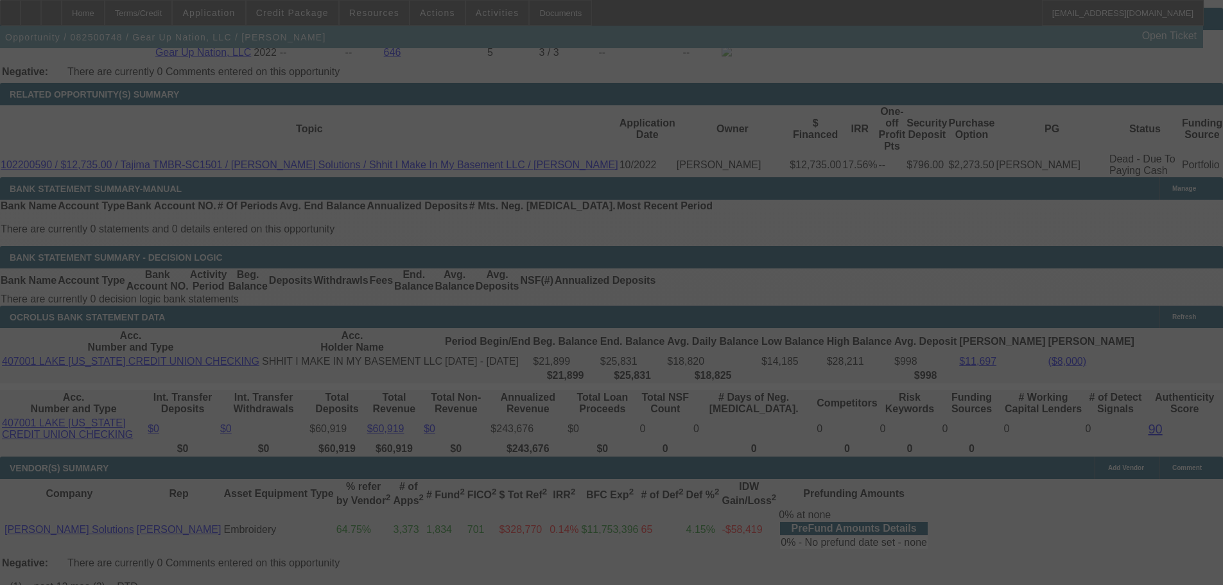
select select "0"
select select "2"
select select "0"
select select "6"
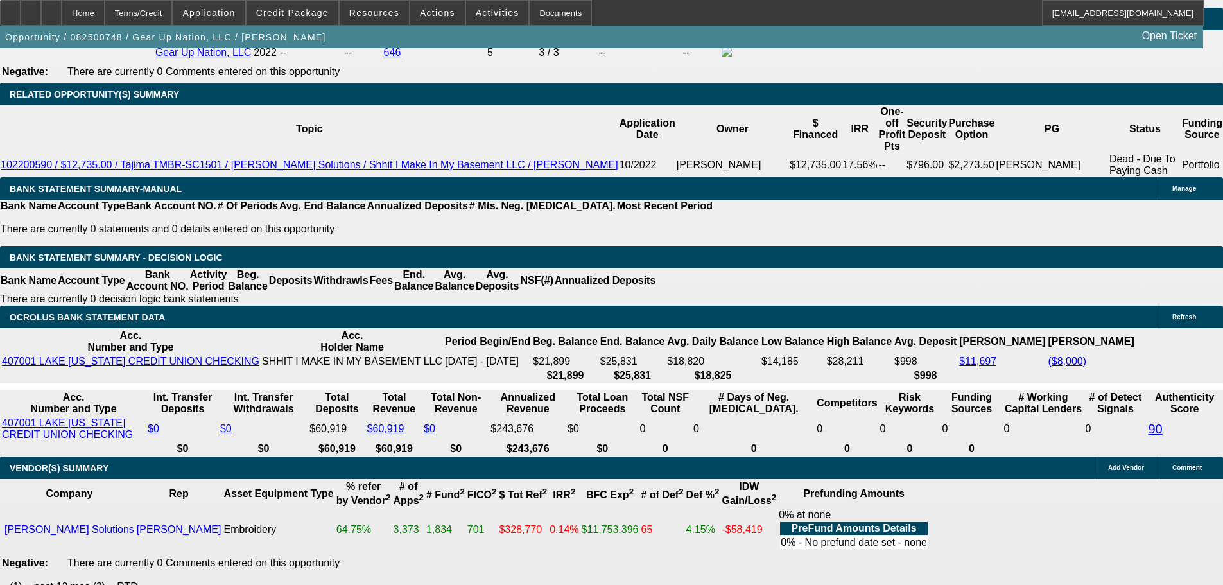
type input "148.71"
type input "$297.42"
type input "UNKNOWN"
type input "1486.71"
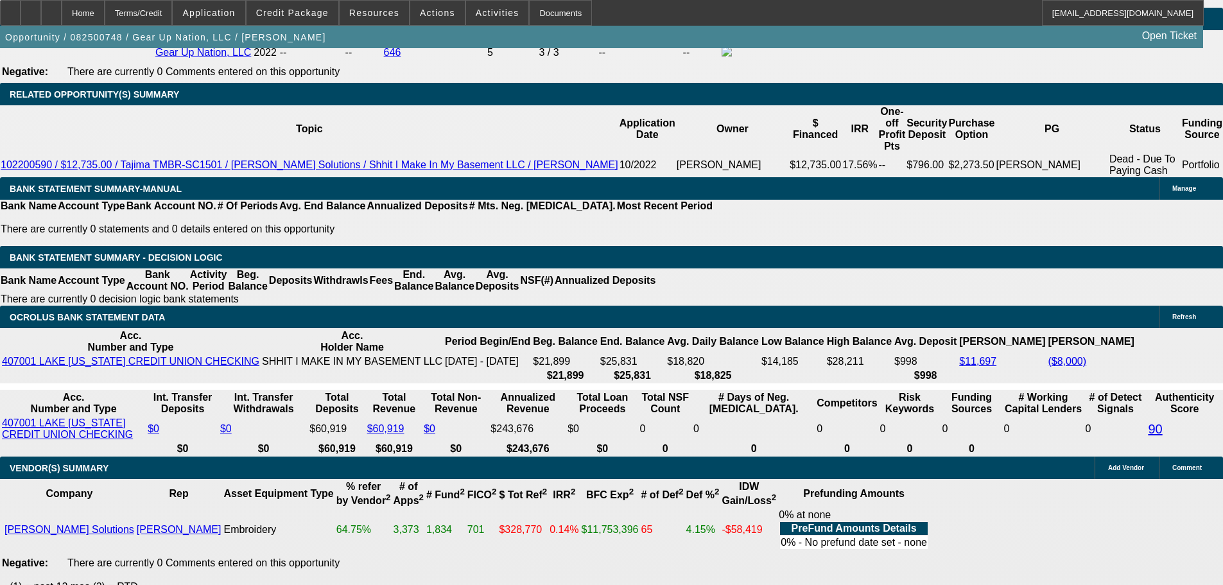
type input "$2,973.42"
type input "12.1"
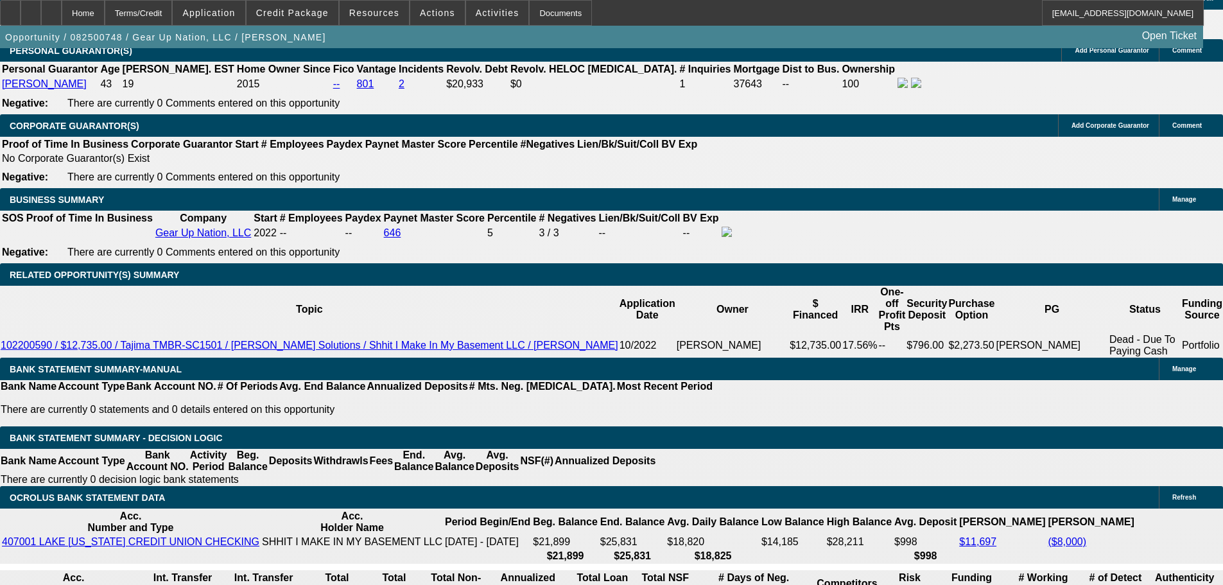
scroll to position [1779, 0]
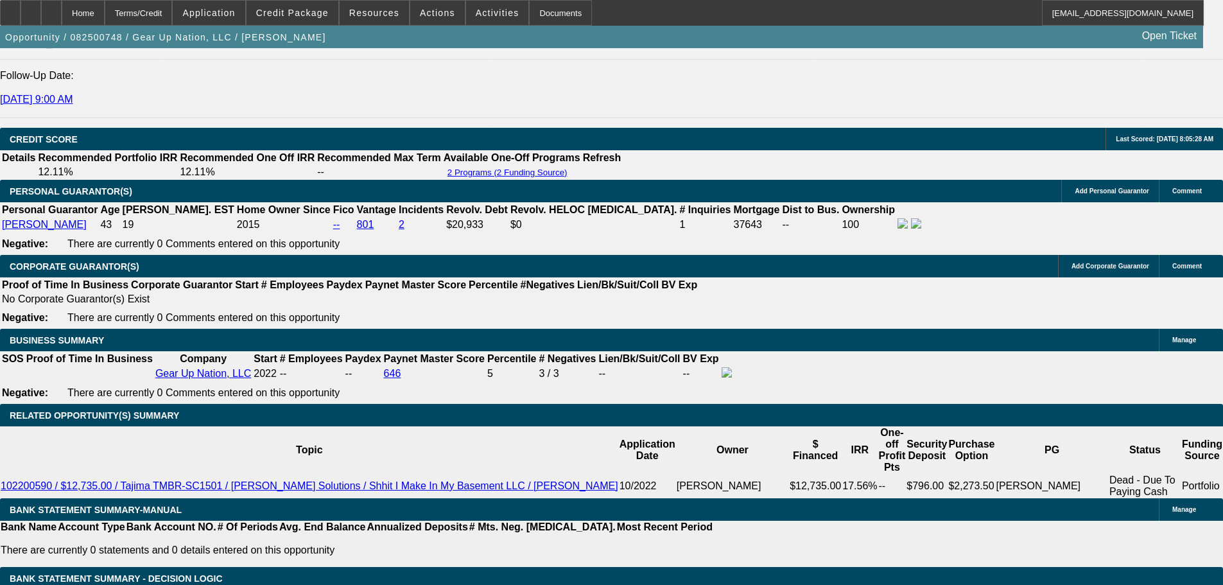
type input "$1,486.71"
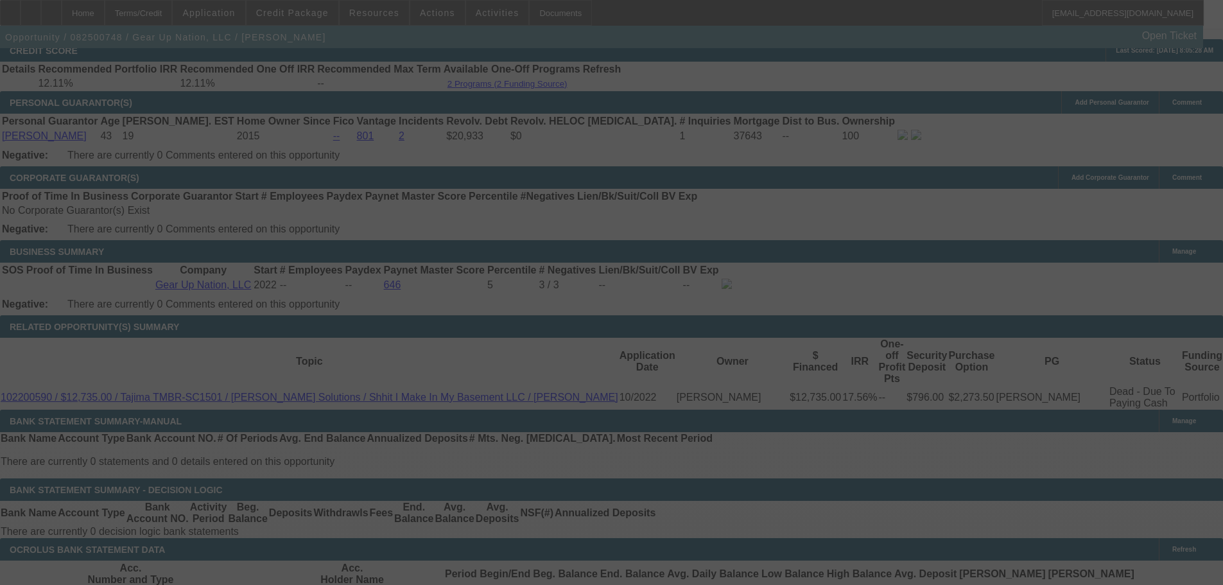
scroll to position [2036, 0]
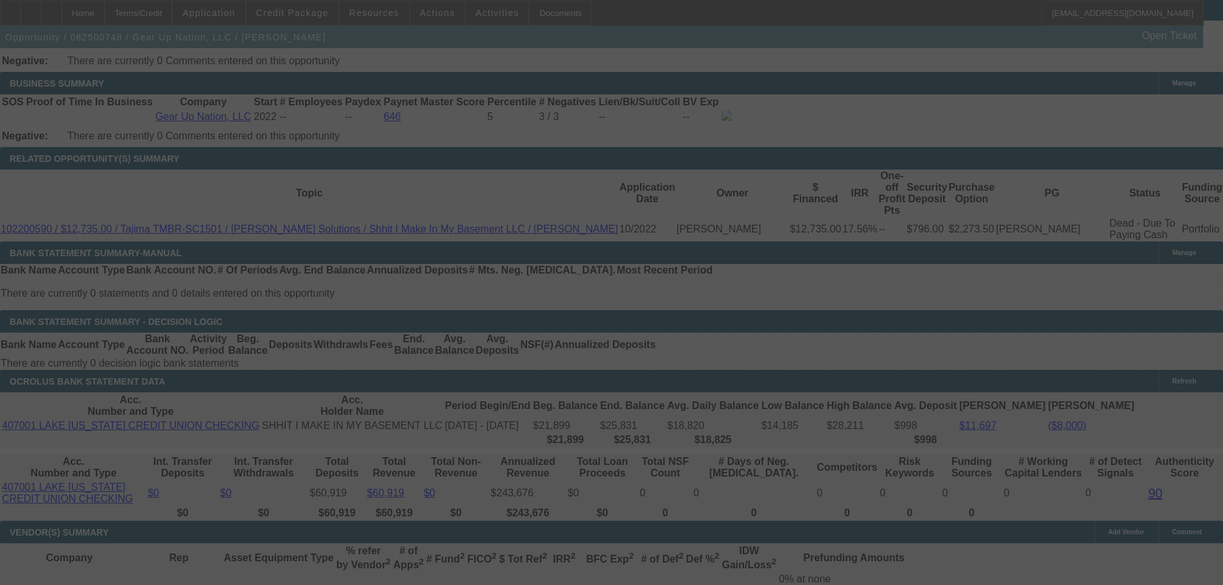
select select "0"
select select "2"
select select "0"
select select "6"
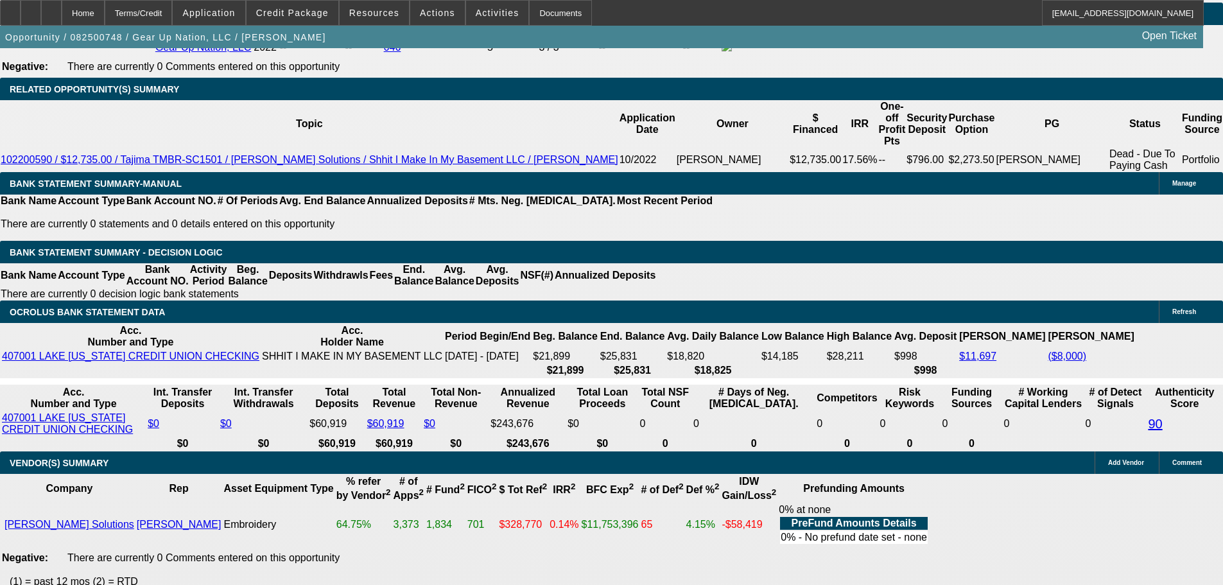
scroll to position [2164, 0]
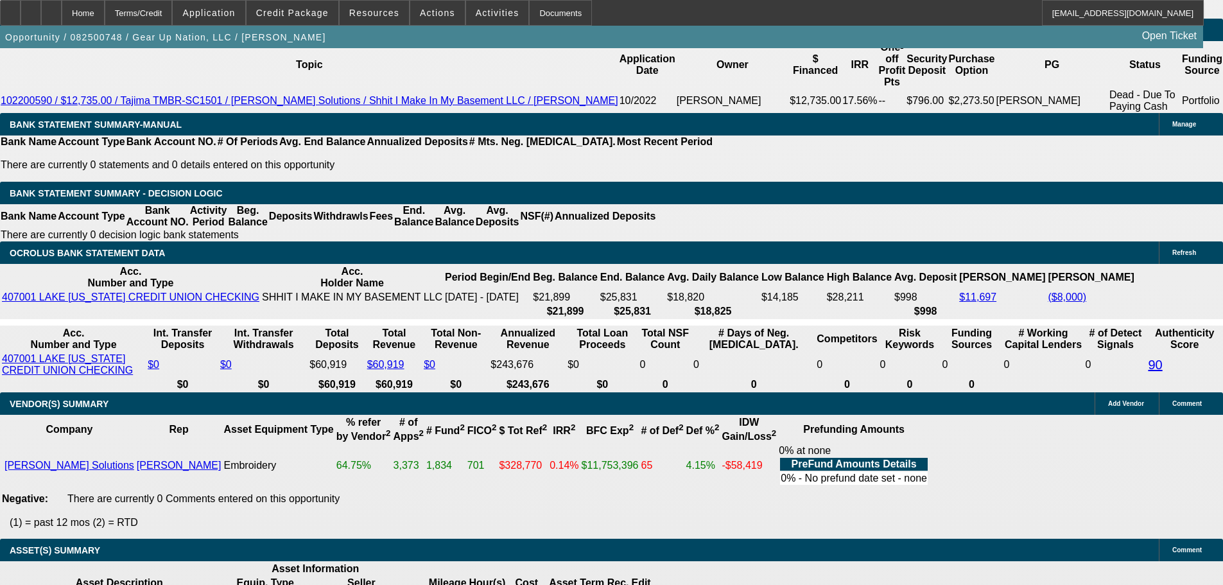
select select "3"
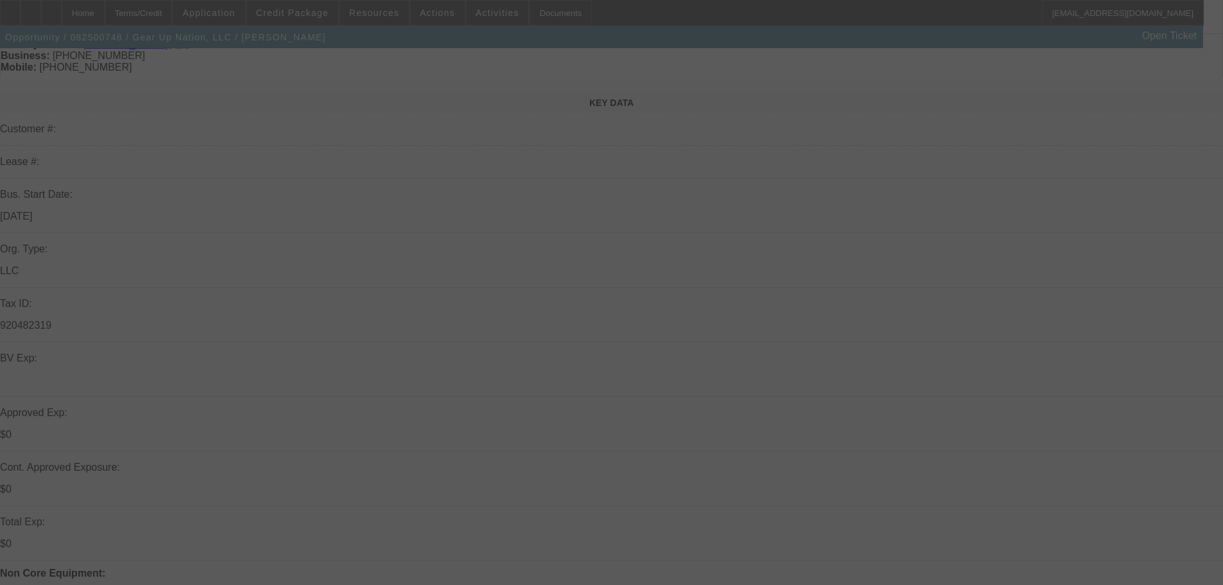
scroll to position [128, 0]
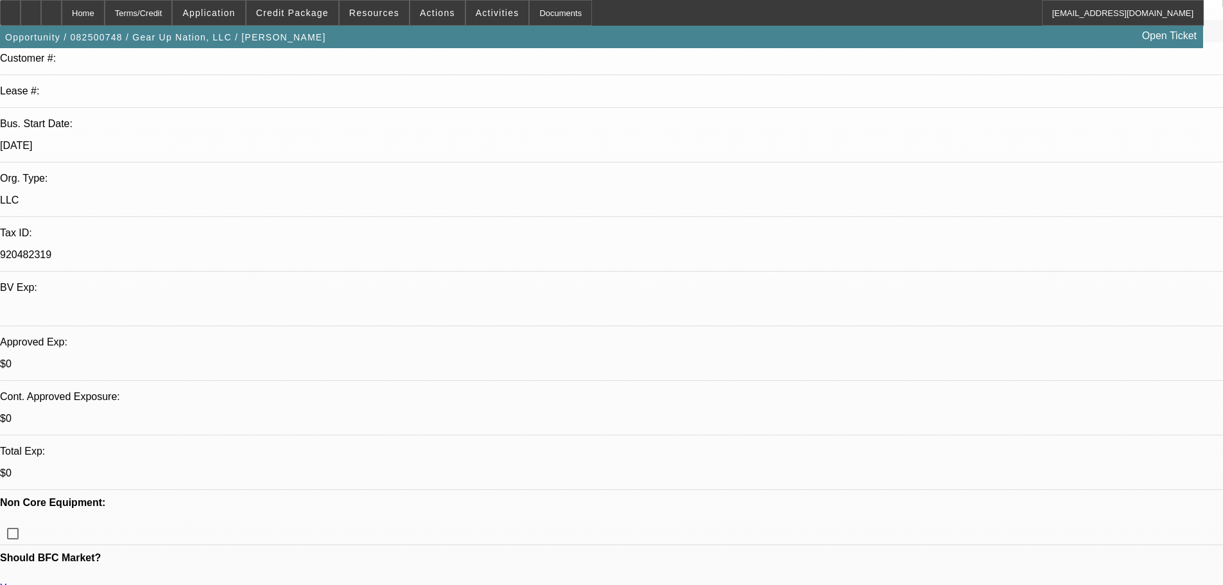
scroll to position [321, 0]
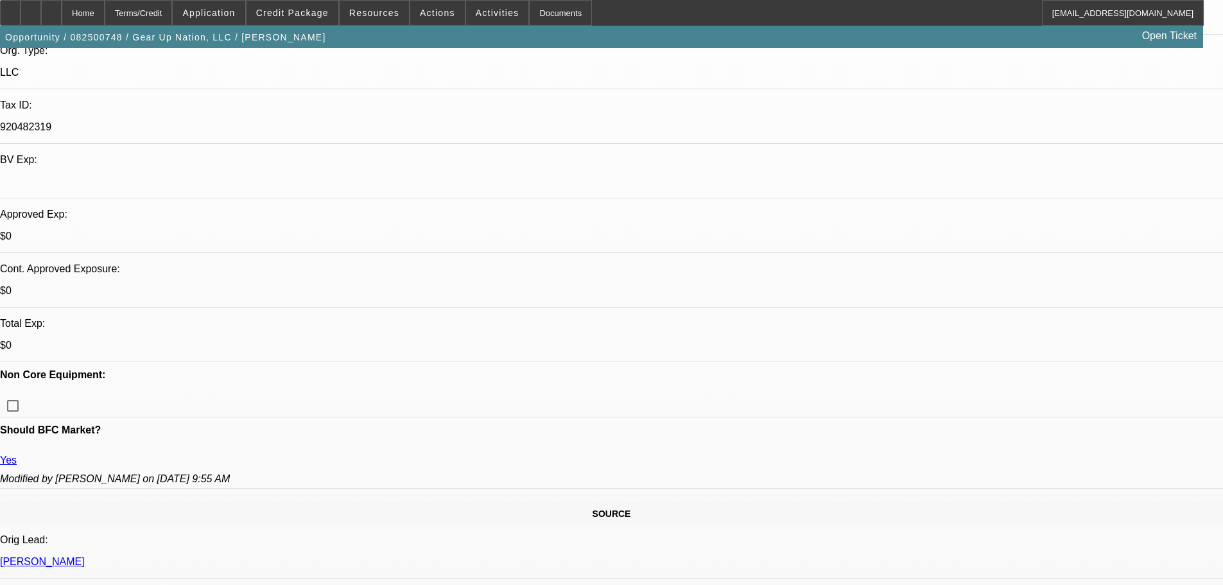
type textarea "FEW 30S ON PERSONAL , NO BORROWING HISTORY, AVG CLEAN BANKS- 72 MONTHS- GOOD LU…"
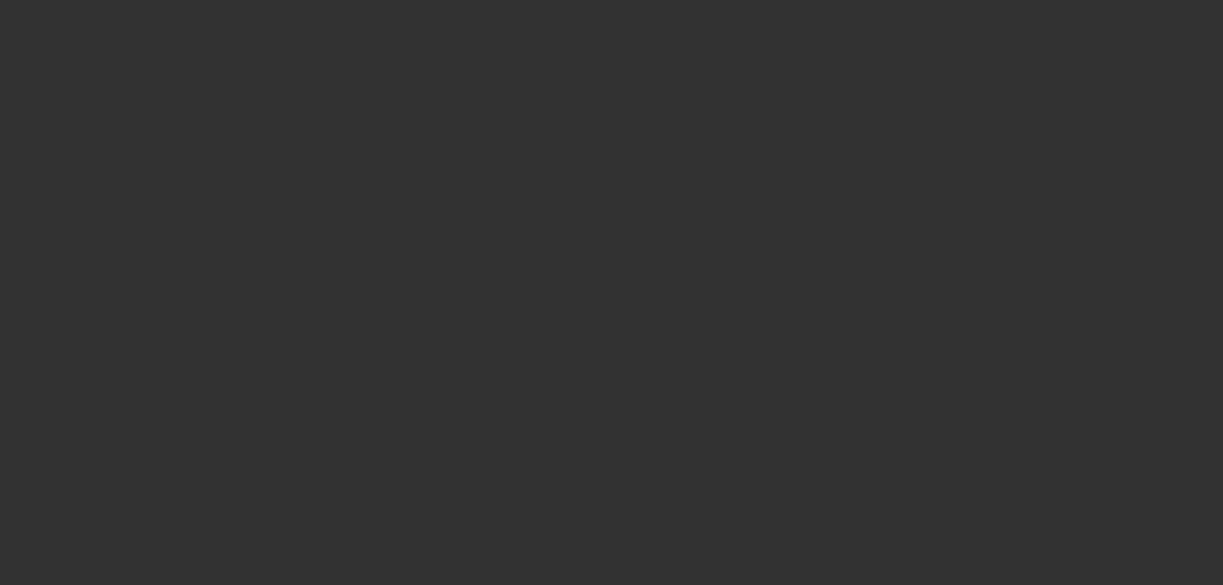
scroll to position [0, 0]
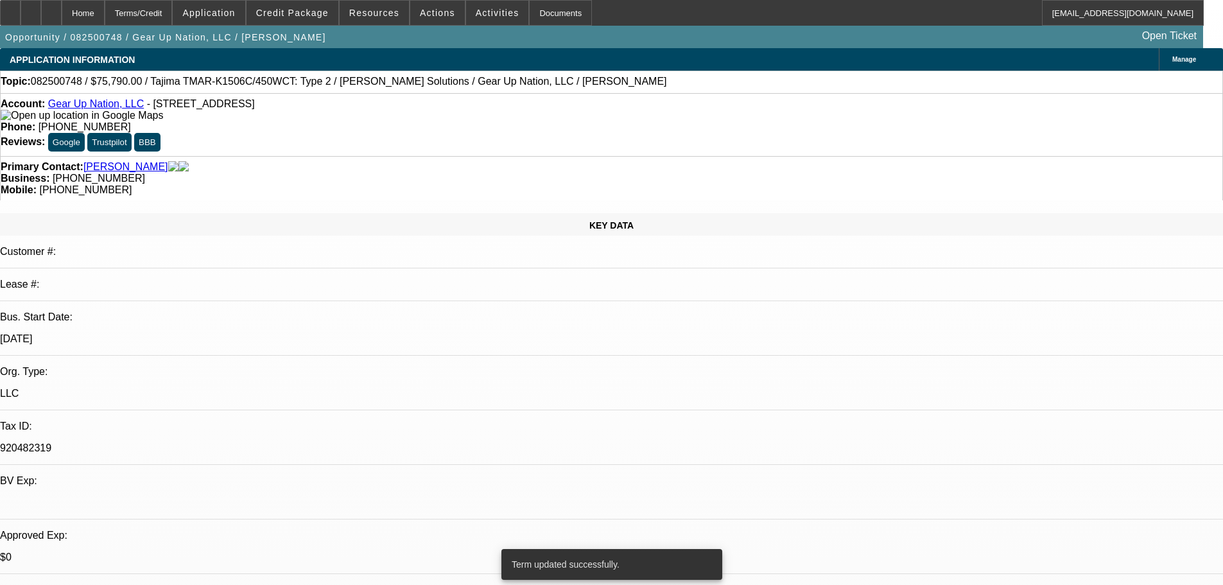
select select "0"
select select "2"
select select "0"
select select "6"
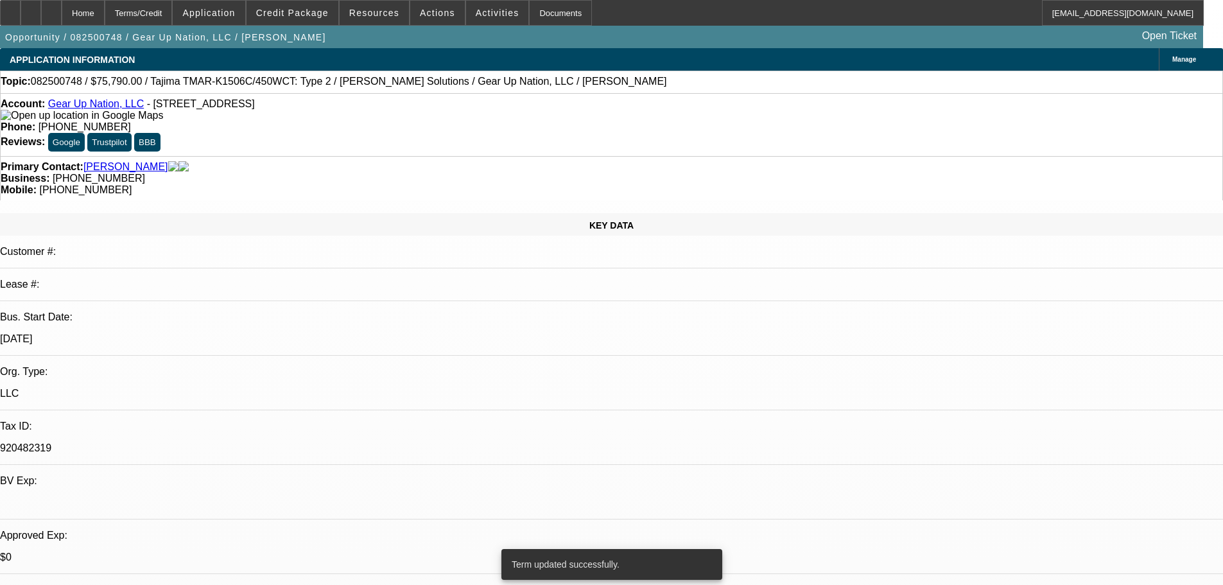
select select "0"
select select "2"
select select "0"
select select "6"
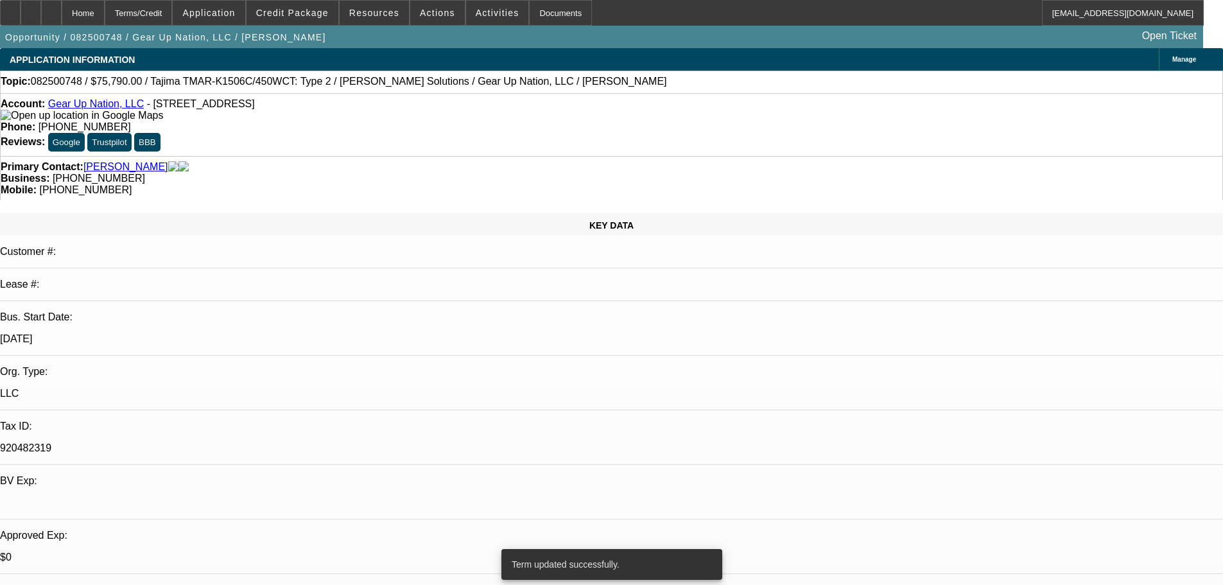
select select "0"
select select "2"
select select "0"
select select "6"
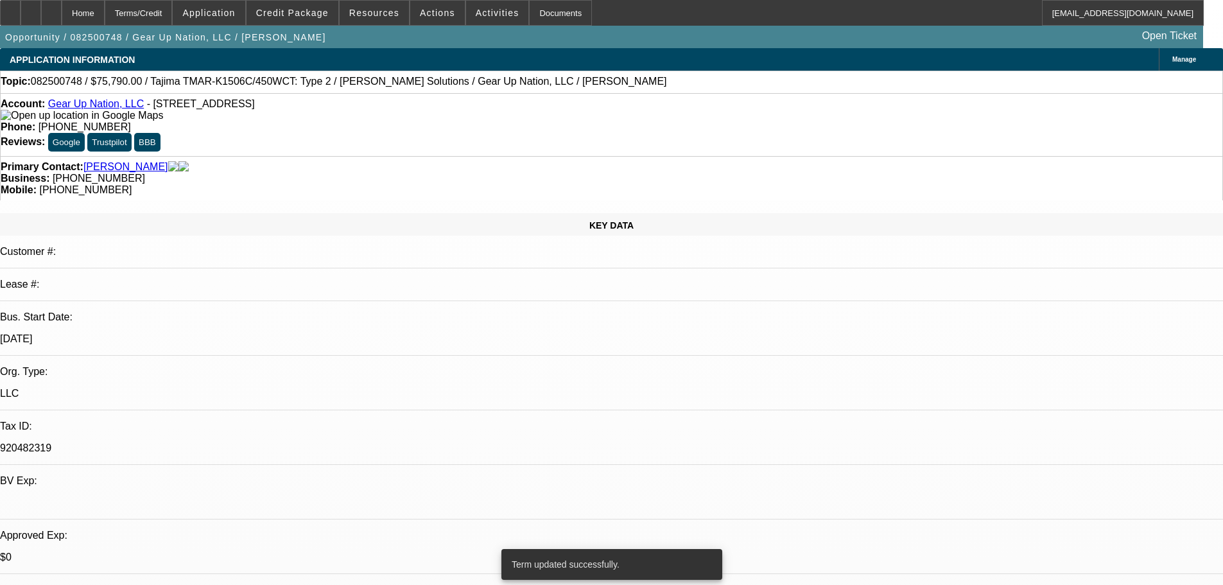
select select "0"
select select "2"
select select "0"
select select "6"
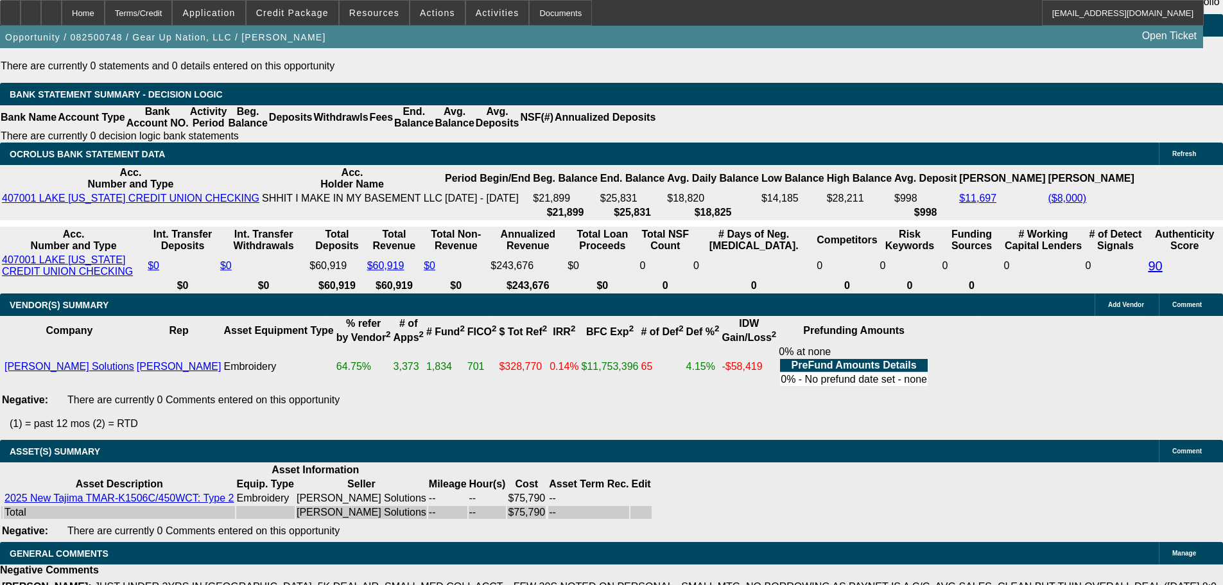
scroll to position [2357, 0]
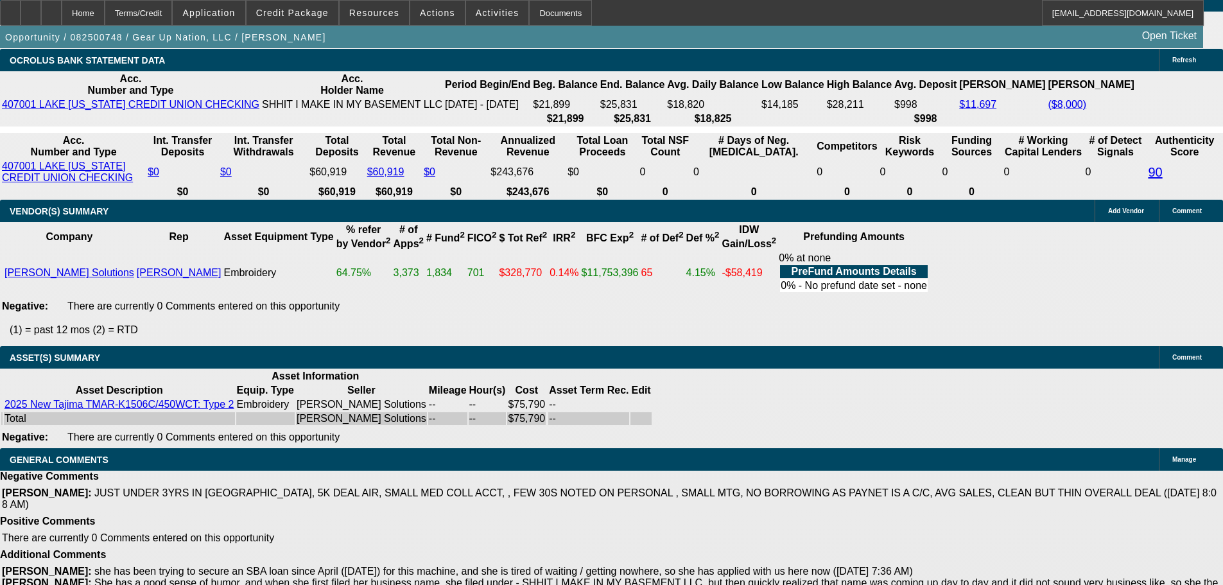
select select "3"
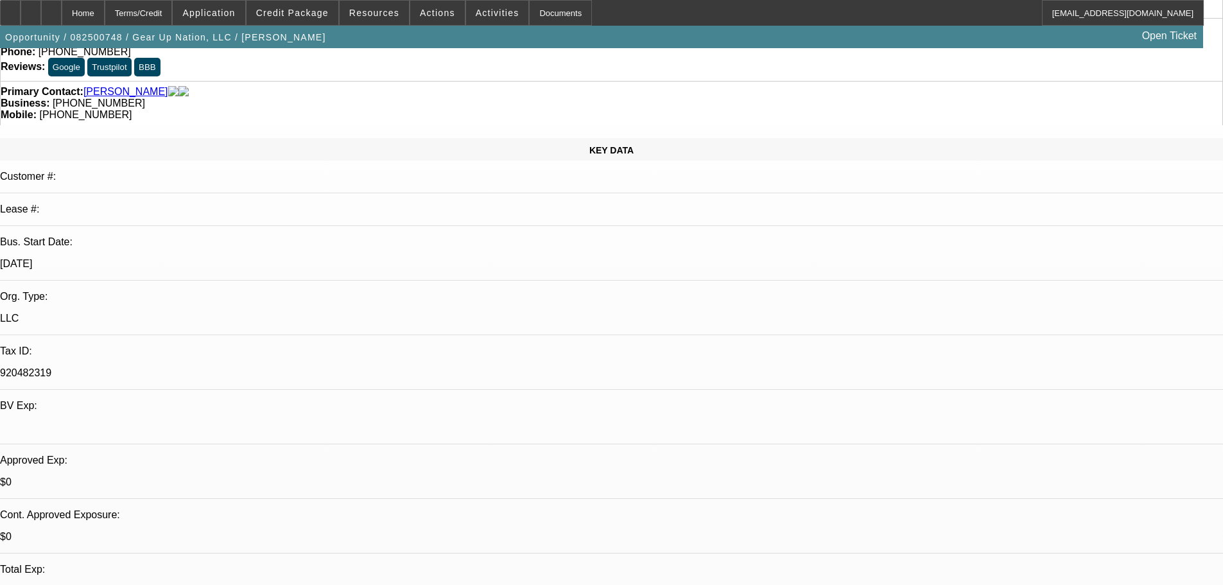
scroll to position [193, 0]
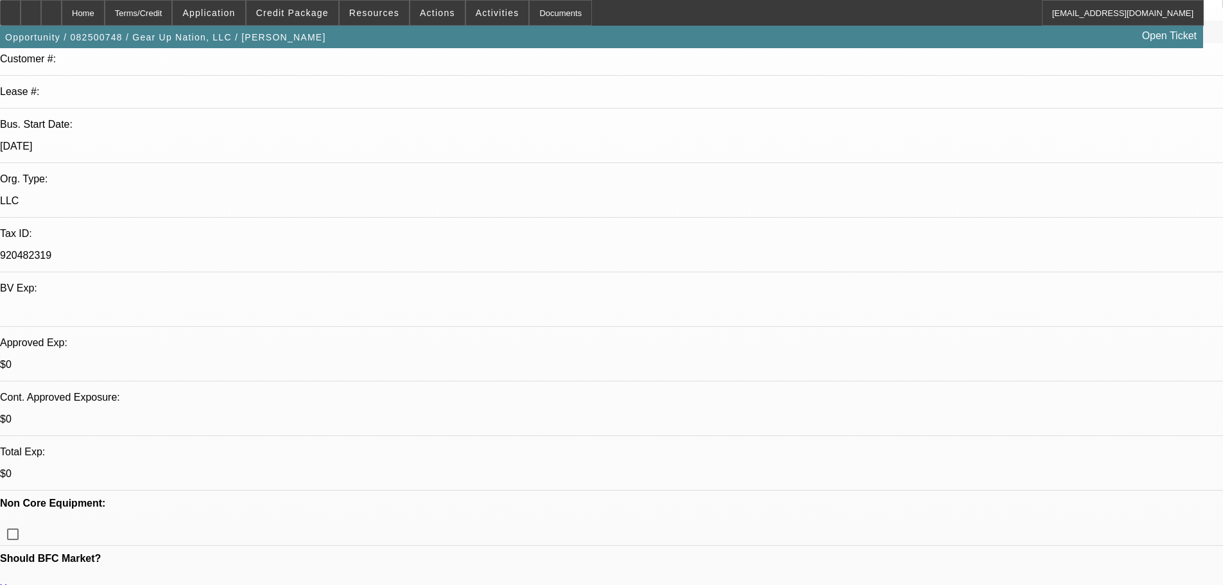
type textarea "HERES THE 6 MONTH STEP DEAL - GOOD LUCK"
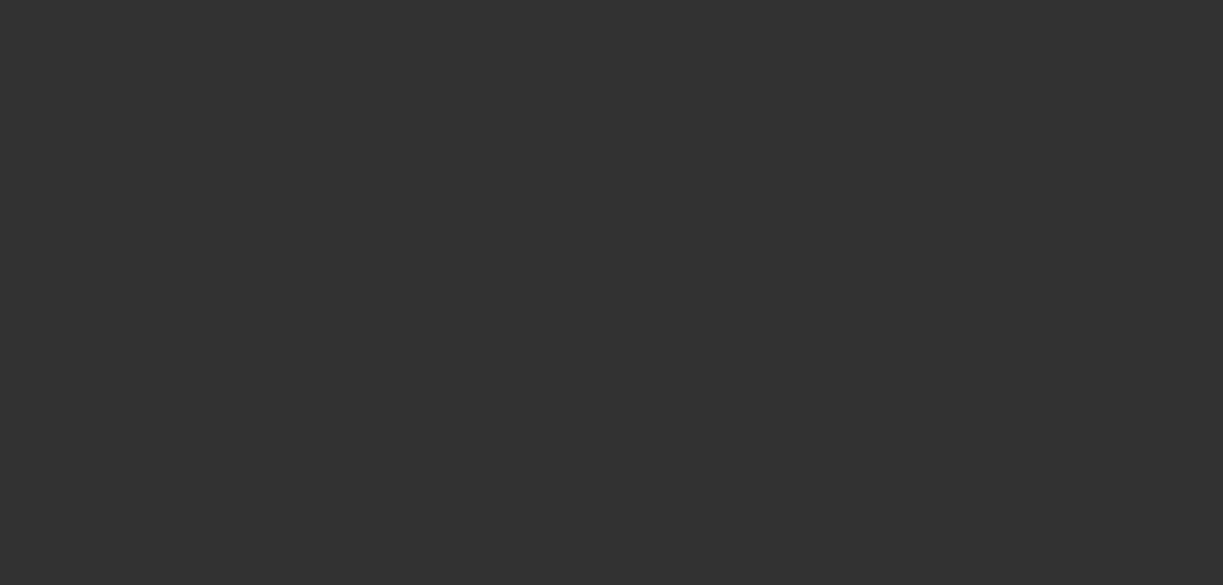
scroll to position [0, 0]
select select "0"
select select "2"
select select "0"
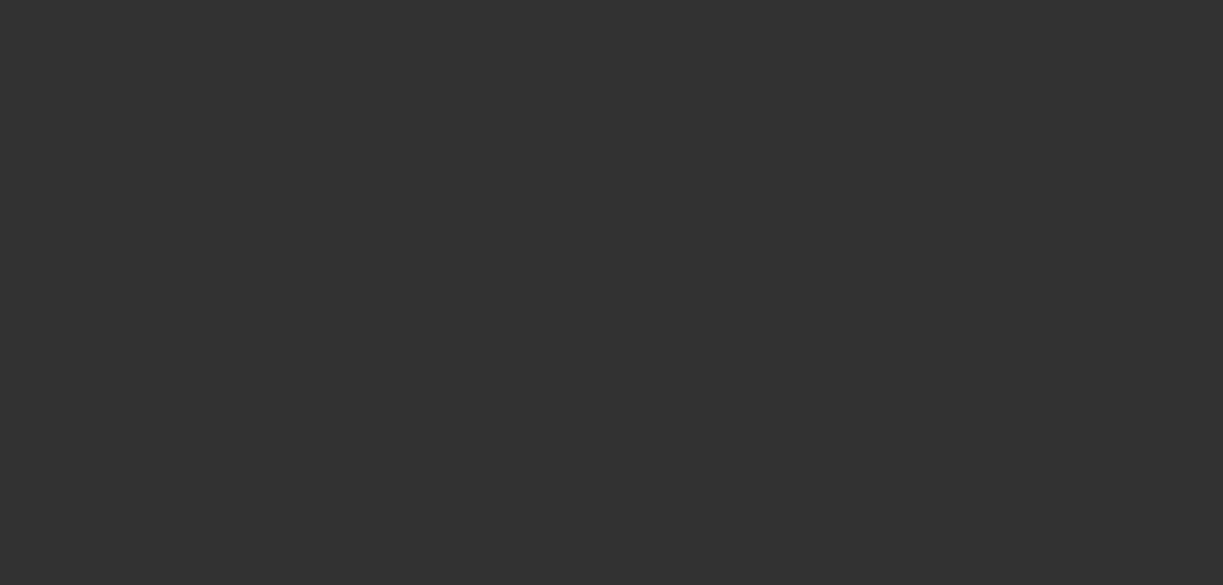
select select "6"
select select "0"
select select "2"
select select "0"
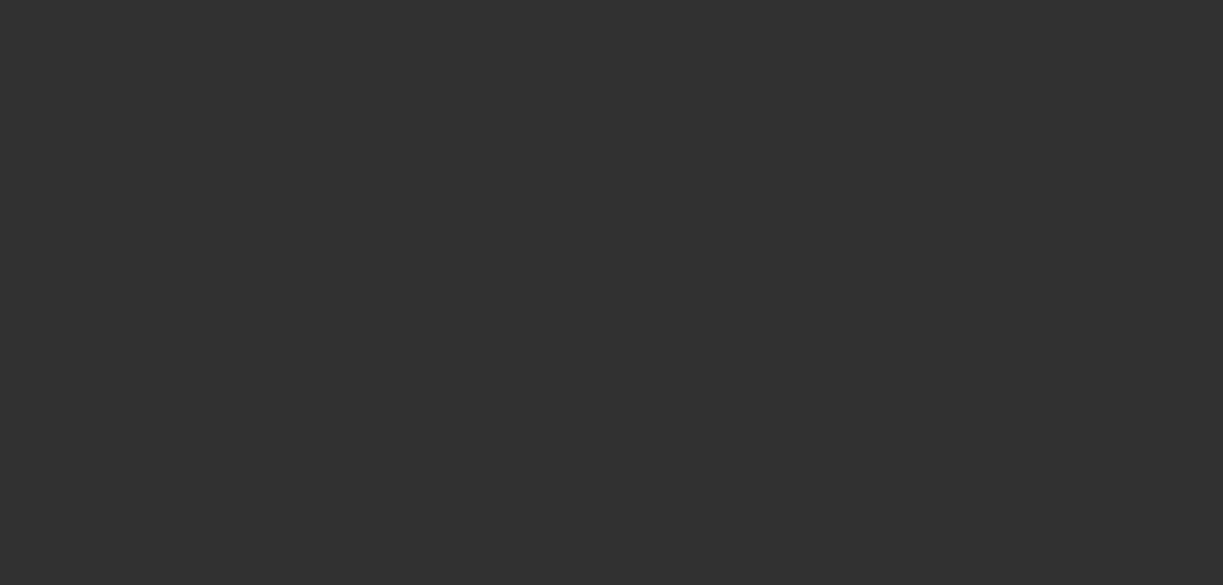
select select "6"
select select "0"
select select "2"
select select "0"
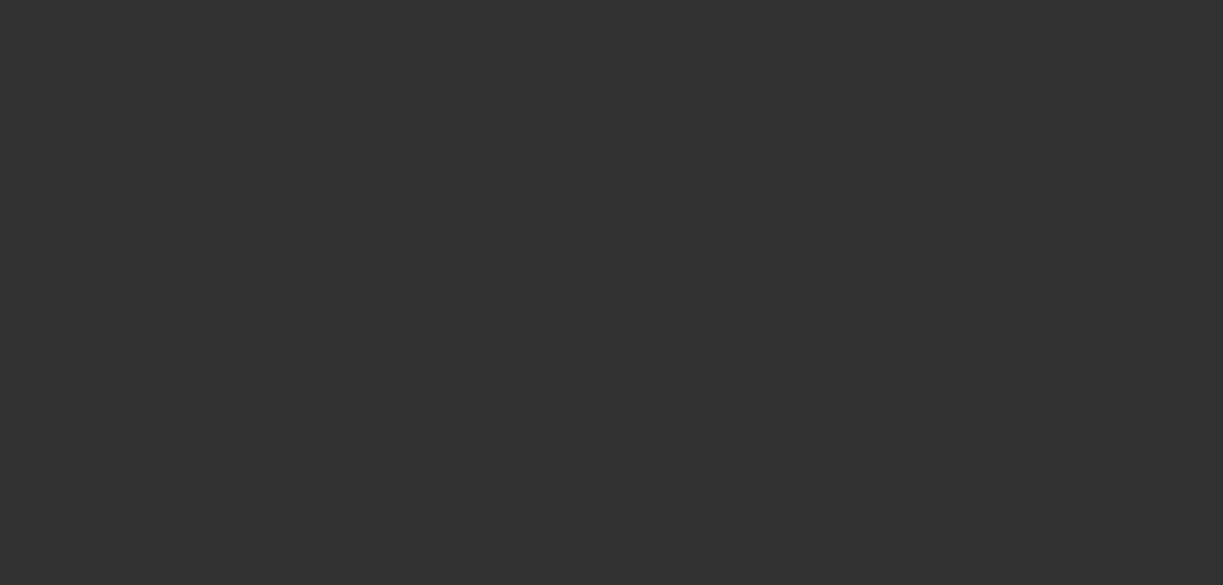
select select "6"
select select "0"
select select "2"
select select "0"
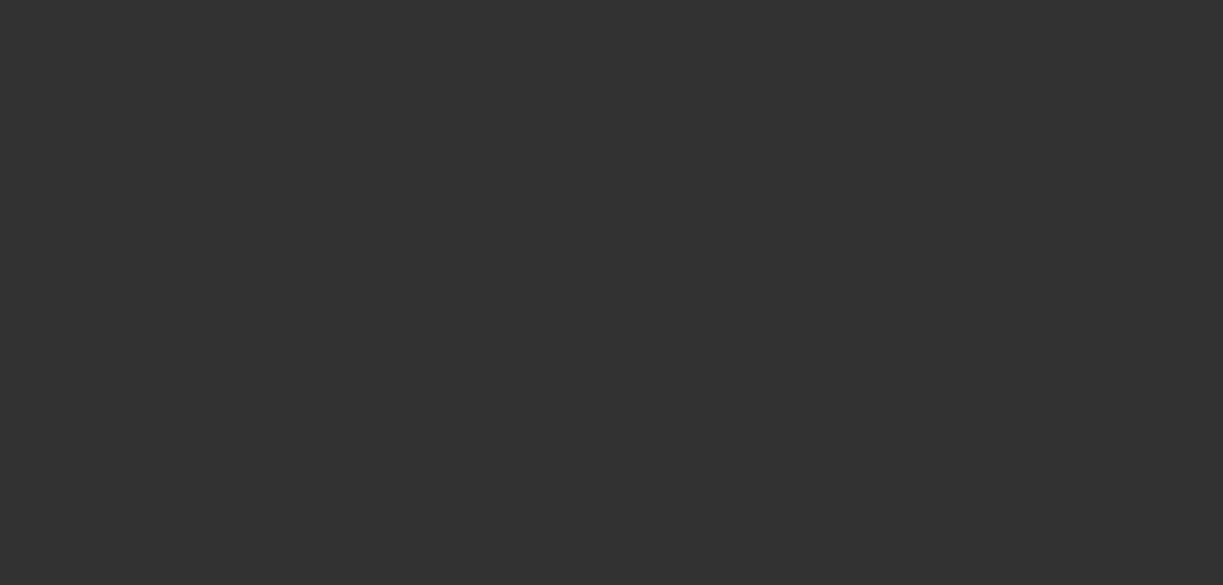
select select "6"
